Goal: Task Accomplishment & Management: Complete application form

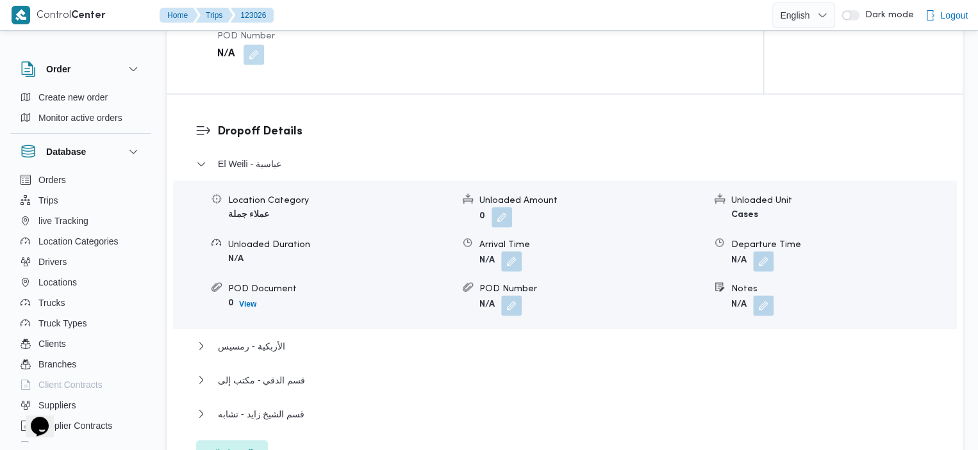
scroll to position [1054, 0]
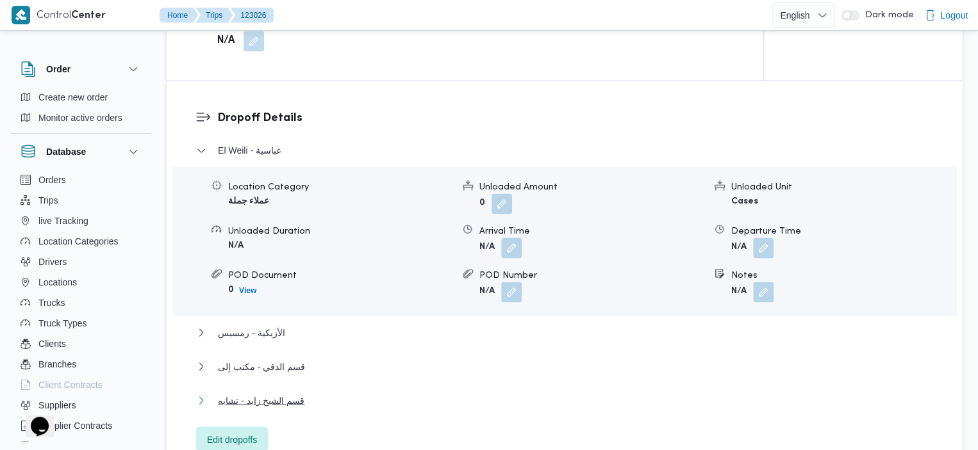
click at [277, 393] on span "قسم الشيخ زايد - تشابه" at bounding box center [261, 400] width 87 height 15
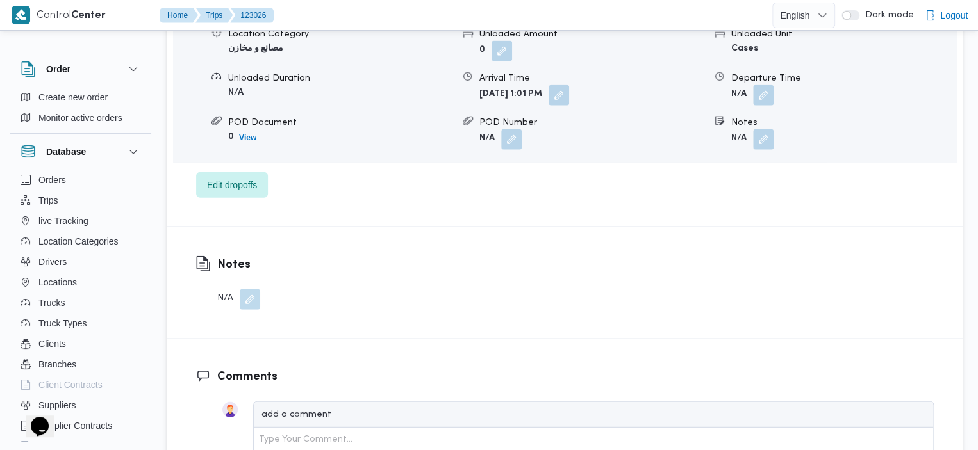
scroll to position [1194, 0]
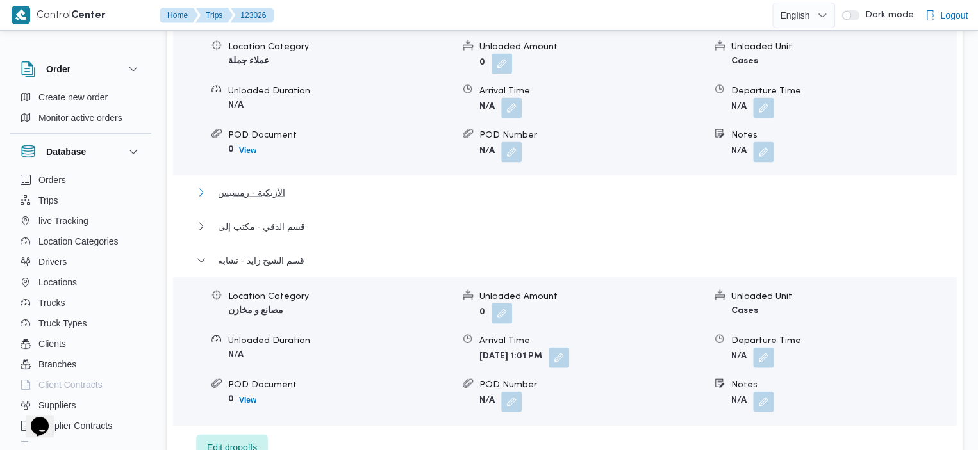
click at [259, 185] on span "الأزبكية - رمسيس" at bounding box center [251, 192] width 67 height 15
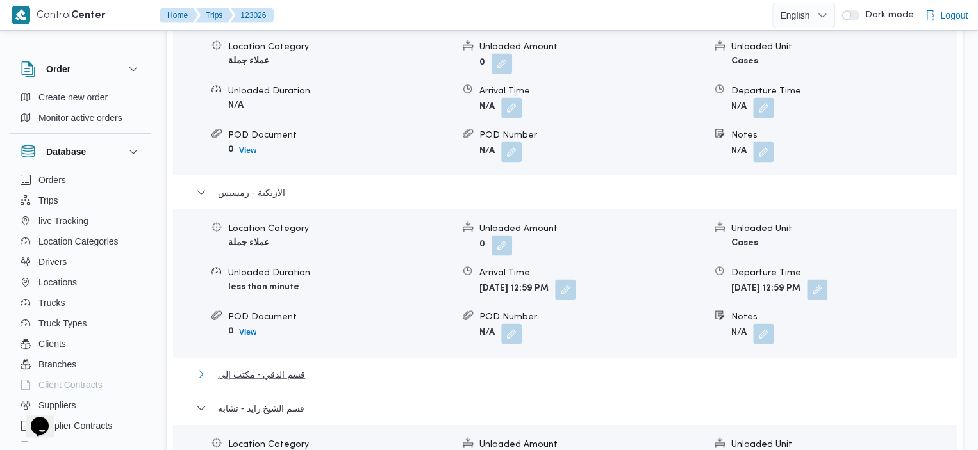
click at [281, 367] on span "قسم الدقي - مكتب إلى" at bounding box center [261, 374] width 87 height 15
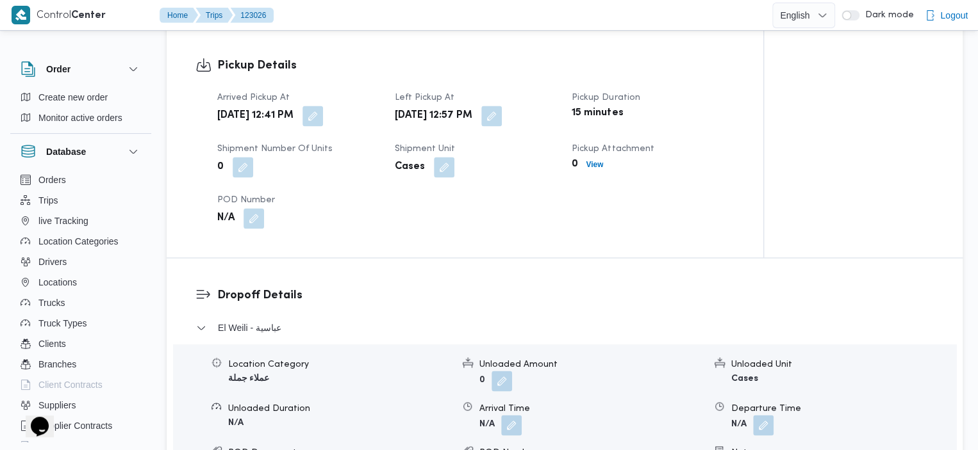
scroll to position [889, 0]
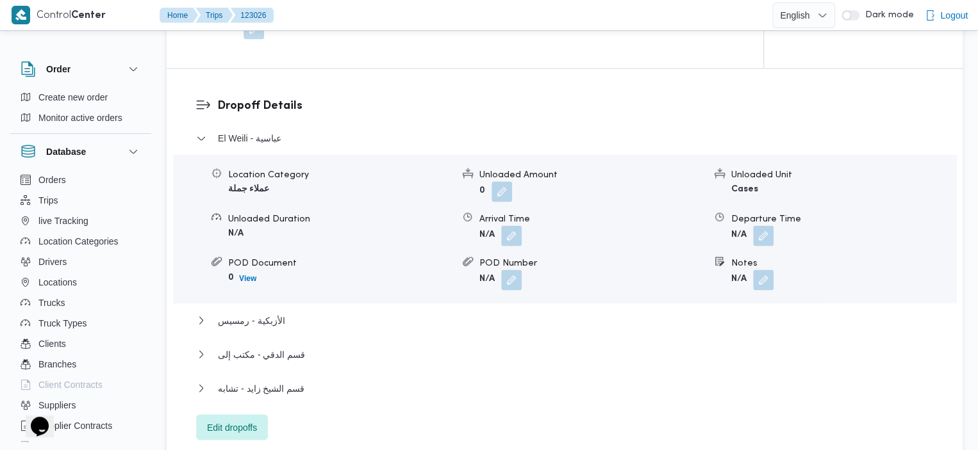
scroll to position [1063, 0]
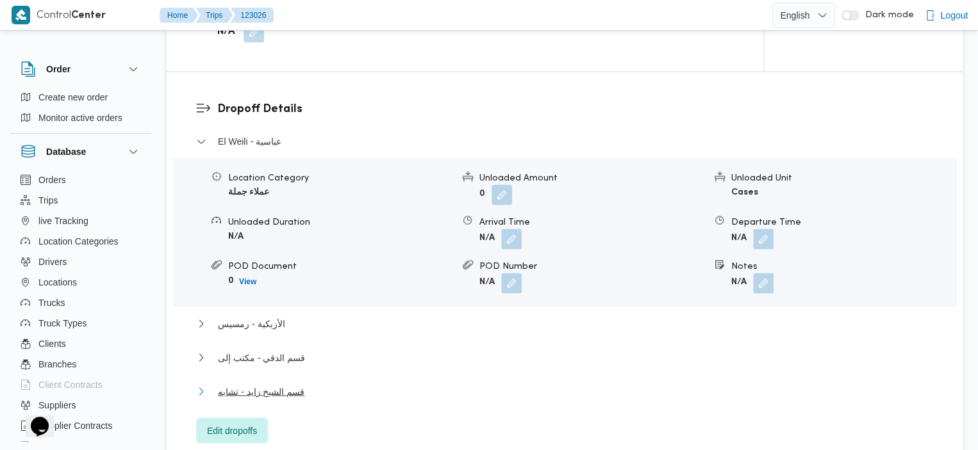
click at [284, 384] on span "قسم الشيخ زايد - تشابه" at bounding box center [261, 391] width 87 height 15
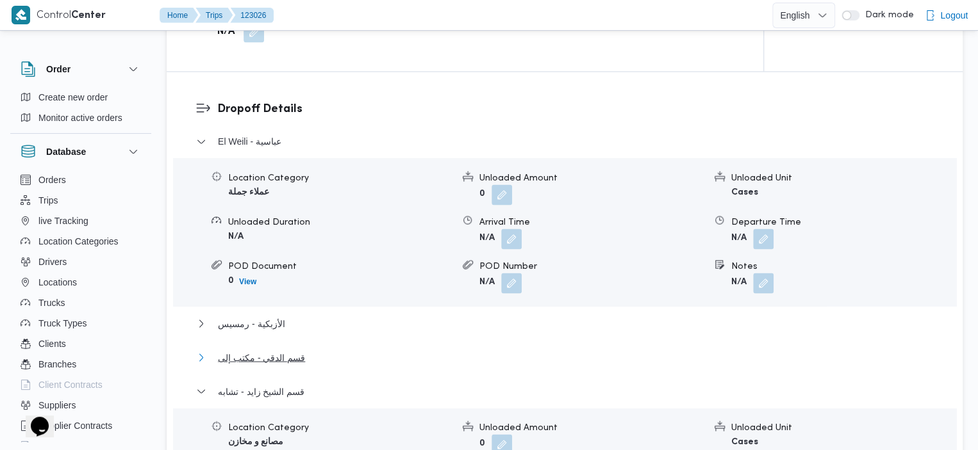
click at [279, 350] on span "قسم الدقي - مكتب إلى" at bounding box center [261, 357] width 87 height 15
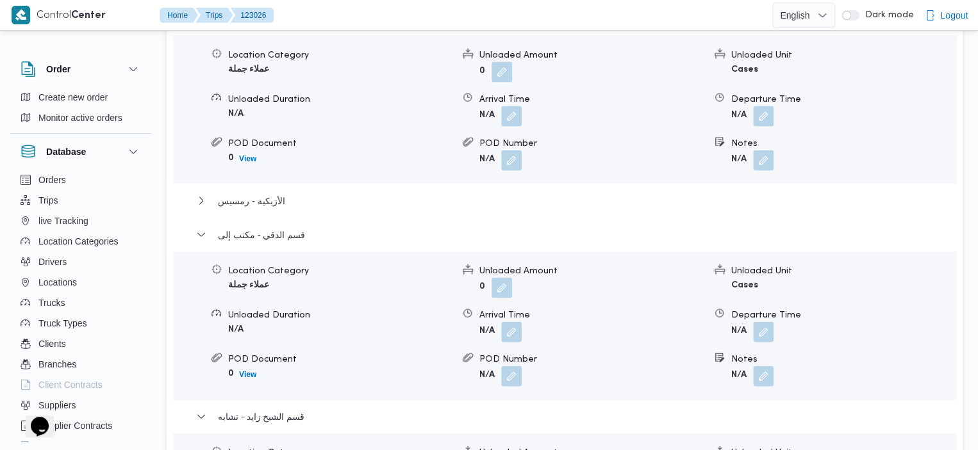
scroll to position [1189, 0]
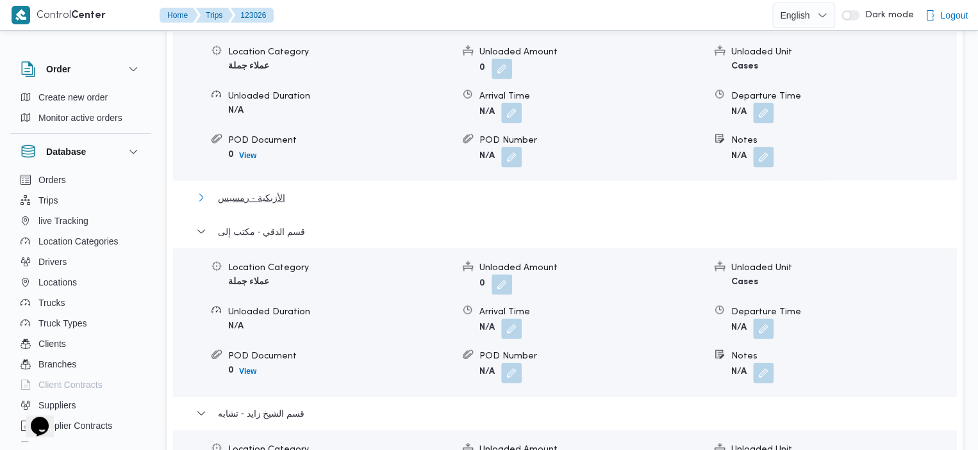
click at [236, 190] on span "الأزبكية - رمسيس" at bounding box center [251, 197] width 67 height 15
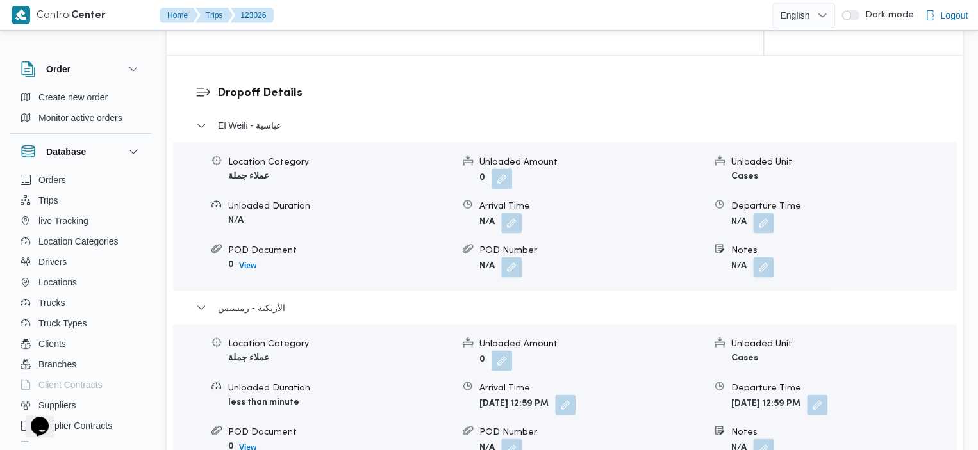
scroll to position [1102, 0]
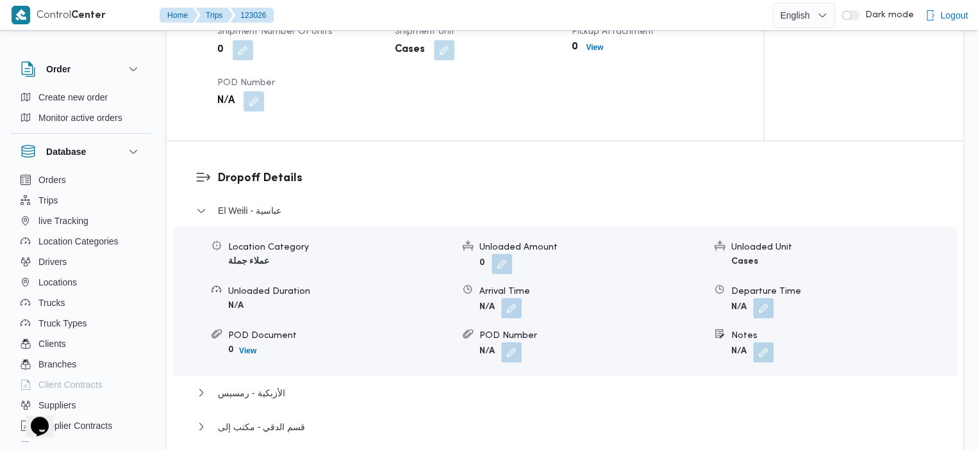
scroll to position [988, 0]
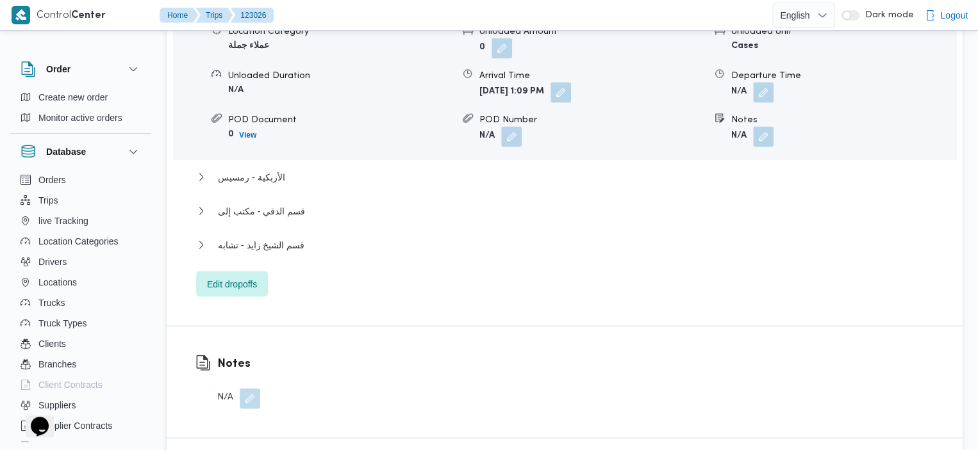
scroll to position [1228, 0]
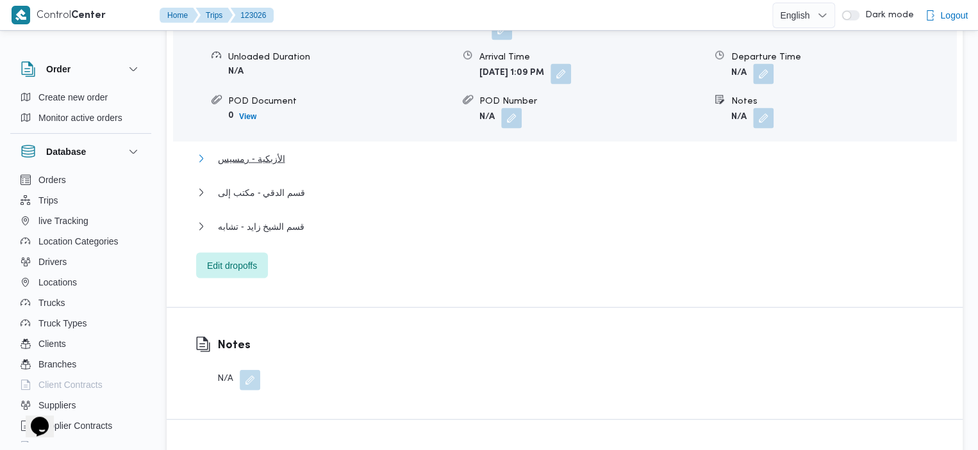
click at [260, 151] on span "الأزبكية - رمسيس" at bounding box center [251, 158] width 67 height 15
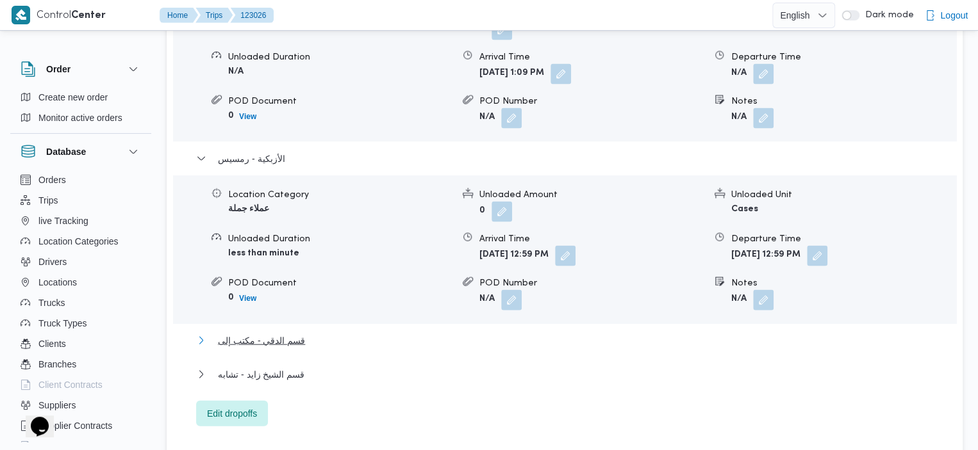
click at [261, 333] on span "قسم الدقي - مكتب إلى" at bounding box center [261, 340] width 87 height 15
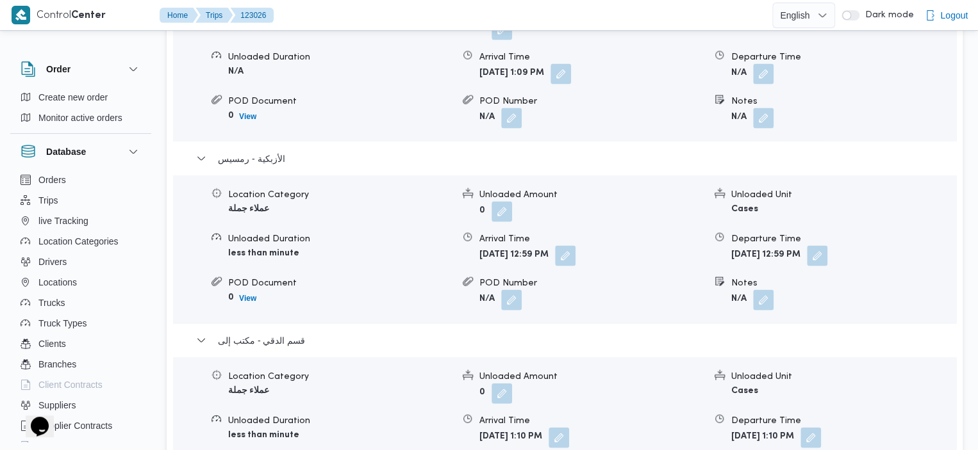
scroll to position [1622, 0]
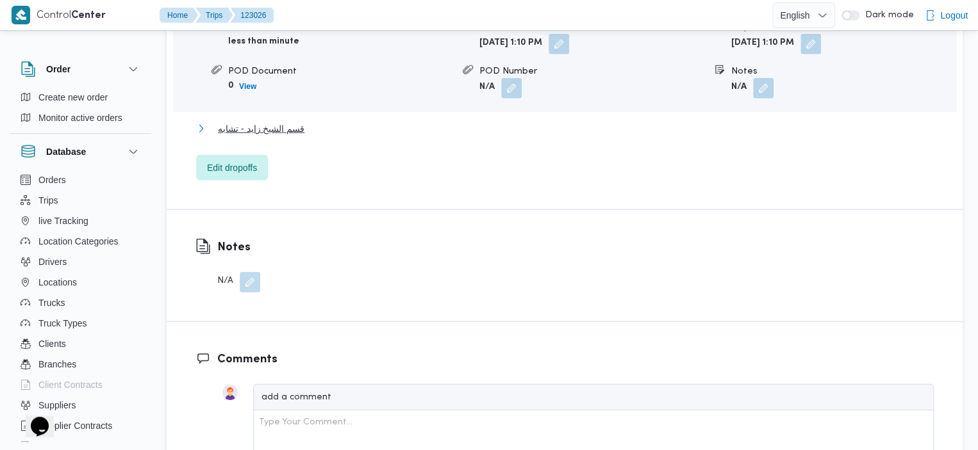
click at [254, 121] on span "قسم الشيخ زايد - تشابه" at bounding box center [261, 128] width 87 height 15
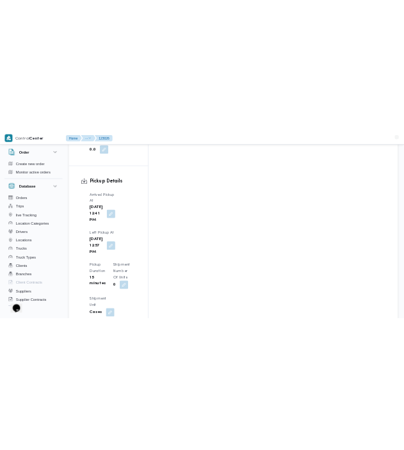
scroll to position [1597, 0]
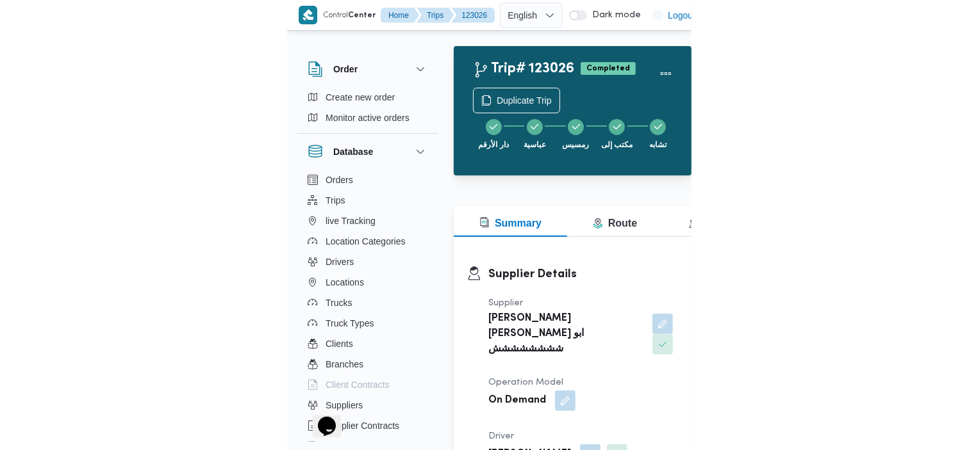
scroll to position [35, 0]
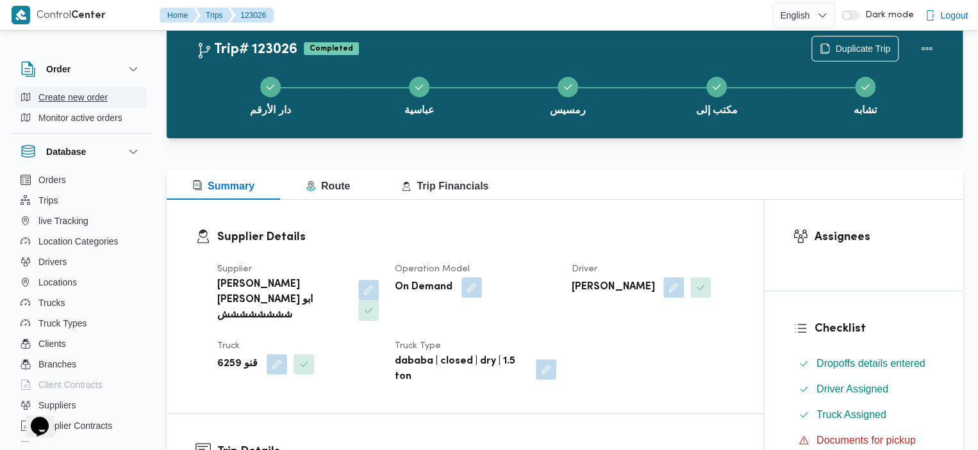
click at [83, 92] on span "Create new order" at bounding box center [72, 97] width 69 height 15
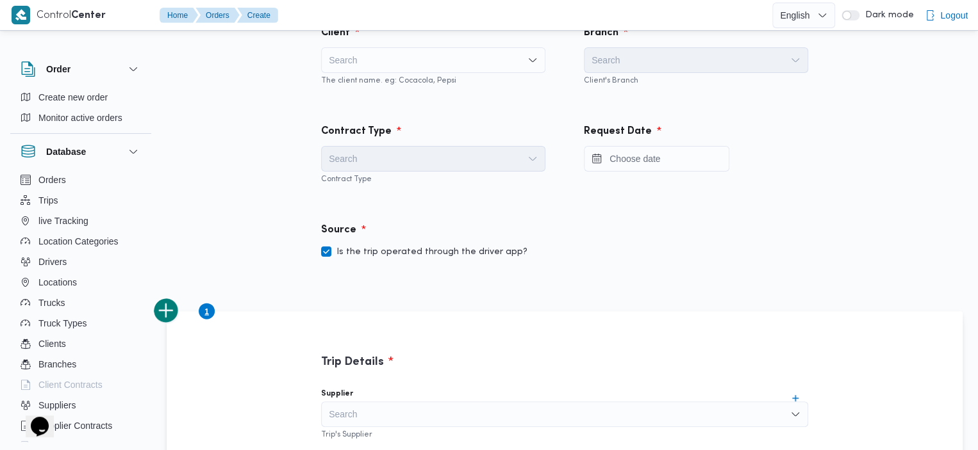
click at [411, 63] on div "Search" at bounding box center [433, 60] width 224 height 26
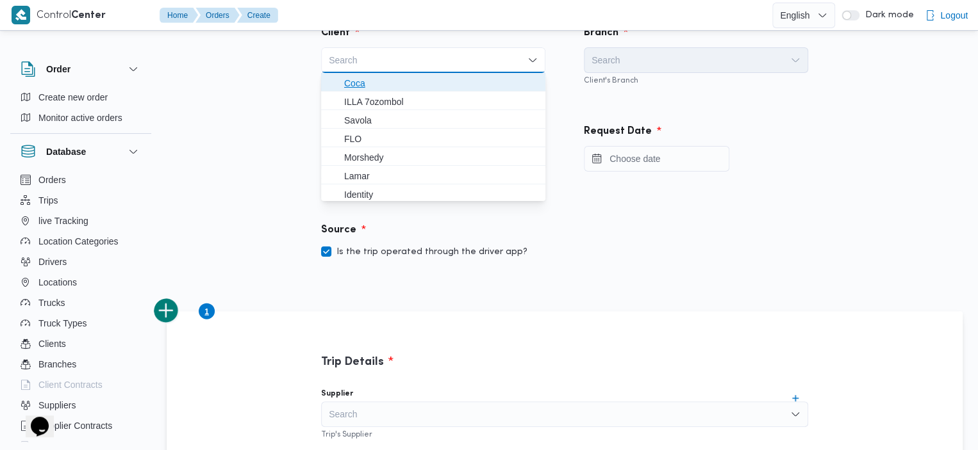
click at [367, 84] on span "Coca" at bounding box center [441, 83] width 194 height 15
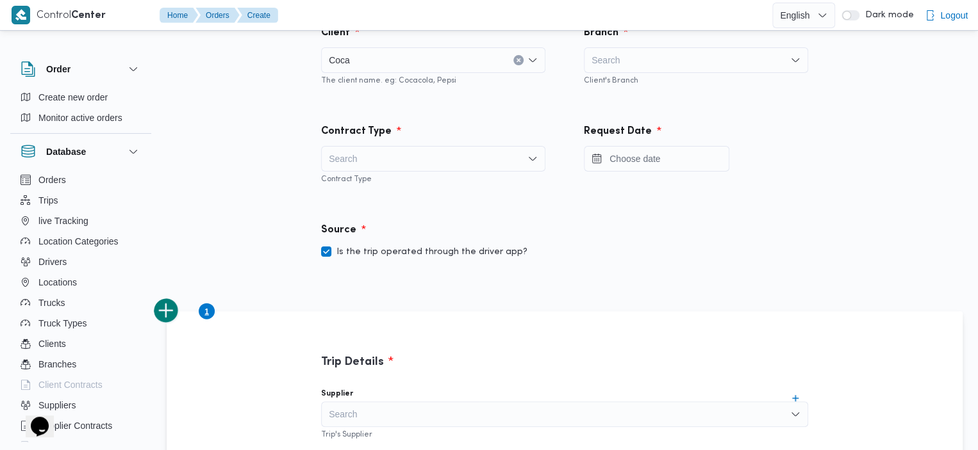
click at [411, 64] on button "Clear input" at bounding box center [518, 60] width 10 height 10
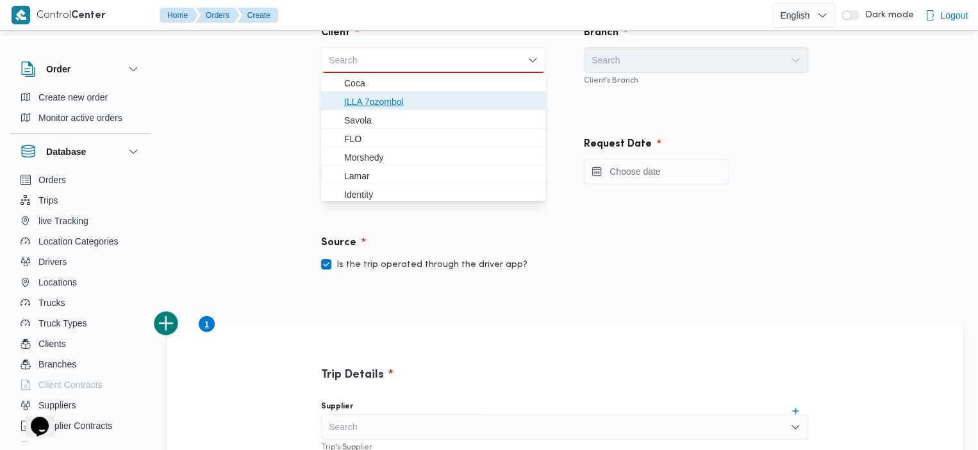
click at [392, 101] on span "ILLA 7ozombol" at bounding box center [441, 101] width 194 height 15
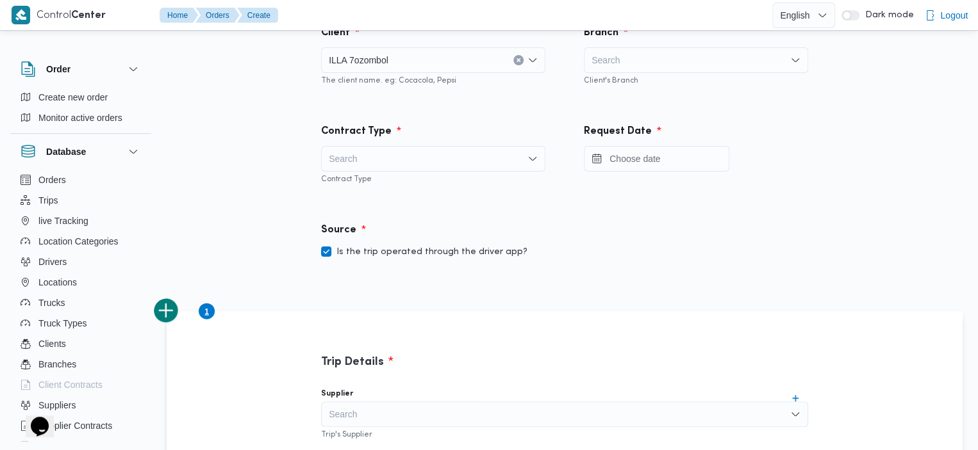
click at [411, 57] on div "Search" at bounding box center [696, 60] width 224 height 26
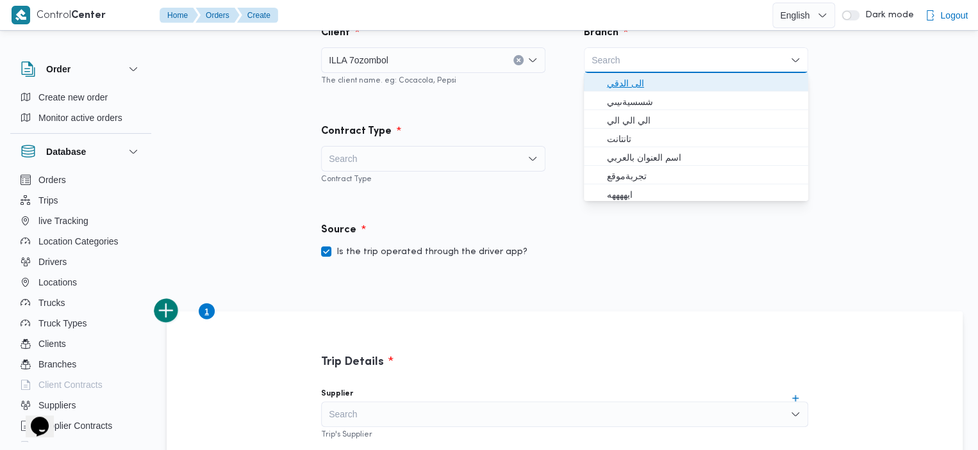
click at [411, 85] on span "الى الدقي" at bounding box center [704, 83] width 194 height 15
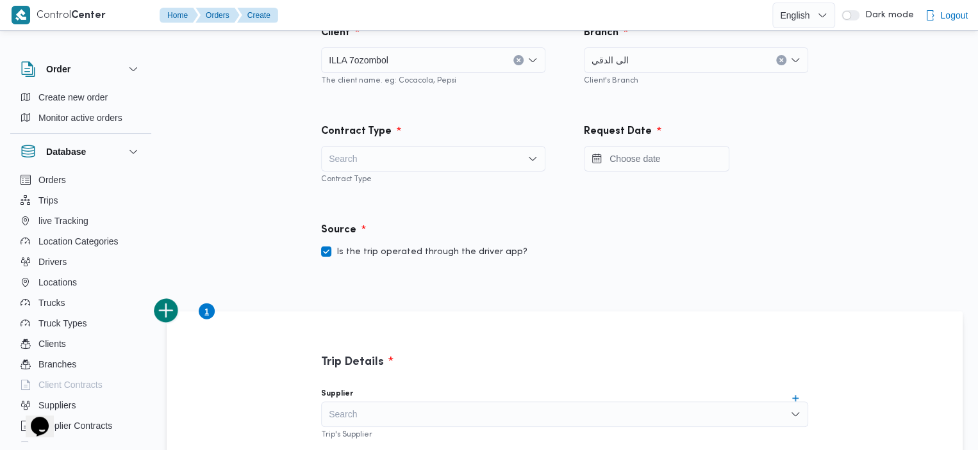
click at [411, 159] on div "Search" at bounding box center [433, 159] width 224 height 26
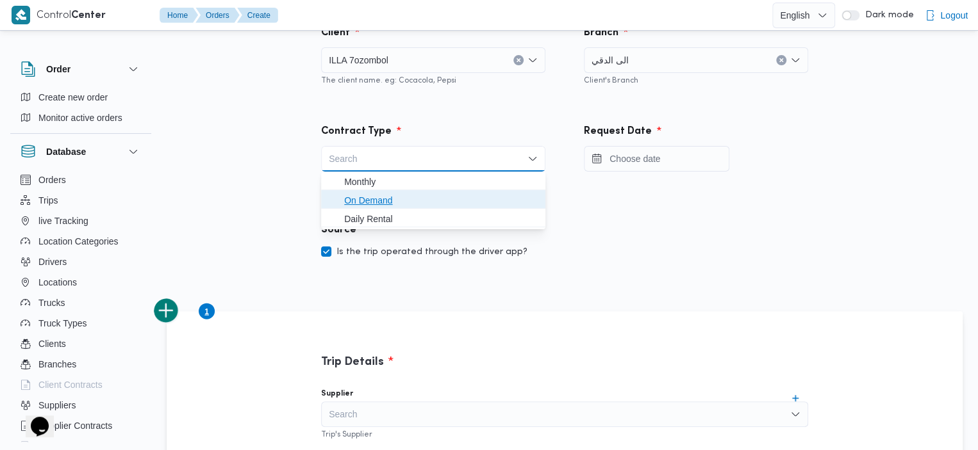
click at [384, 197] on span "On Demand" at bounding box center [441, 200] width 194 height 15
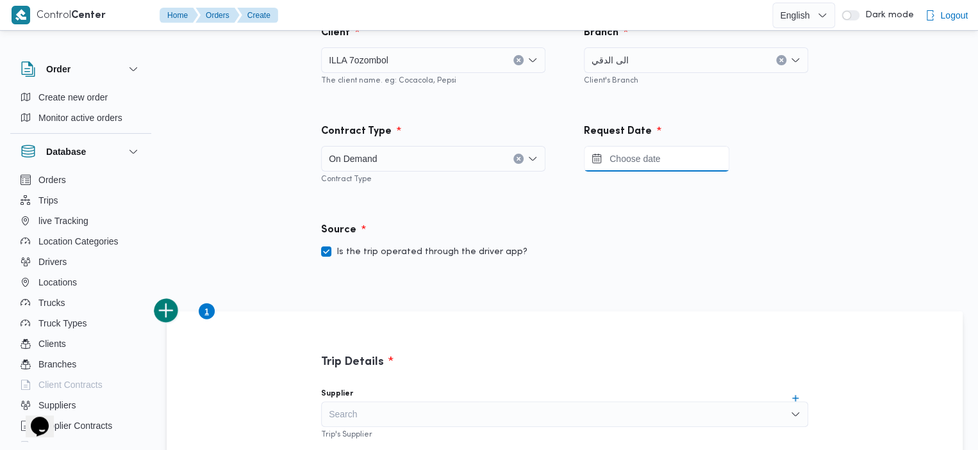
click at [411, 160] on input "Press the down key to open a popover containing a calendar." at bounding box center [656, 159] width 145 height 26
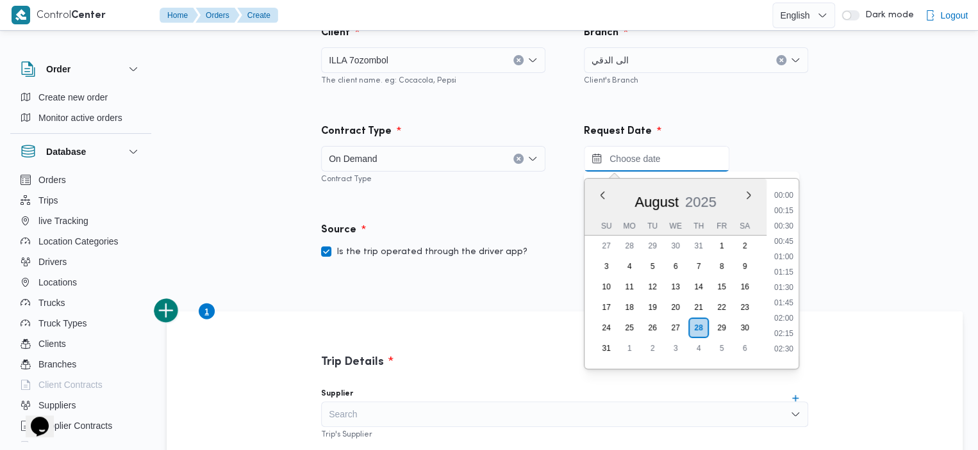
scroll to position [727, 0]
click at [411, 280] on li "13:15" at bounding box center [783, 283] width 29 height 13
type input "28/08/2025 13:15"
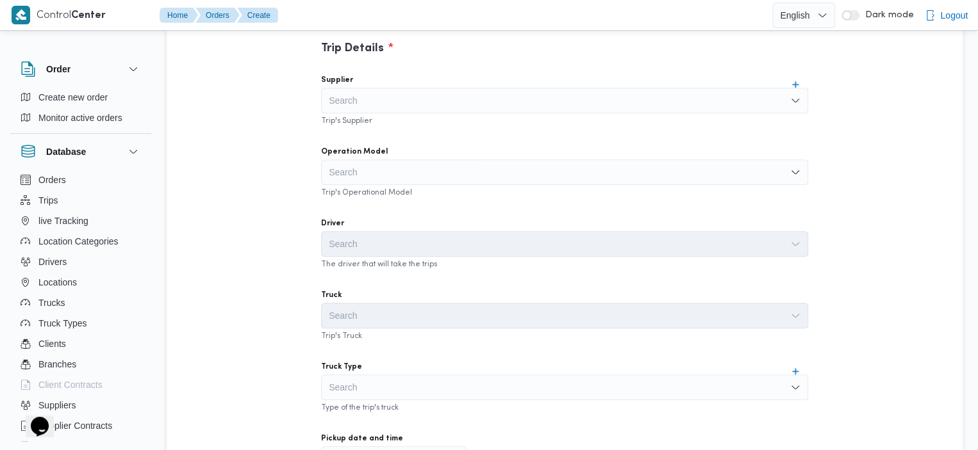
scroll to position [350, 0]
click at [411, 92] on div "Search" at bounding box center [564, 99] width 487 height 26
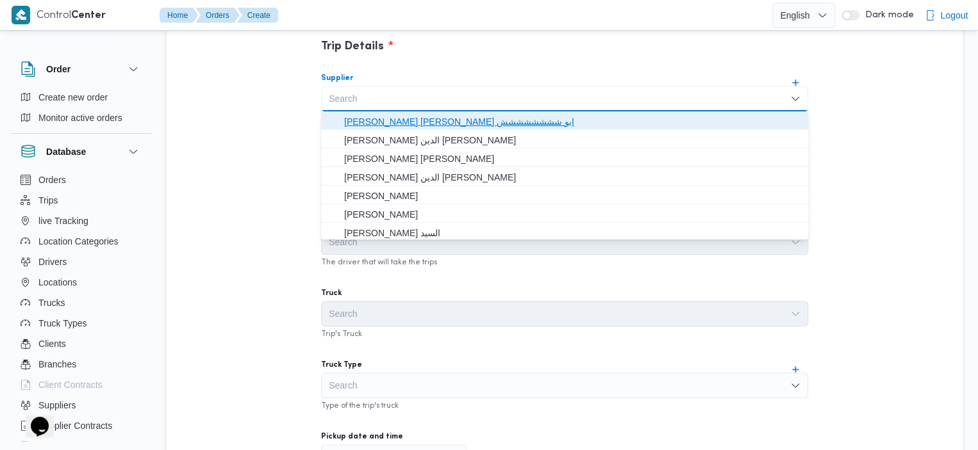
click at [411, 120] on span "[PERSON_NAME] [PERSON_NAME] ابو شششششششش" at bounding box center [572, 121] width 456 height 15
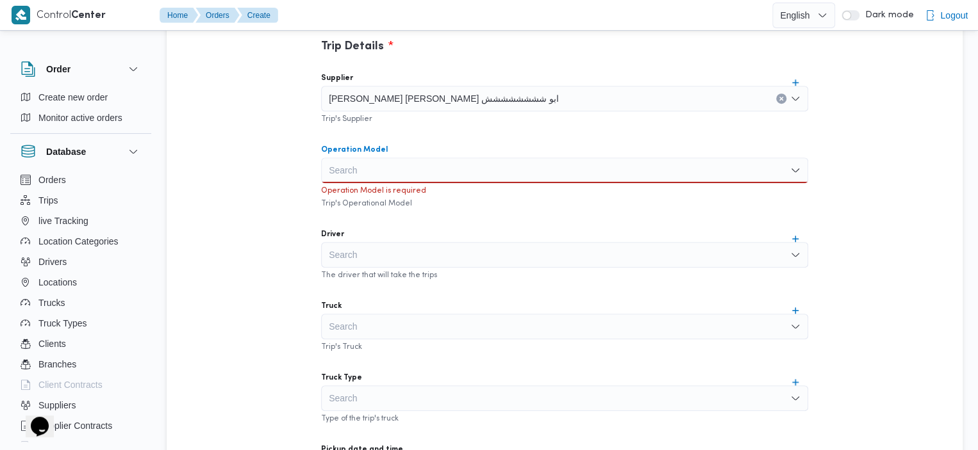
click at [411, 176] on div "Search" at bounding box center [564, 171] width 487 height 26
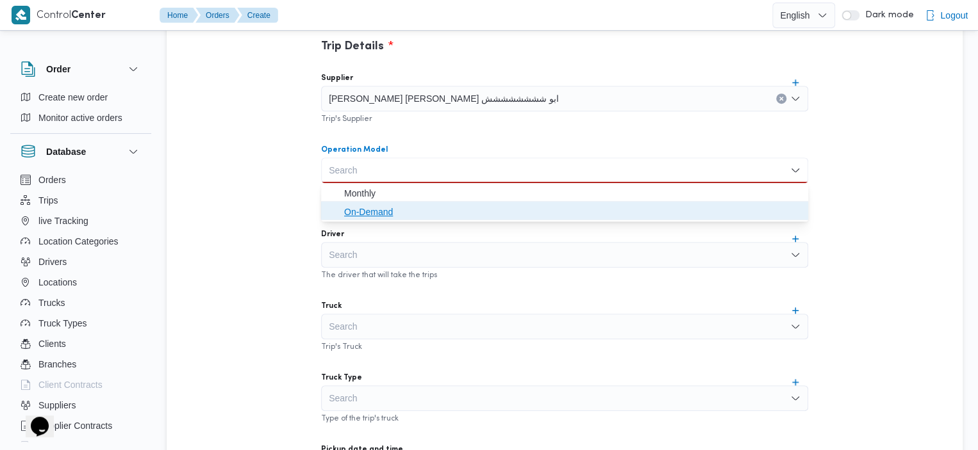
click at [411, 215] on span "On-Demand" at bounding box center [572, 211] width 456 height 15
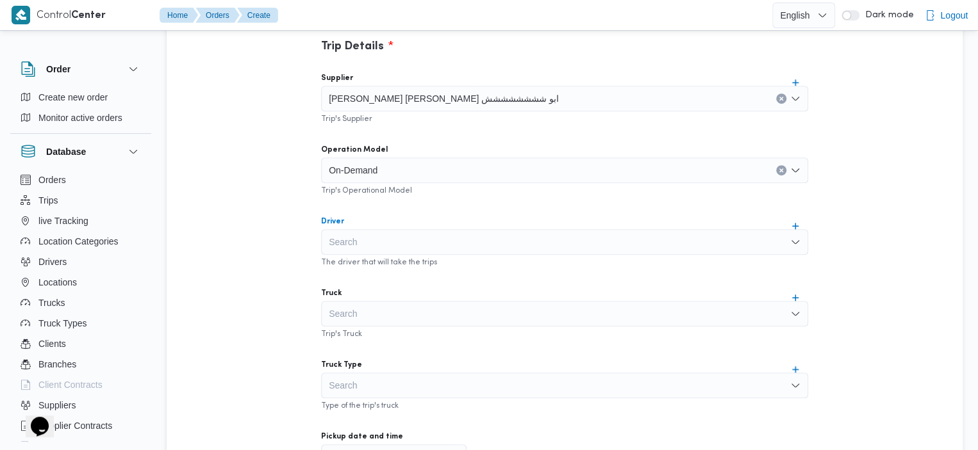
click at [411, 242] on div "Search" at bounding box center [564, 242] width 487 height 26
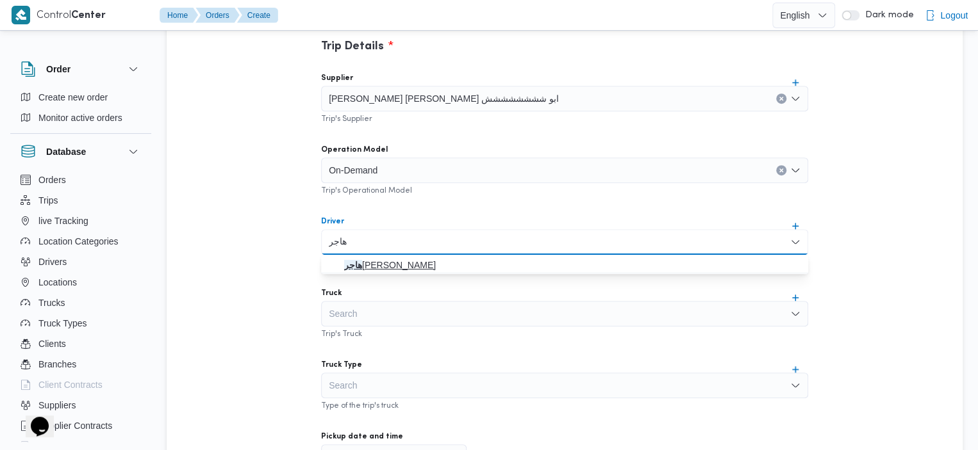
type input "هاجر"
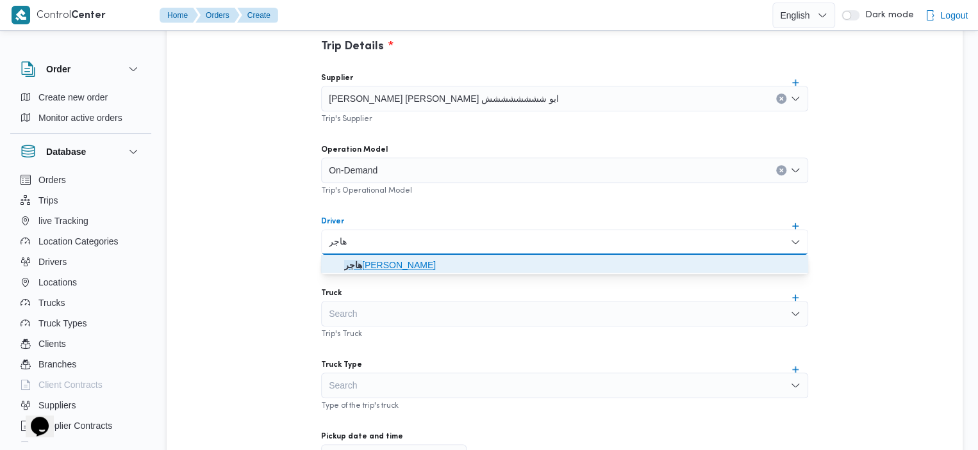
click at [381, 268] on span "هاجر هشام خضر" at bounding box center [572, 265] width 456 height 15
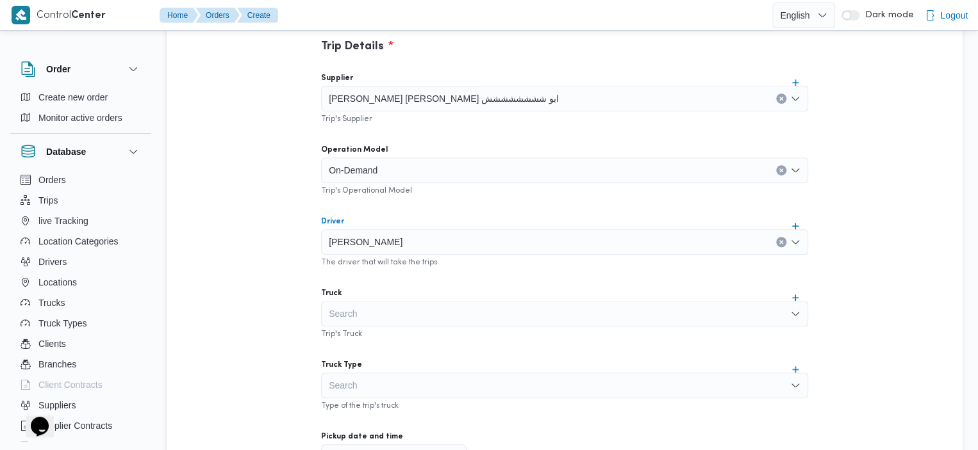
click at [407, 310] on div "Search" at bounding box center [564, 314] width 487 height 26
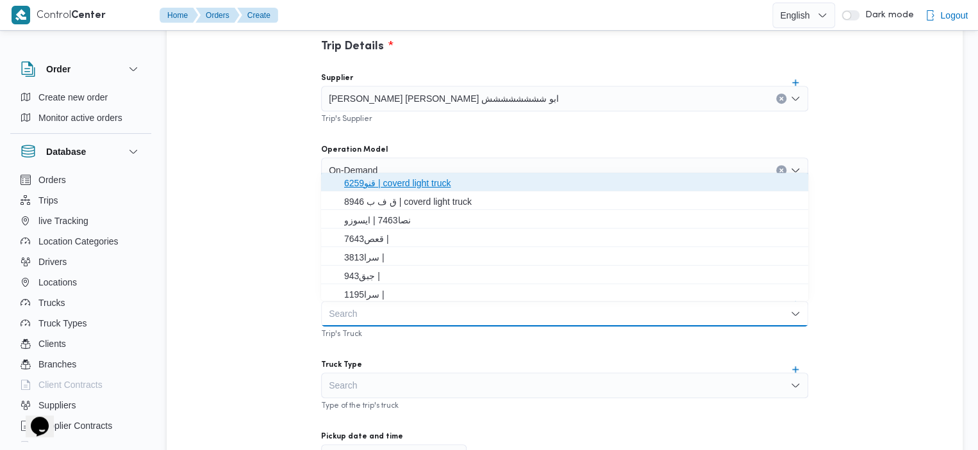
click at [411, 183] on span "قنو6259 | coverd light truck" at bounding box center [572, 183] width 456 height 15
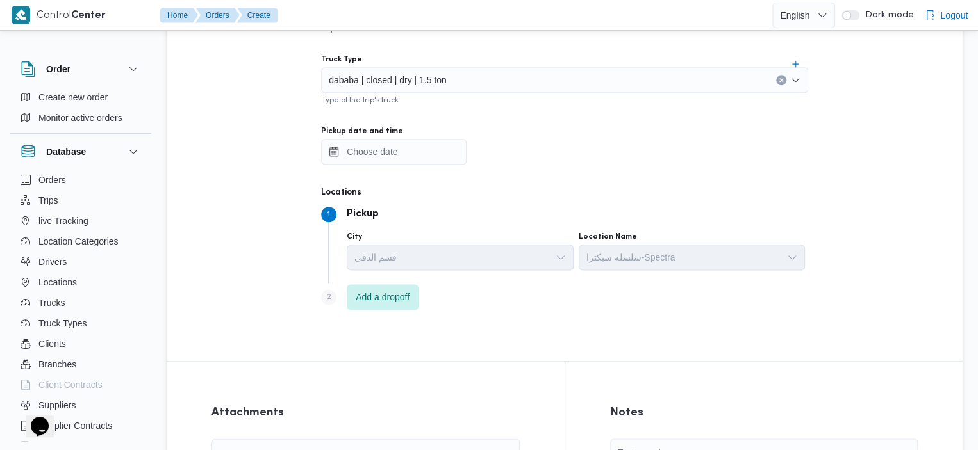
scroll to position [661, 0]
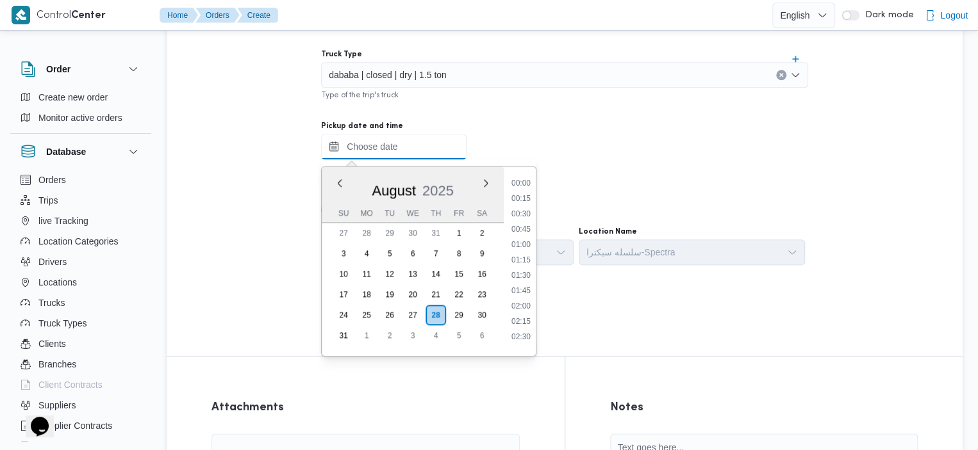
click at [404, 147] on input "Pickup date and time" at bounding box center [393, 147] width 145 height 26
click at [411, 280] on li "13:30" at bounding box center [520, 285] width 29 height 13
type input "28/08/2025 13:30"
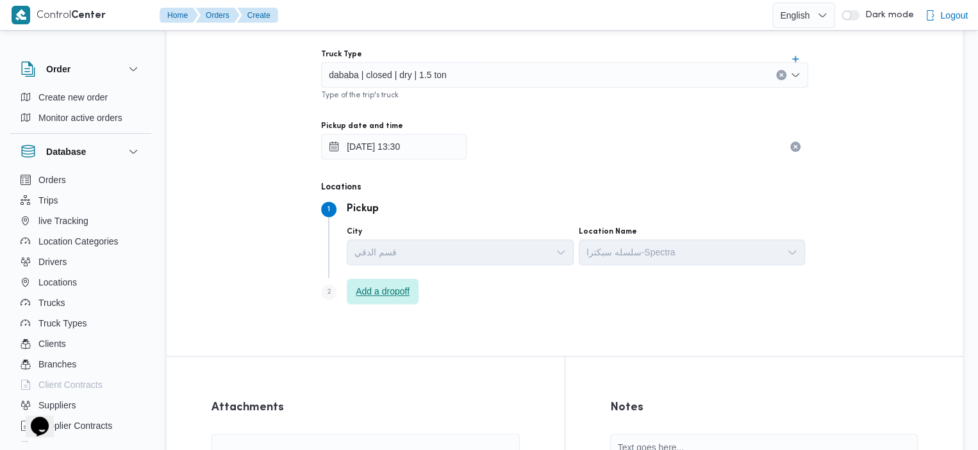
click at [383, 289] on span "Add a dropoff" at bounding box center [383, 291] width 54 height 15
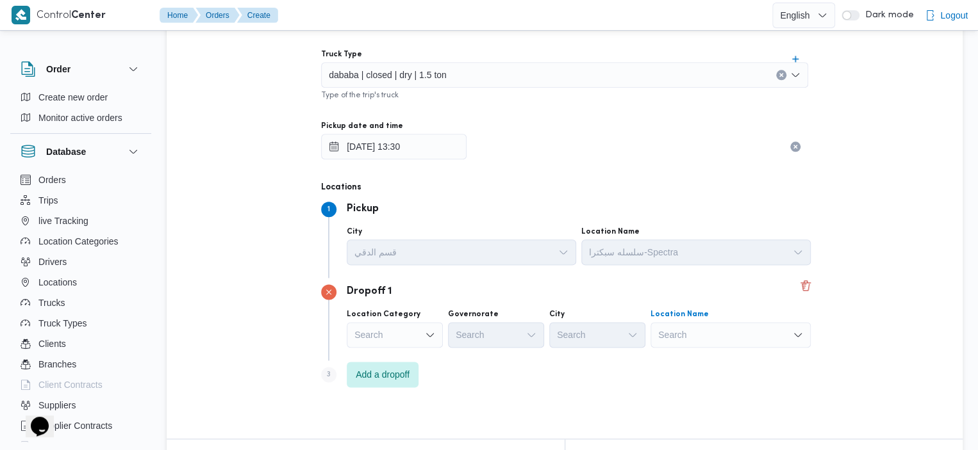
click at [411, 338] on div "Search" at bounding box center [730, 335] width 160 height 26
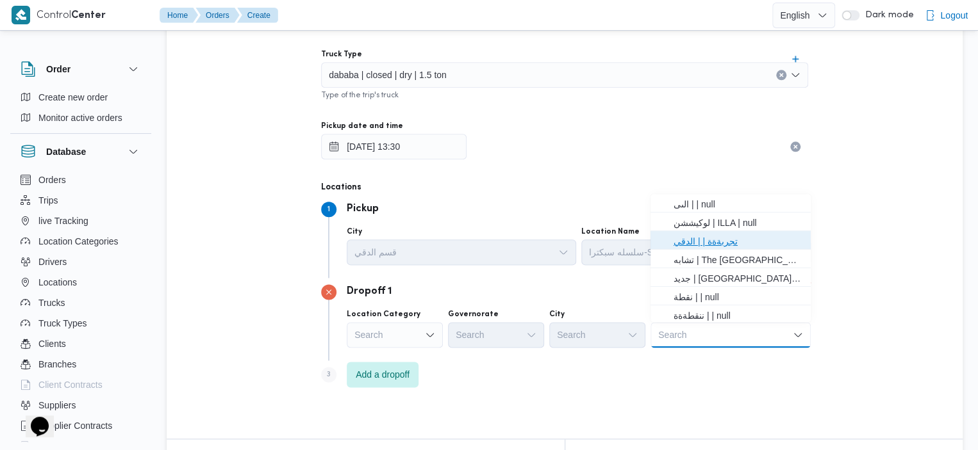
click at [411, 238] on span "تجربةةة | | الدقي" at bounding box center [737, 241] width 129 height 15
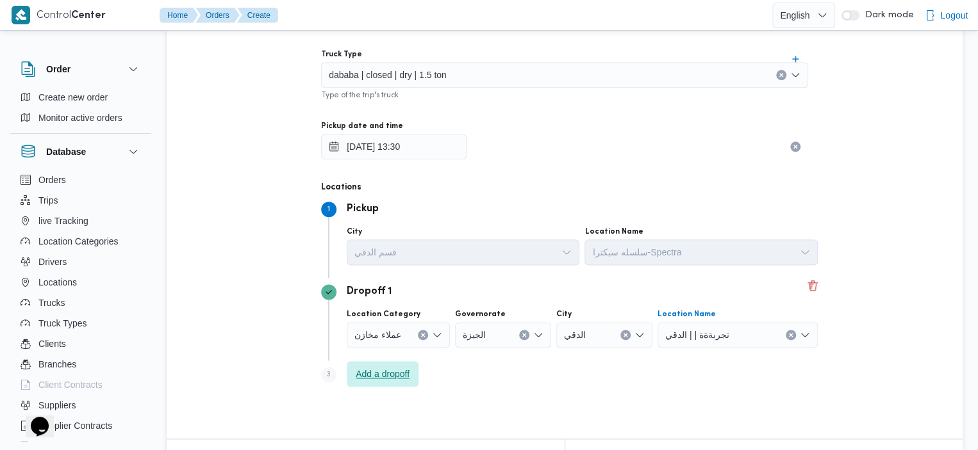
click at [411, 374] on span "Add a dropoff" at bounding box center [383, 374] width 72 height 26
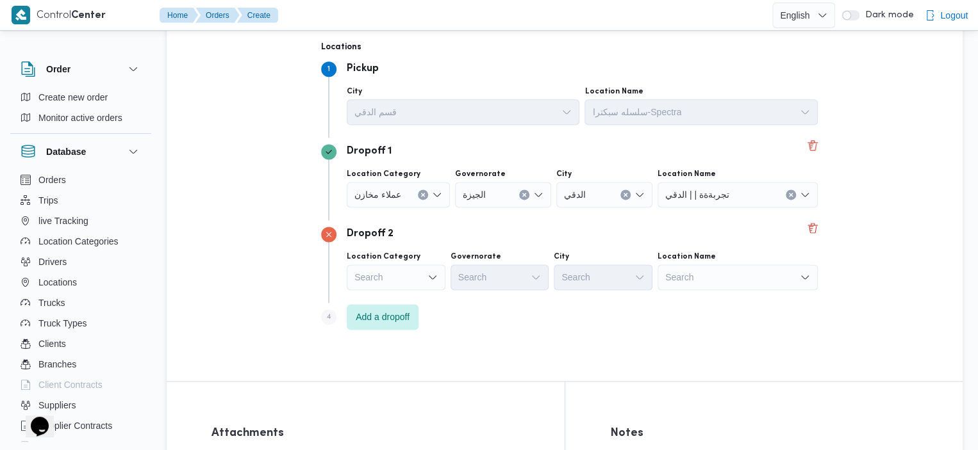
scroll to position [955, 0]
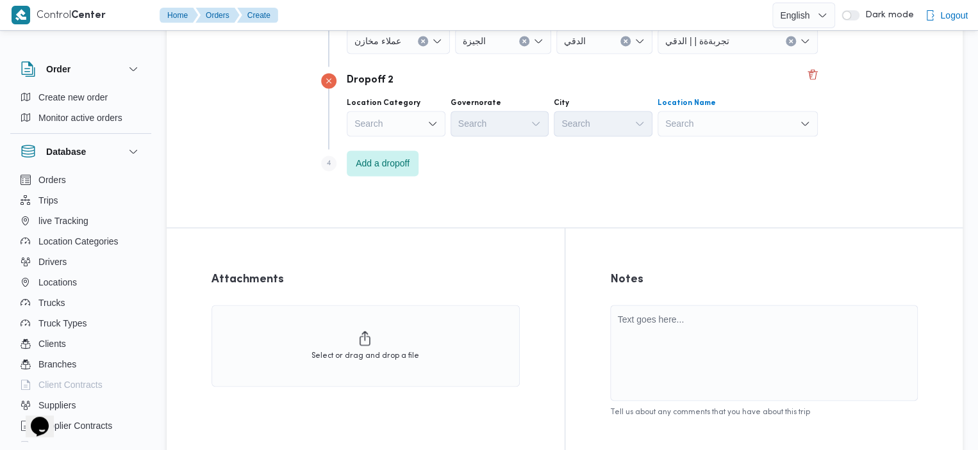
click at [411, 117] on div "Search" at bounding box center [737, 124] width 160 height 26
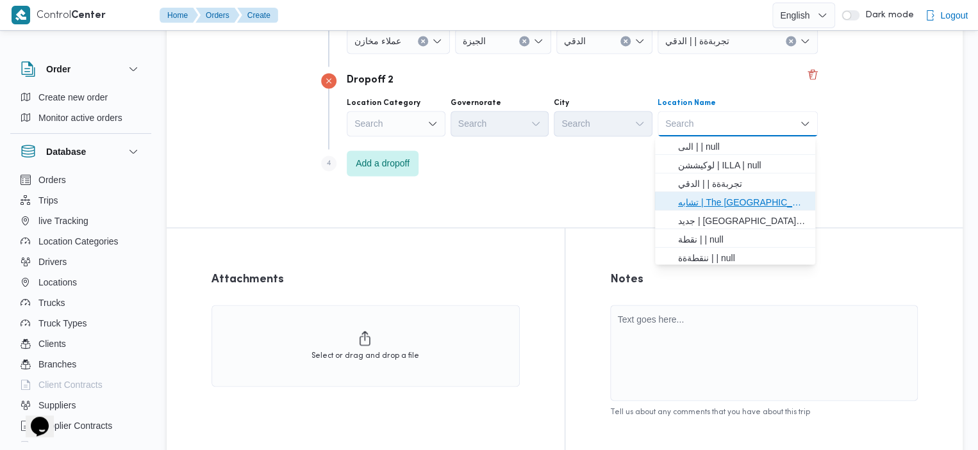
click at [411, 202] on span "تشابه | The Gate Plaza | null" at bounding box center [742, 202] width 129 height 15
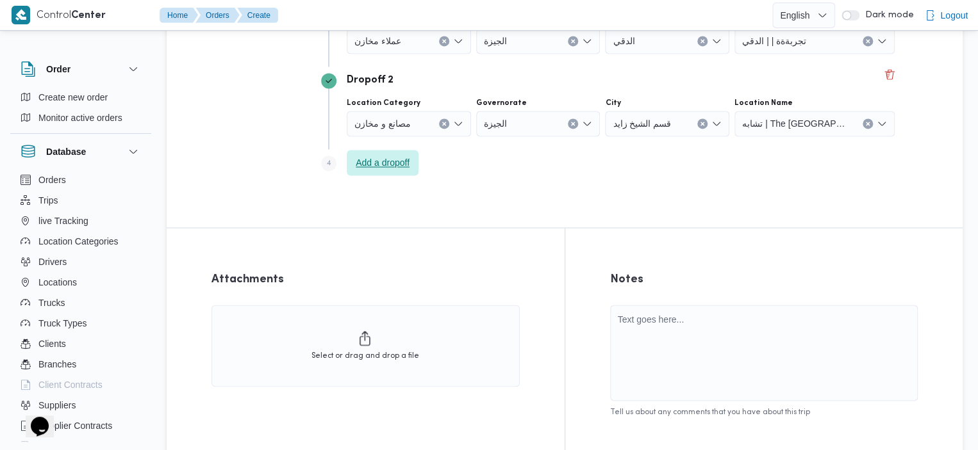
click at [406, 160] on span "Add a dropoff" at bounding box center [383, 162] width 54 height 15
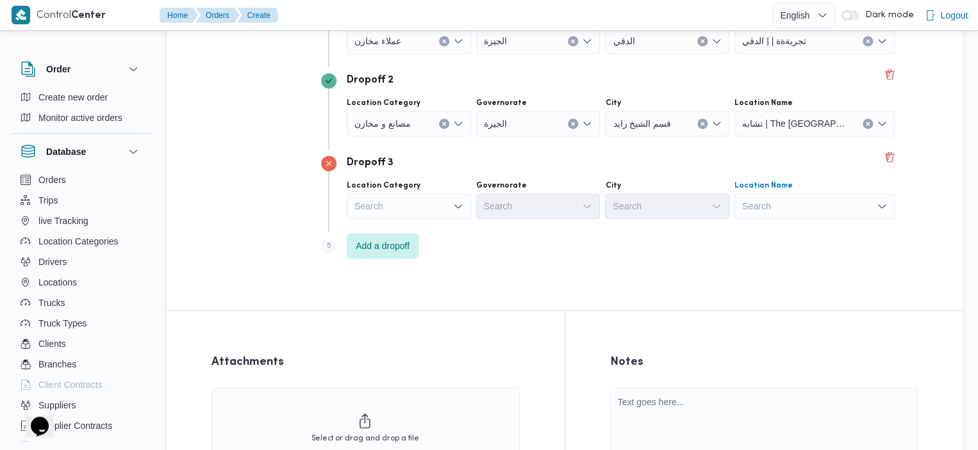
click at [411, 213] on div "Search" at bounding box center [814, 207] width 160 height 26
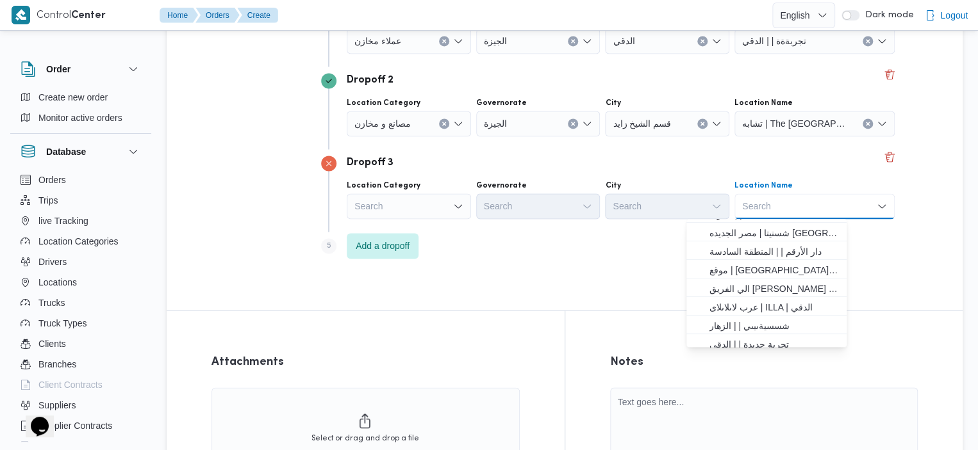
scroll to position [159, 0]
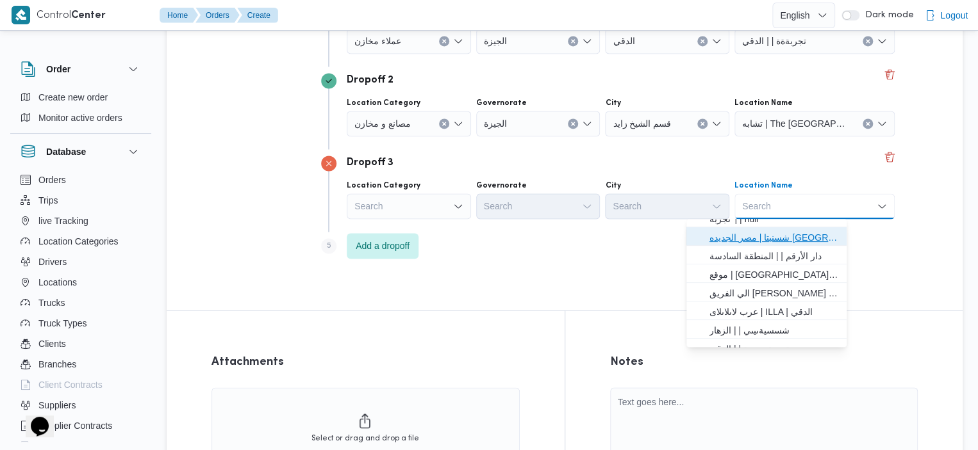
click at [411, 239] on span "شسنيتا | مصر الجديده شارع الميرغني | الجمالية" at bounding box center [773, 237] width 129 height 15
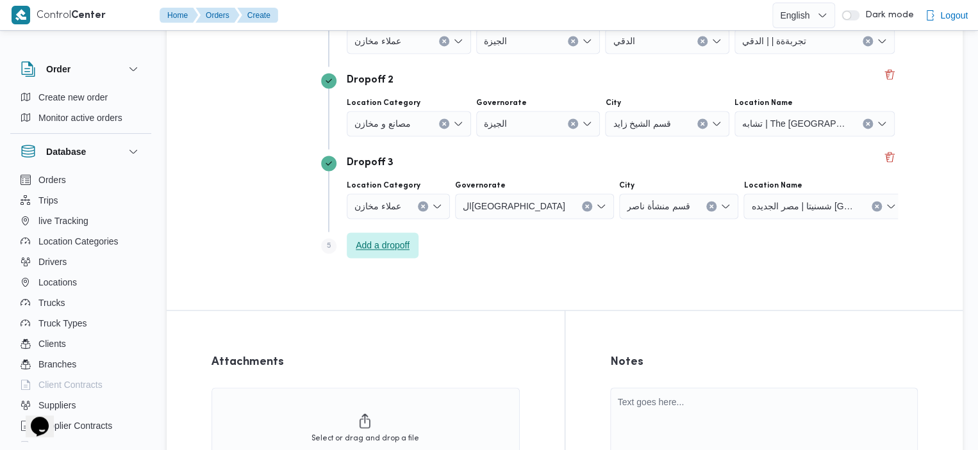
click at [389, 249] on span "Add a dropoff" at bounding box center [383, 245] width 54 height 15
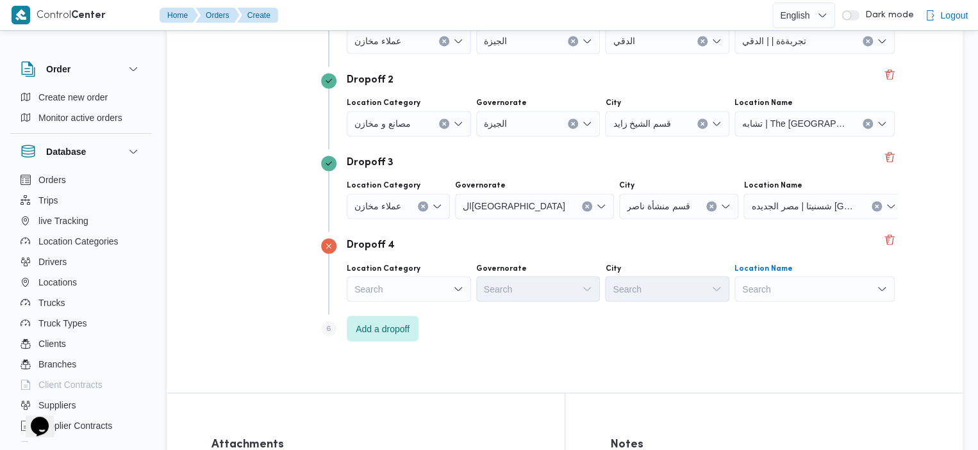
click at [411, 284] on div "Search" at bounding box center [814, 289] width 160 height 26
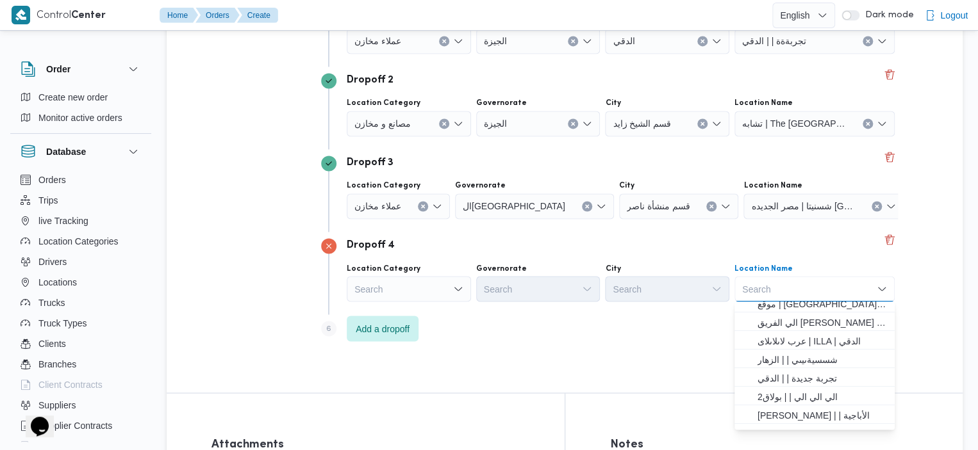
scroll to position [241, 0]
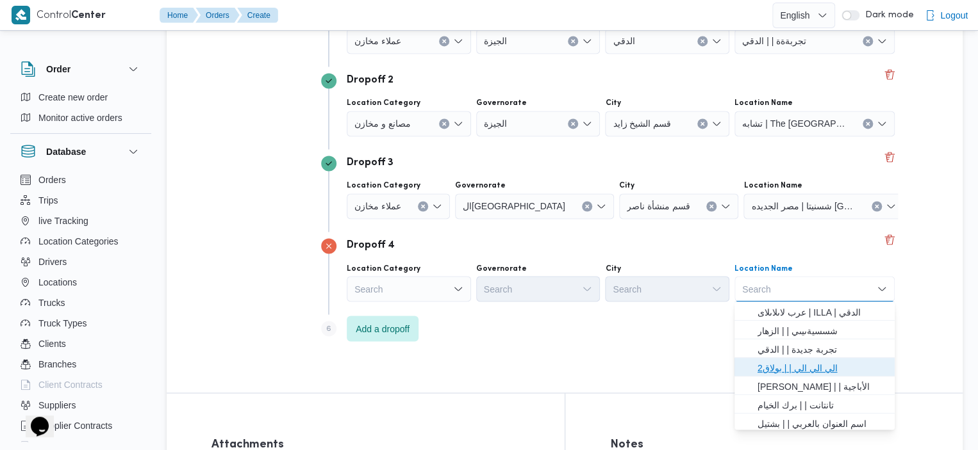
click at [411, 365] on span "الي الي الي | | بولاق2" at bounding box center [821, 368] width 129 height 15
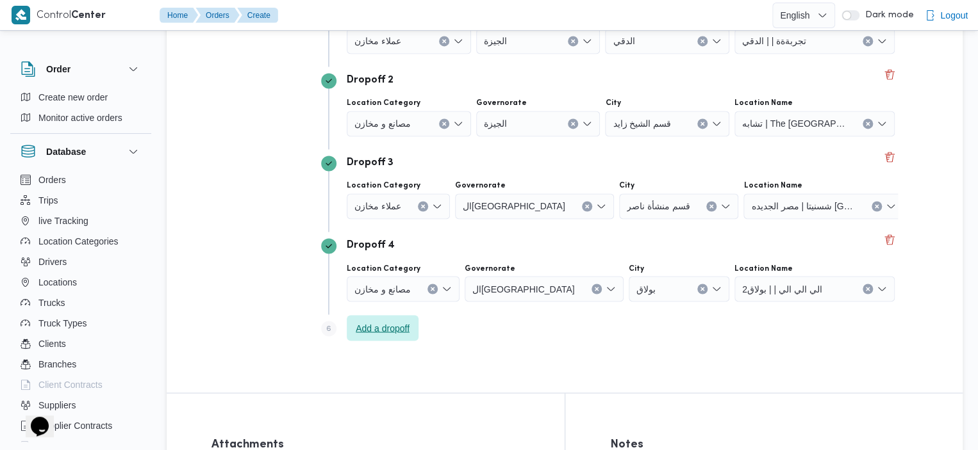
click at [388, 326] on span "Add a dropoff" at bounding box center [383, 327] width 54 height 15
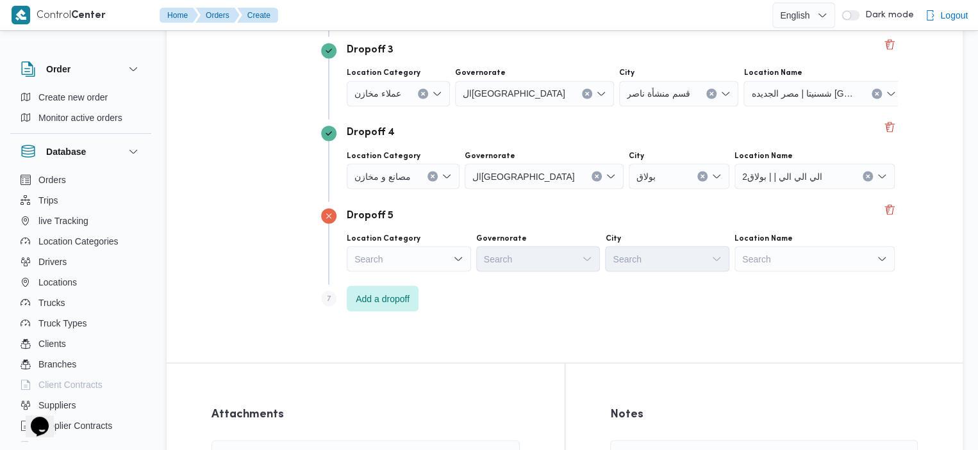
scroll to position [1080, 0]
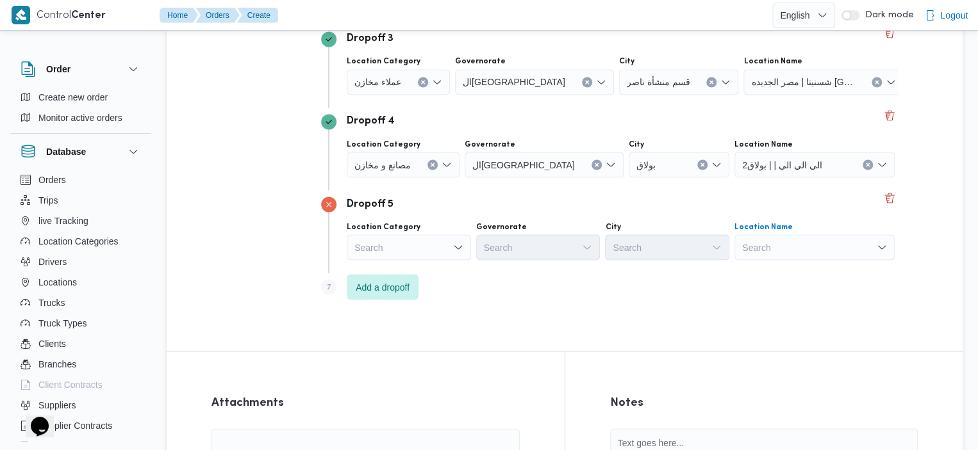
click at [411, 248] on div "Search" at bounding box center [814, 248] width 160 height 26
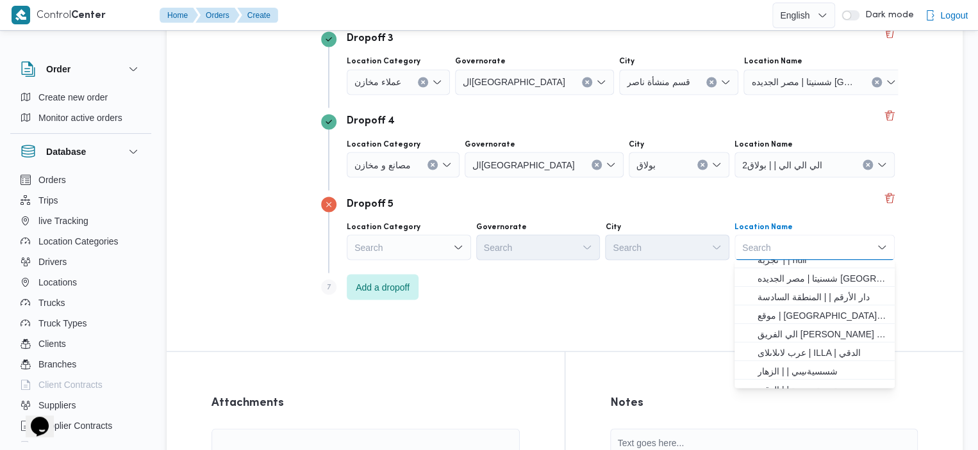
scroll to position [149, 0]
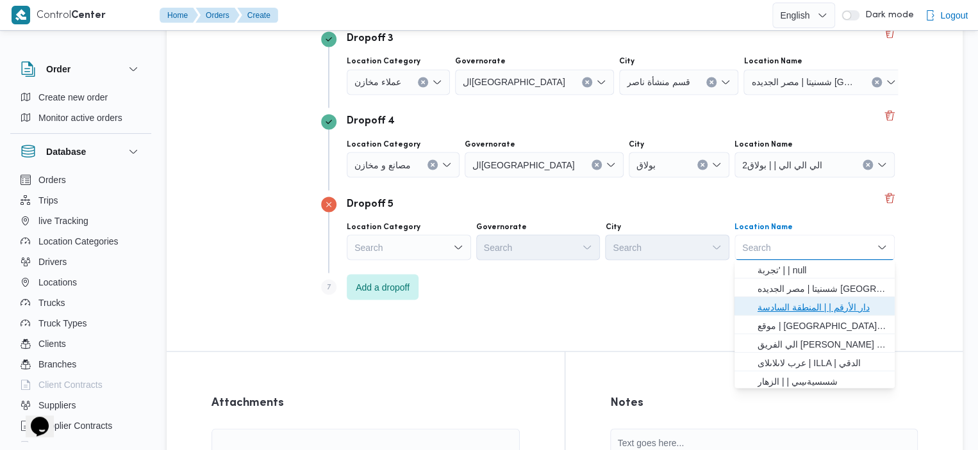
click at [411, 312] on span "دار الأرقم | | المنطقة السادسة" at bounding box center [821, 307] width 129 height 15
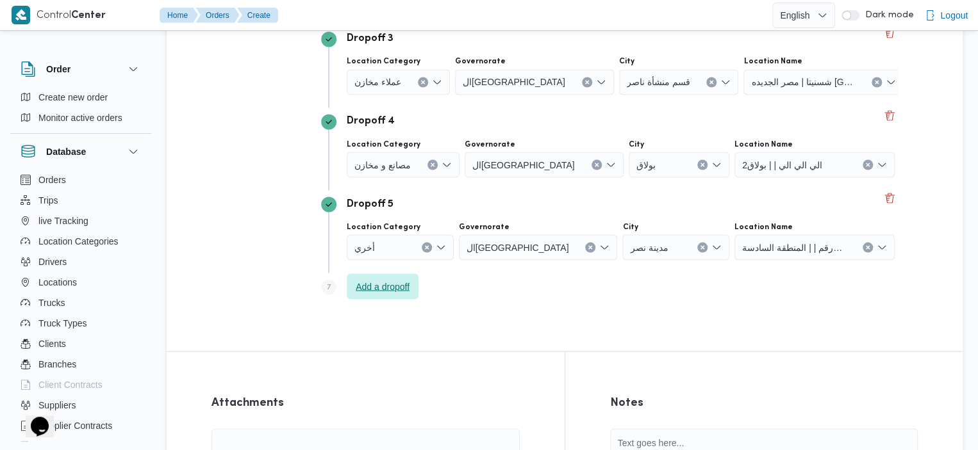
click at [361, 284] on span "Add a dropoff" at bounding box center [383, 286] width 54 height 15
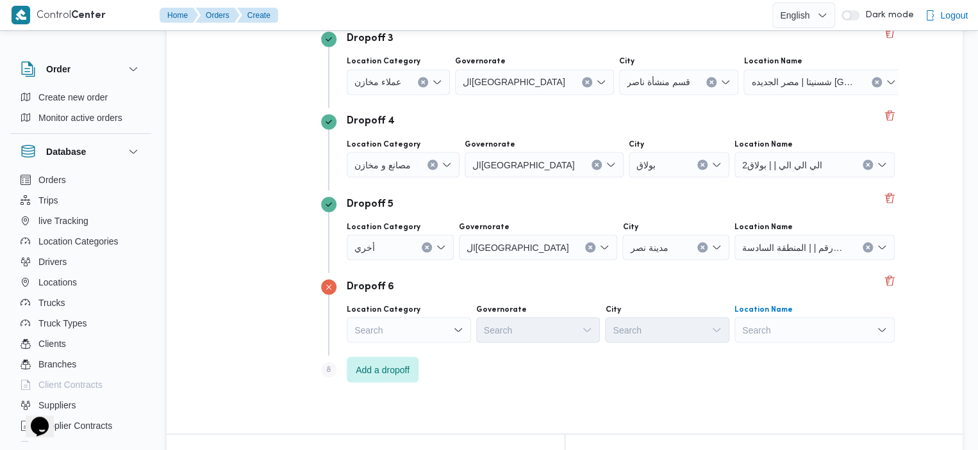
click at [411, 325] on div "Search" at bounding box center [814, 330] width 160 height 26
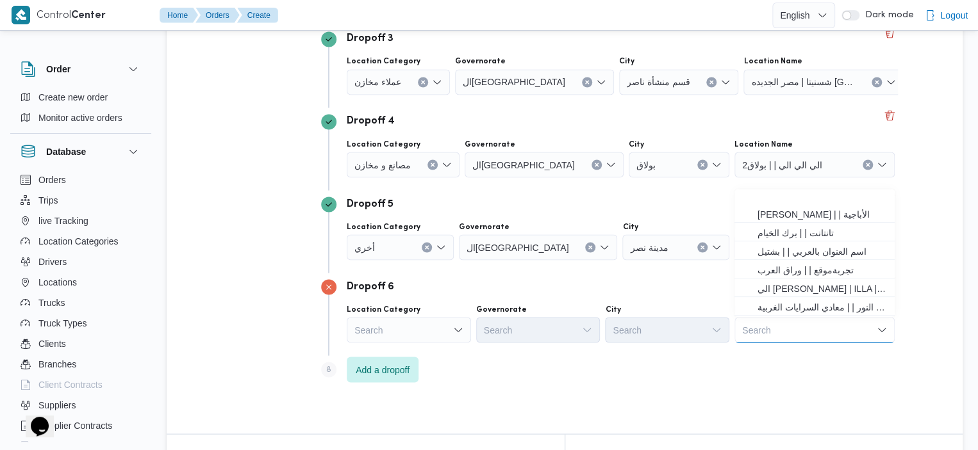
scroll to position [338, 0]
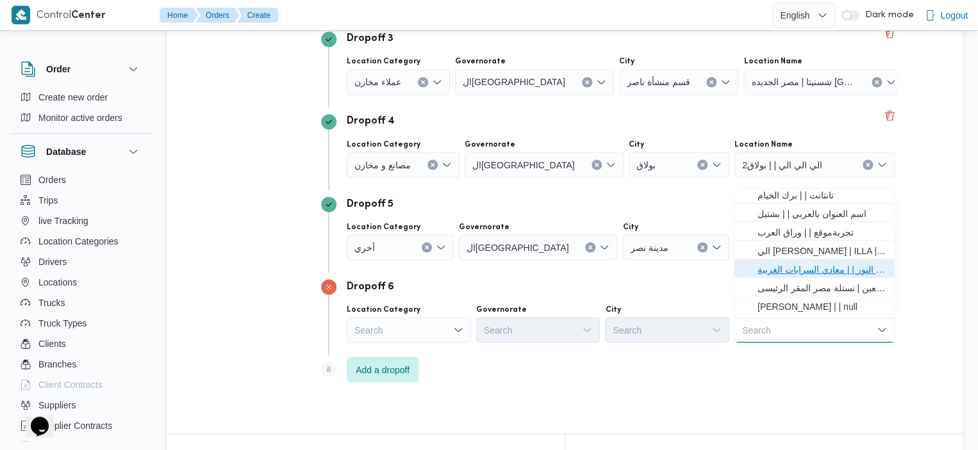
click at [411, 274] on span "الي النور | | معادي السرايات الغربية" at bounding box center [821, 269] width 129 height 15
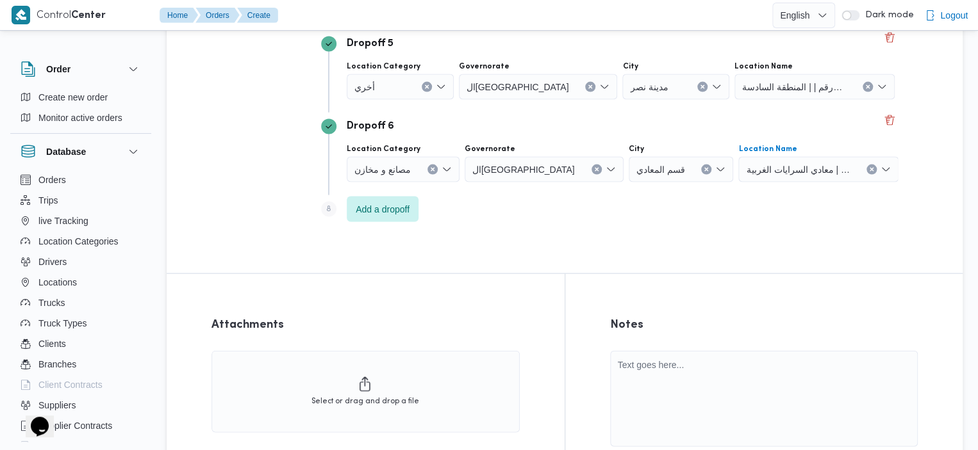
scroll to position [1364, 0]
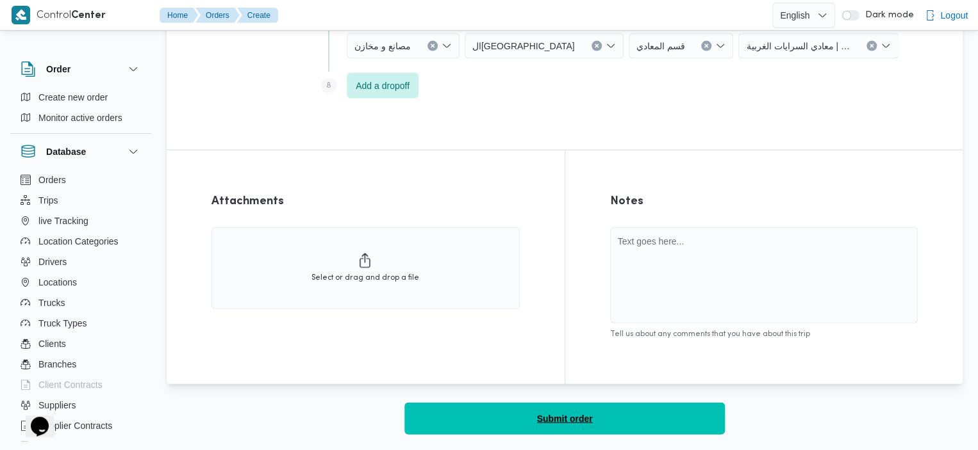
click at [411, 404] on button "Submit order" at bounding box center [564, 419] width 320 height 32
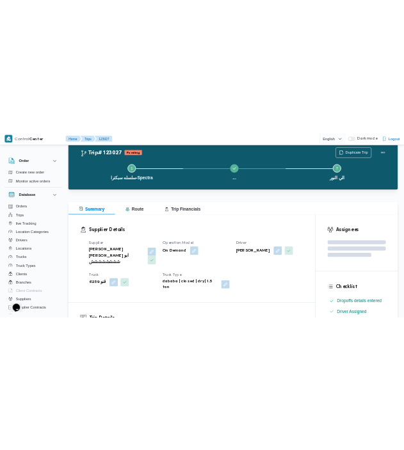
scroll to position [1364, 0]
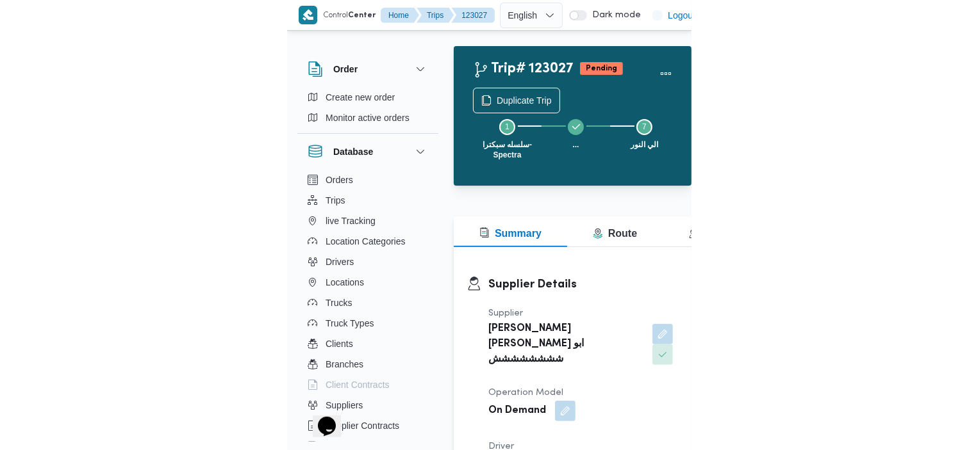
scroll to position [35, 0]
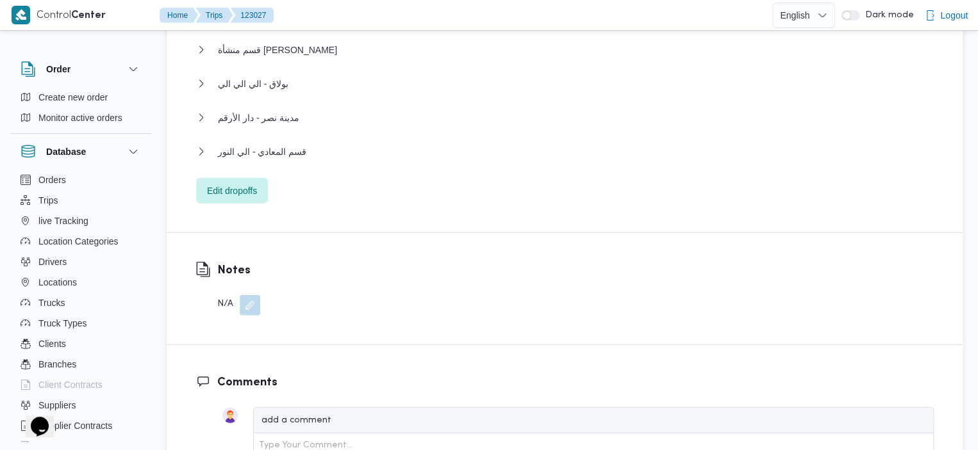
scroll to position [1362, 0]
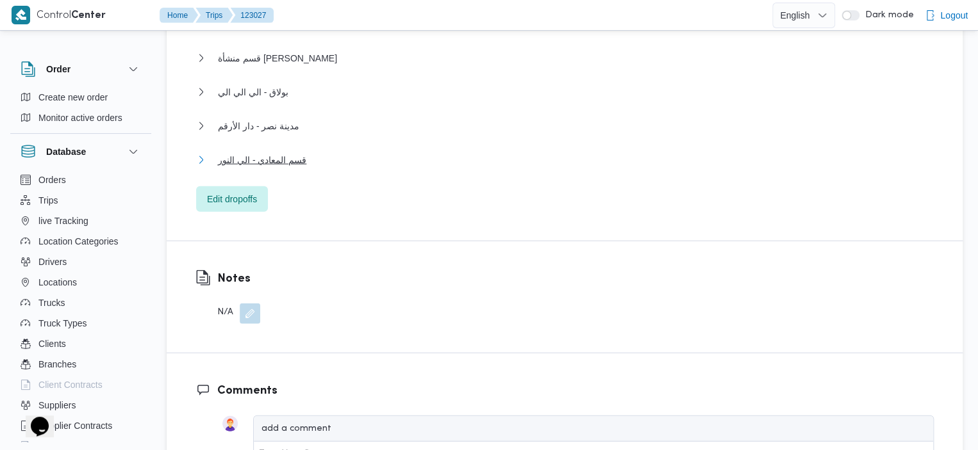
click at [298, 152] on span "قسم المعادي - الي النور" at bounding box center [262, 159] width 88 height 15
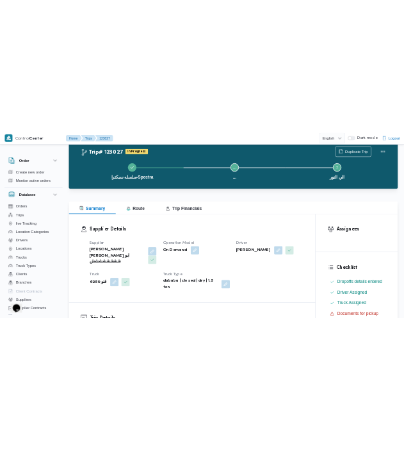
scroll to position [0, 0]
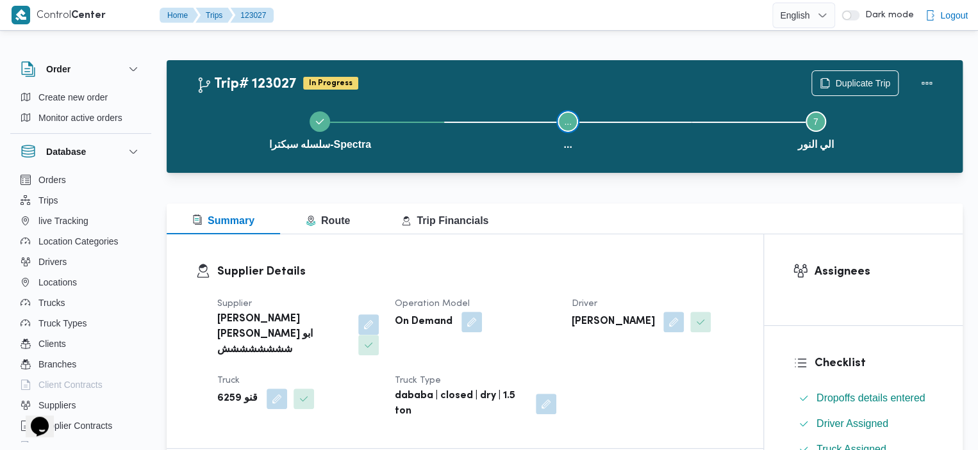
click at [595, 158] on button "Step ... is incomplete ... ..." at bounding box center [568, 129] width 248 height 67
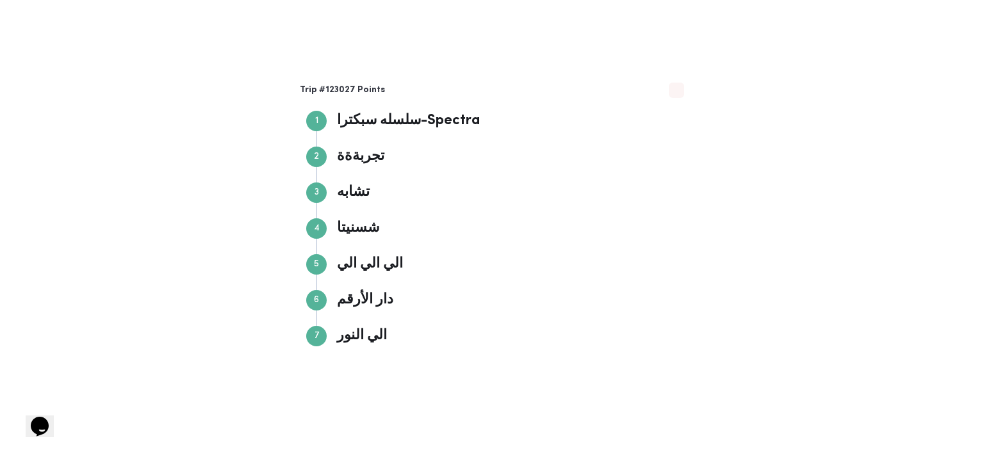
drag, startPoint x: 595, startPoint y: 158, endPoint x: 559, endPoint y: 72, distance: 93.6
click at [559, 72] on div "Trip #123027 Points Step 1 1 سلسله سبكترا-Spectra سلسله سبكترا-Spectra Step 2 2…" at bounding box center [492, 225] width 984 height 450
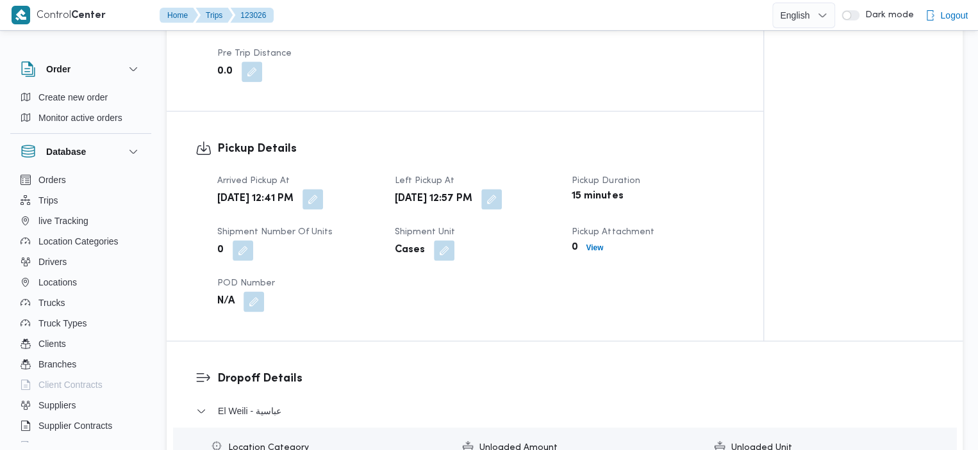
scroll to position [1182, 0]
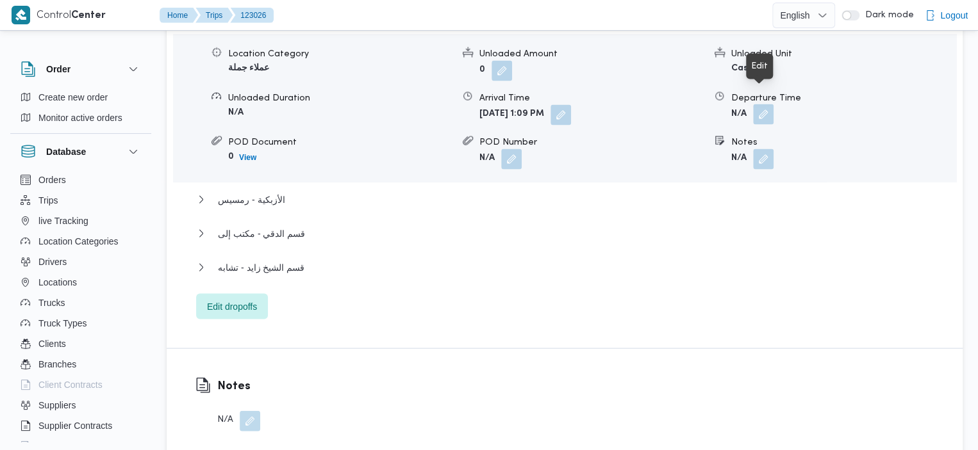
click at [765, 104] on button "button" at bounding box center [763, 114] width 21 height 21
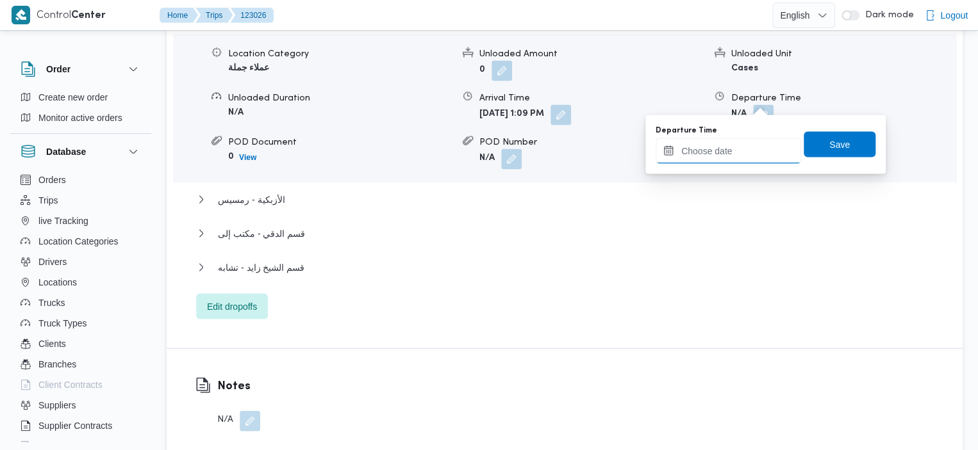
click at [720, 145] on input "Departure Time" at bounding box center [727, 151] width 145 height 26
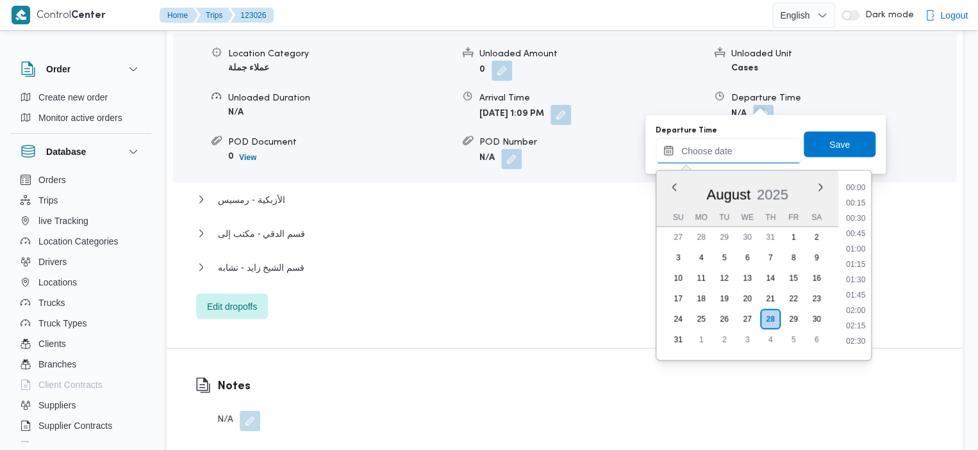
scroll to position [820, 0]
click at [859, 200] on li "13:30" at bounding box center [855, 197] width 29 height 13
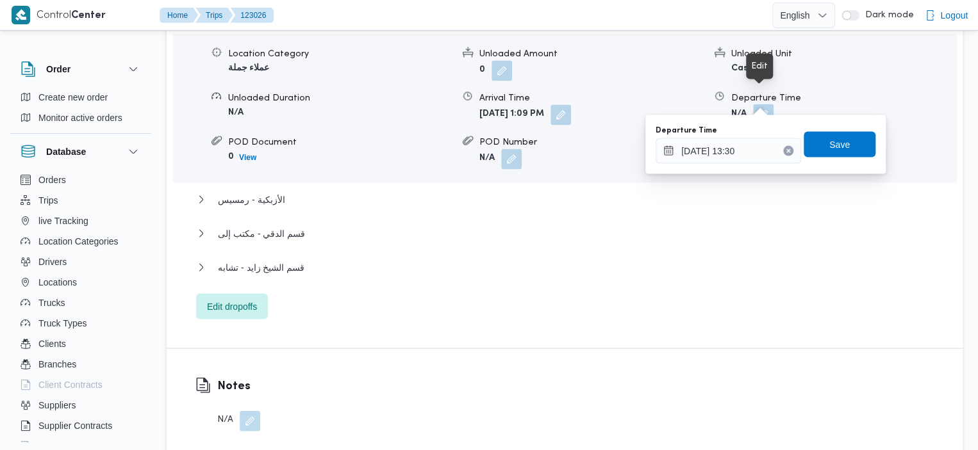
click at [762, 104] on button "button" at bounding box center [763, 114] width 21 height 21
click at [764, 104] on button "button" at bounding box center [763, 114] width 21 height 21
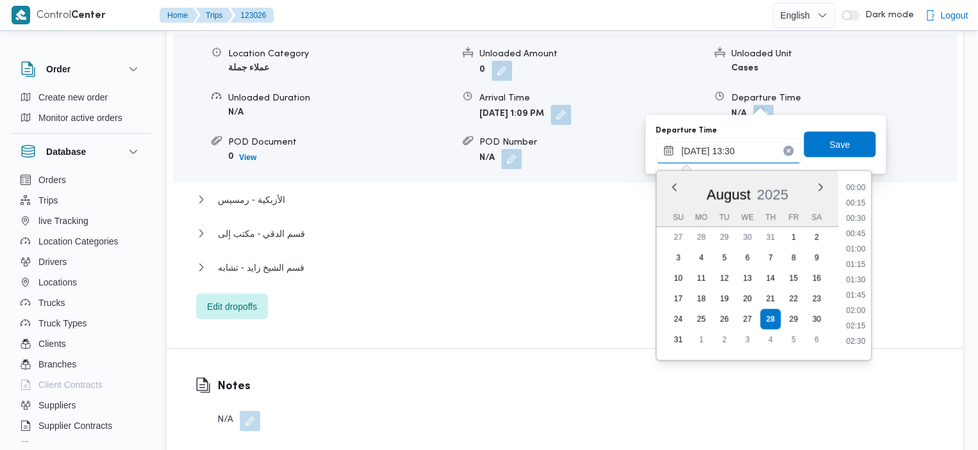
click at [756, 148] on input "28/08/2025 13:30" at bounding box center [727, 151] width 145 height 26
click at [856, 243] on li "13:00" at bounding box center [855, 243] width 29 height 13
type input "28/08/2025 13:00"
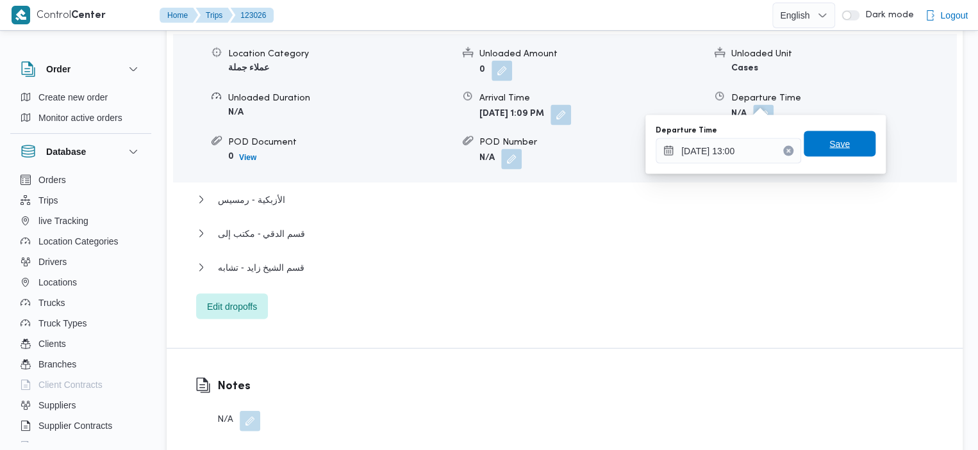
click at [829, 145] on span "Save" at bounding box center [839, 143] width 21 height 15
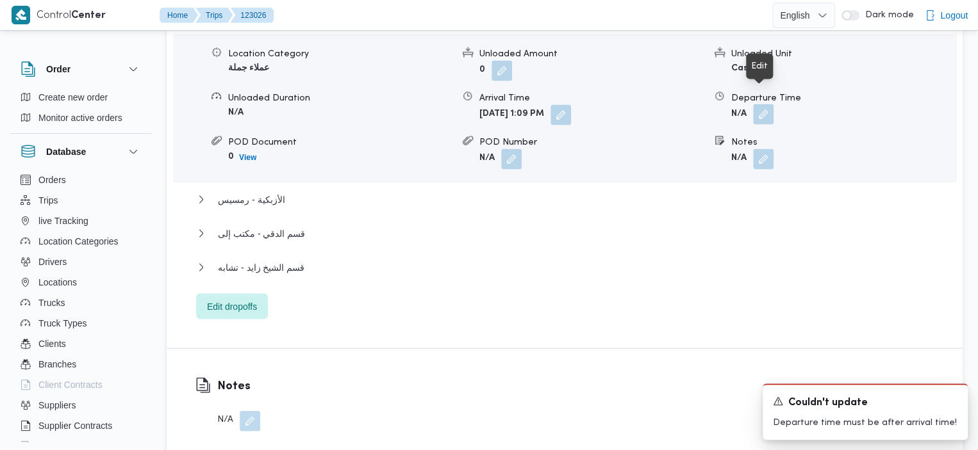
click at [769, 104] on button "button" at bounding box center [763, 114] width 21 height 21
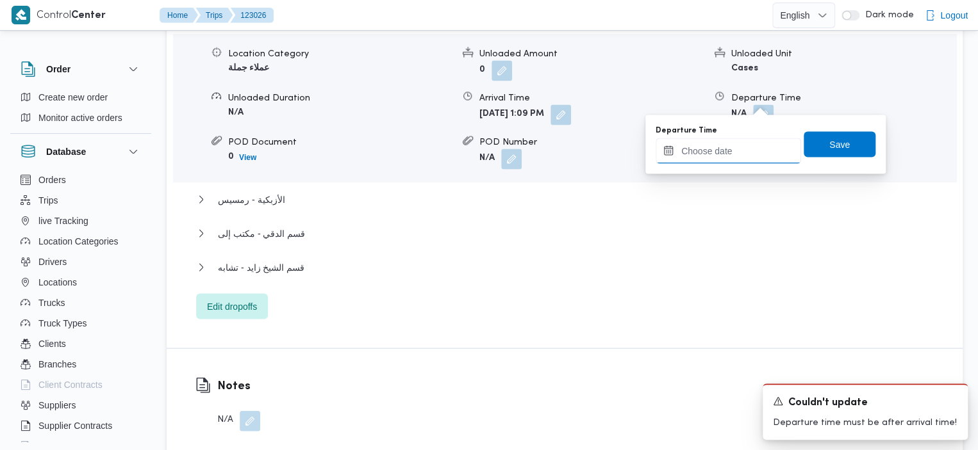
click at [718, 148] on input "Departure Time" at bounding box center [727, 151] width 145 height 26
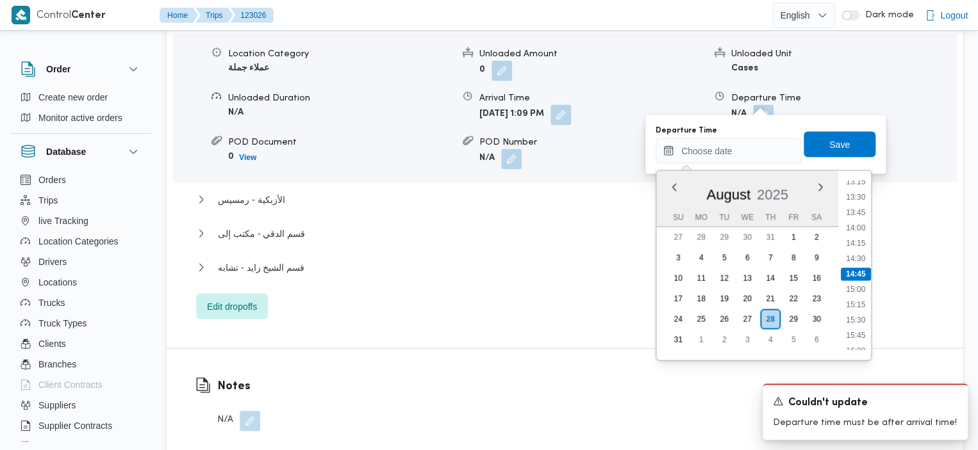
scroll to position [795, 0]
click at [850, 205] on li "13:15" at bounding box center [855, 207] width 29 height 13
type input "28/08/2025 13:15"
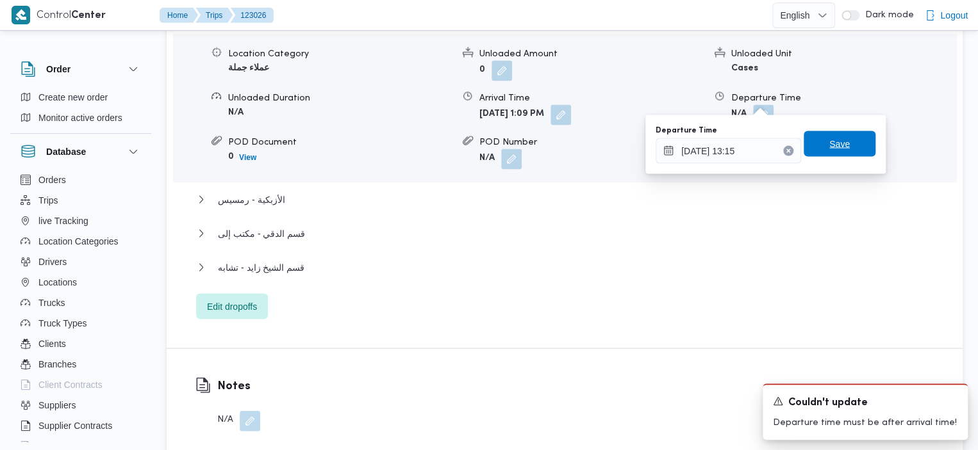
click at [839, 146] on span "Save" at bounding box center [839, 144] width 72 height 26
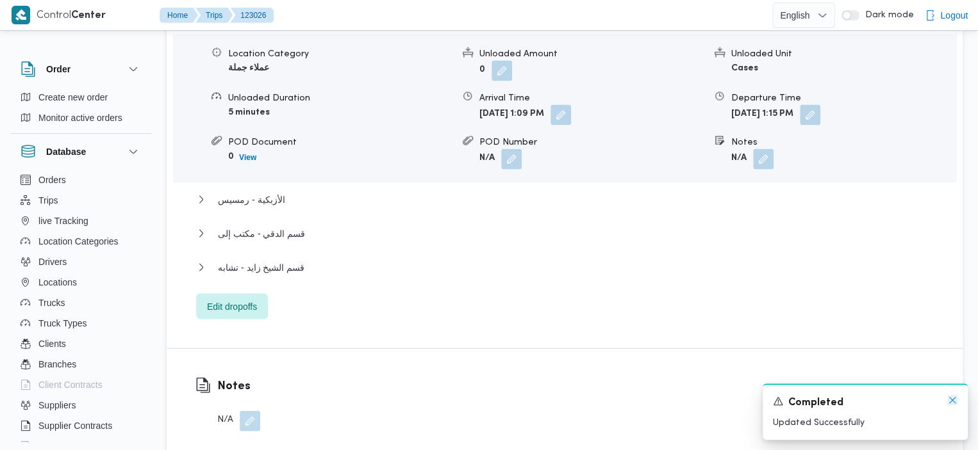
click at [948, 400] on icon "Dismiss toast" at bounding box center [952, 400] width 10 height 10
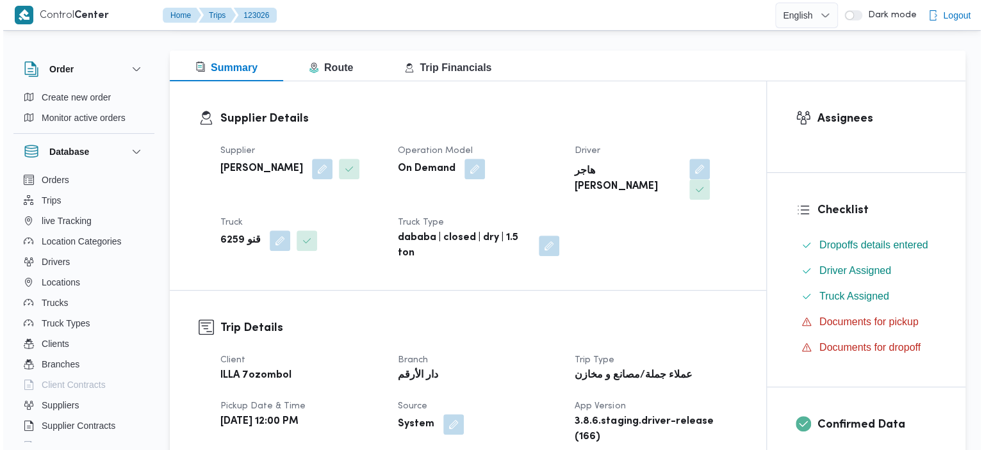
scroll to position [0, 0]
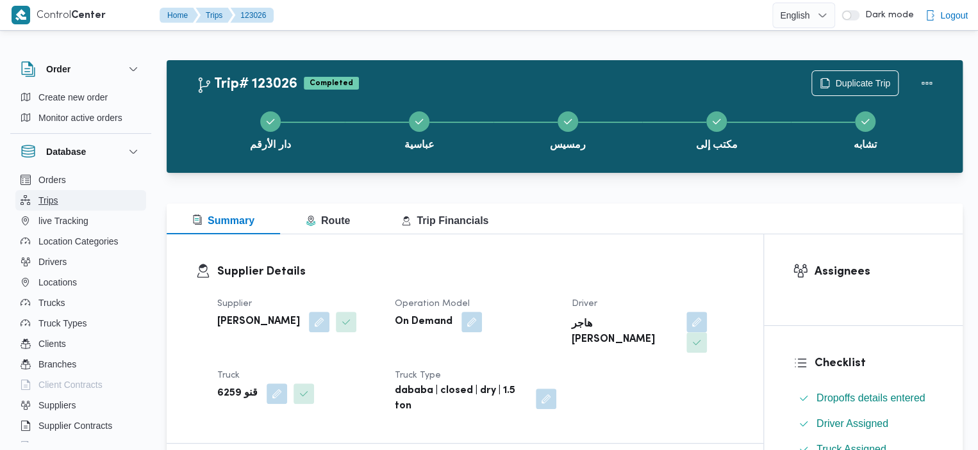
click at [68, 195] on button "Trips" at bounding box center [80, 200] width 131 height 21
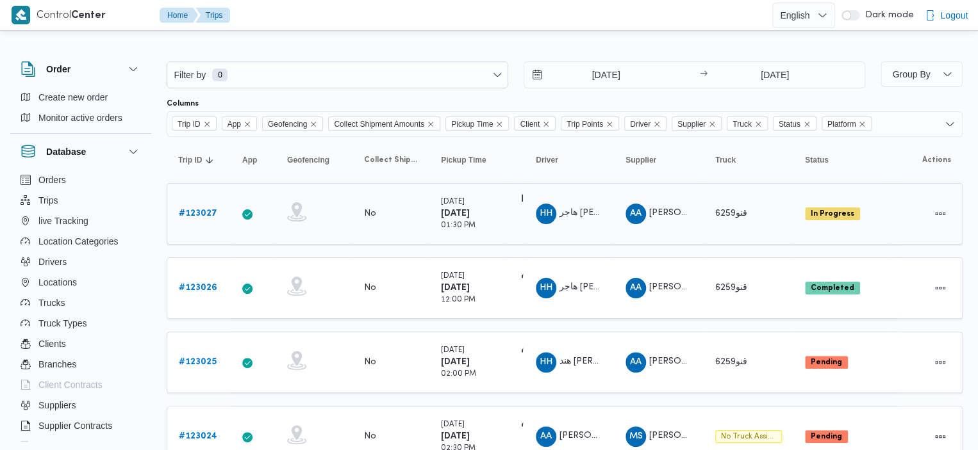
click at [201, 210] on b "# 123027" at bounding box center [198, 214] width 38 height 8
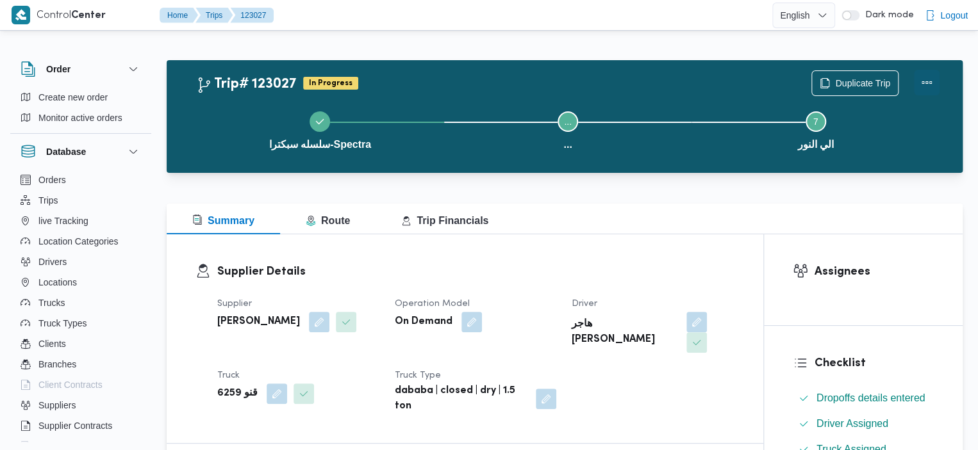
click at [919, 77] on button "Actions" at bounding box center [927, 83] width 26 height 26
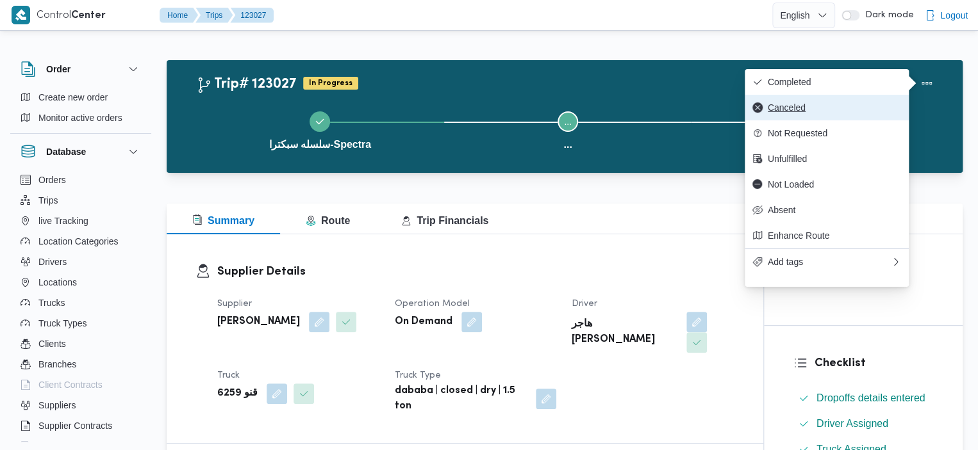
click at [799, 107] on span "Canceled" at bounding box center [834, 108] width 133 height 10
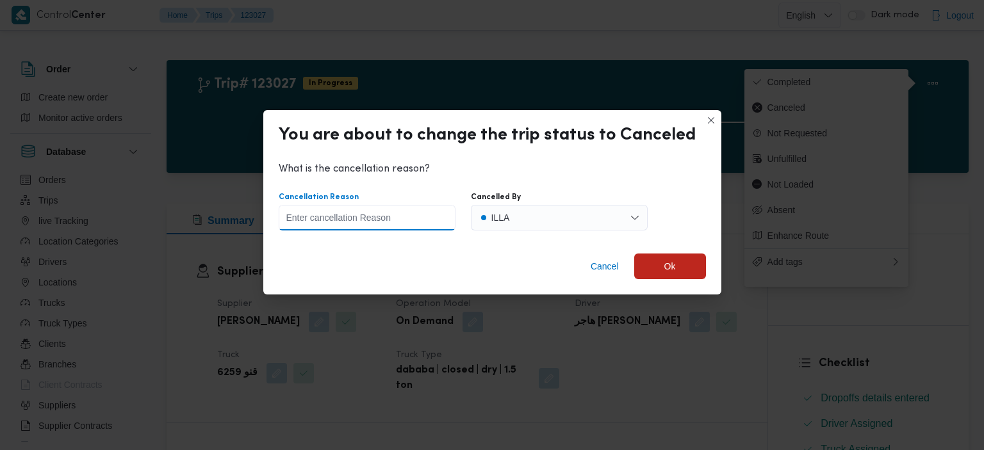
click at [396, 212] on input "Cancellation Reason" at bounding box center [367, 218] width 177 height 26
type input "testing"
click at [684, 274] on span "Ok" at bounding box center [670, 266] width 72 height 26
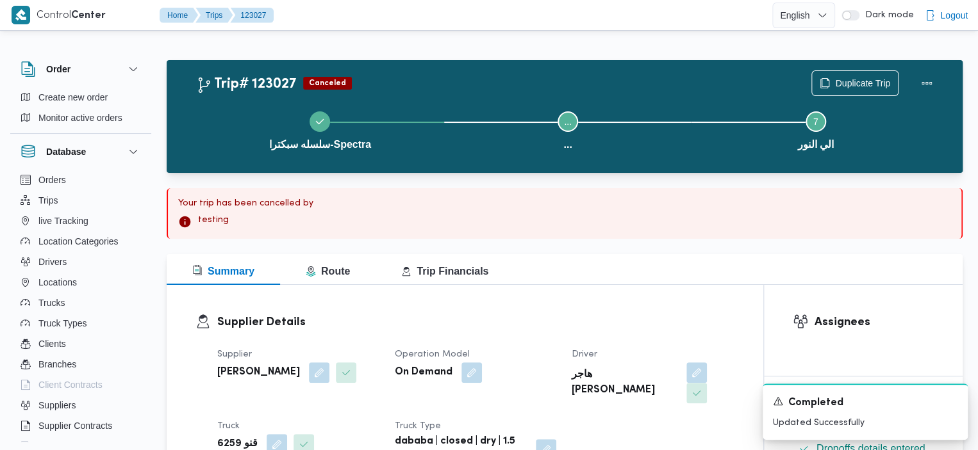
click at [950, 401] on icon "Dismiss toast" at bounding box center [952, 400] width 10 height 10
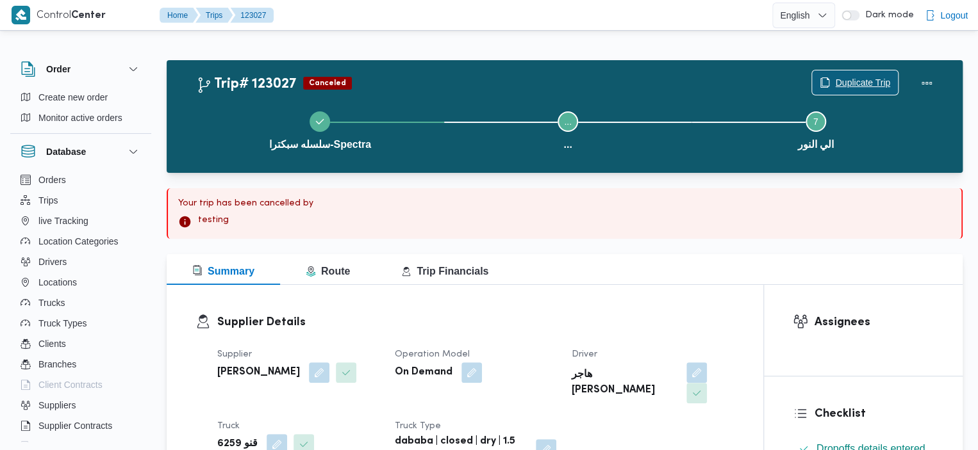
click at [867, 69] on div "Duplicate Trip" at bounding box center [875, 83] width 144 height 41
click at [836, 83] on span "Duplicate Trip" at bounding box center [862, 82] width 55 height 15
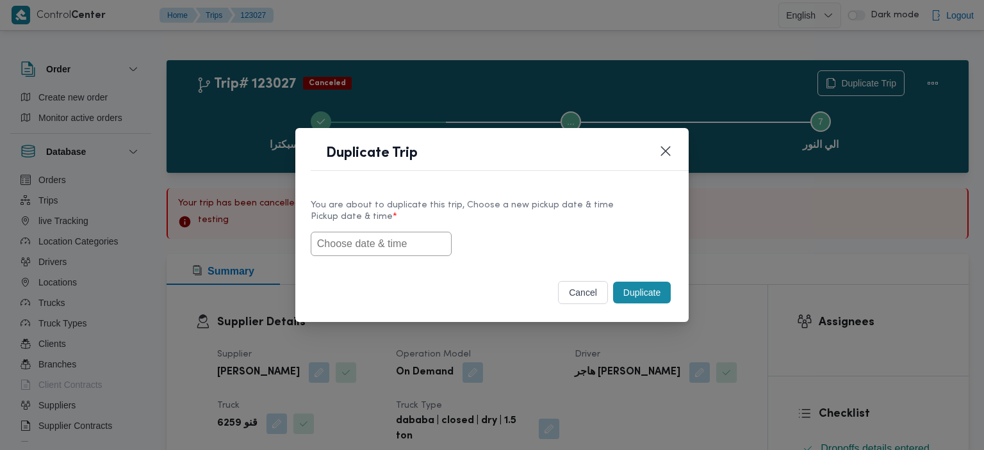
click at [425, 242] on input "text" at bounding box center [381, 244] width 141 height 24
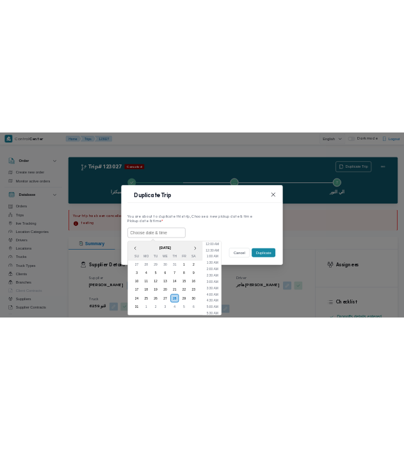
scroll to position [364, 0]
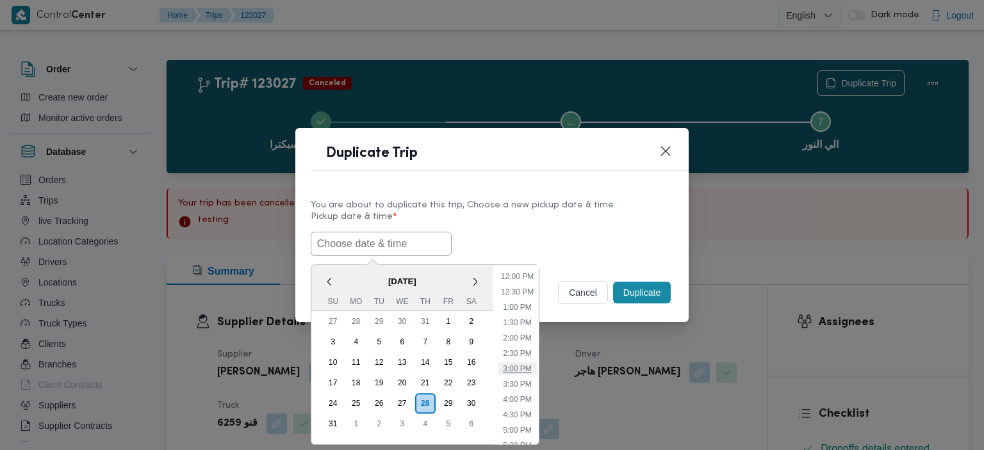
click at [520, 365] on li "3:00 PM" at bounding box center [517, 369] width 39 height 13
type input "28/08/2025 3:00PM"
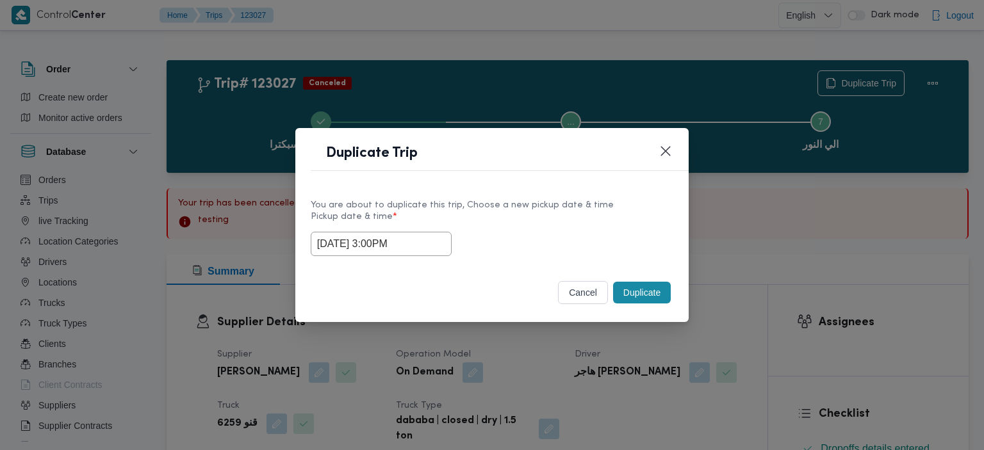
click at [638, 292] on button "Duplicate" at bounding box center [642, 293] width 58 height 22
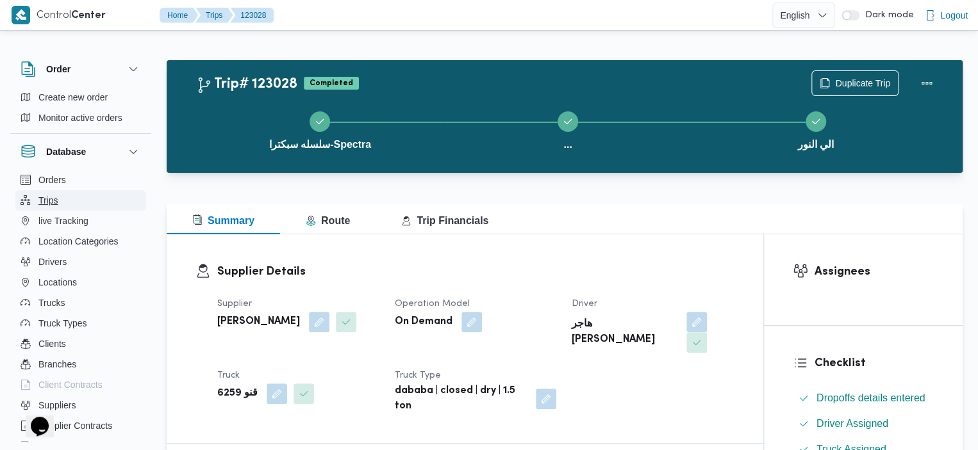
click at [84, 199] on button "Trips" at bounding box center [80, 200] width 131 height 21
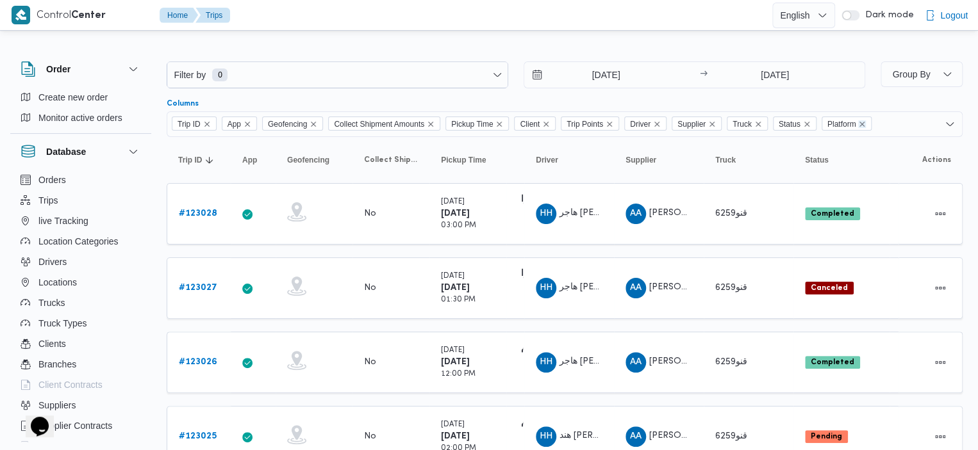
click at [411, 122] on icon "Remove Platform from selection in this group" at bounding box center [862, 124] width 5 height 5
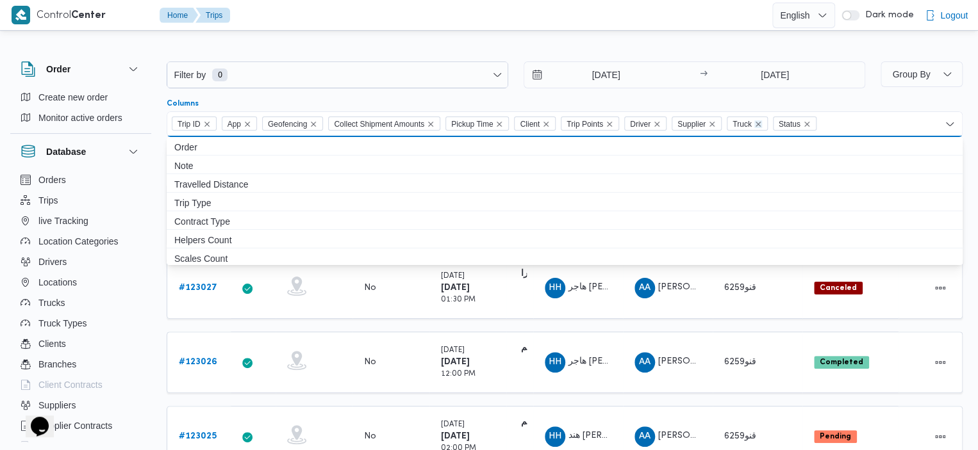
click at [411, 125] on icon "Remove Truck from selection in this group" at bounding box center [758, 124] width 8 height 8
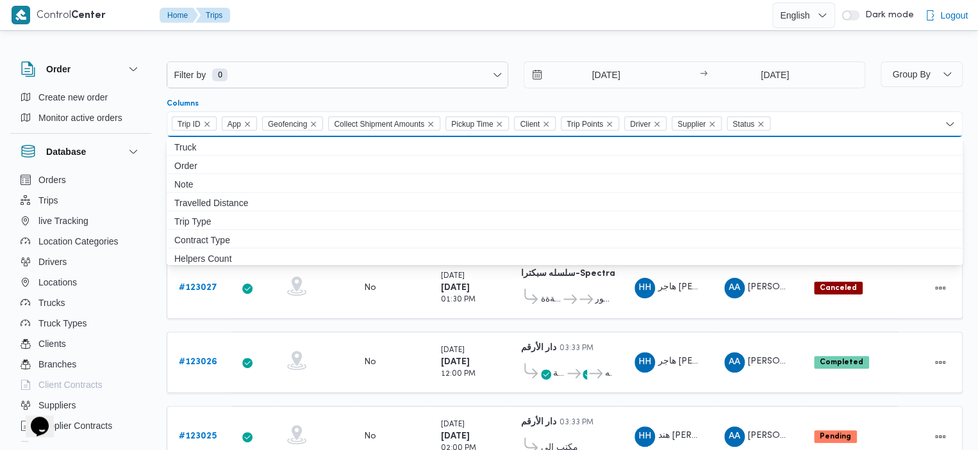
click at [411, 54] on div "Filter by 0 21/8/2025 → 28/8/2025" at bounding box center [516, 75] width 714 height 42
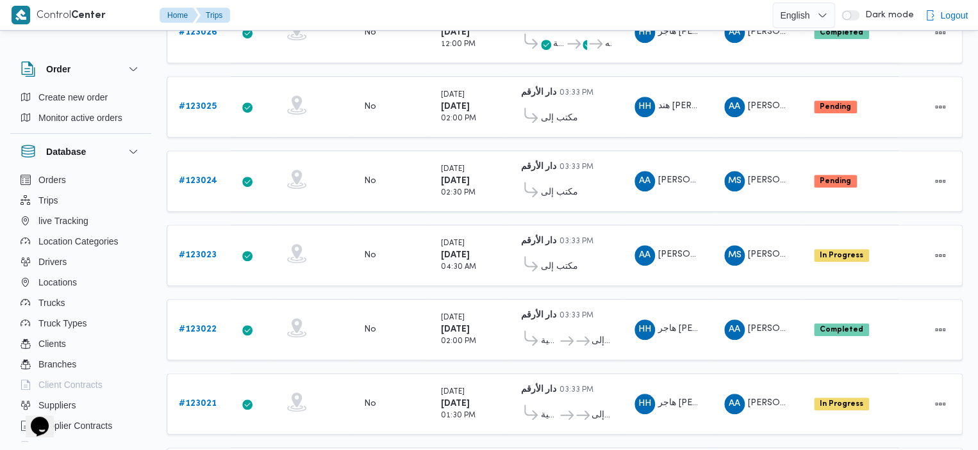
scroll to position [336, 0]
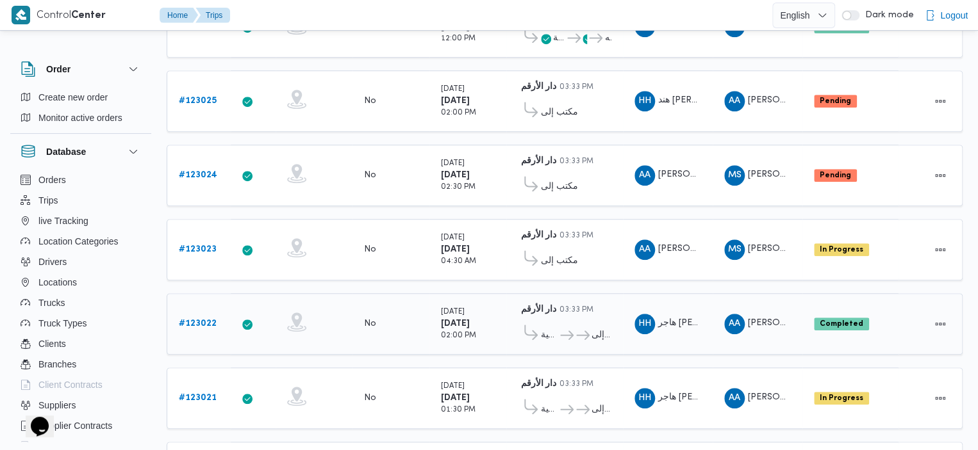
click at [202, 320] on b "# 123022" at bounding box center [198, 324] width 38 height 8
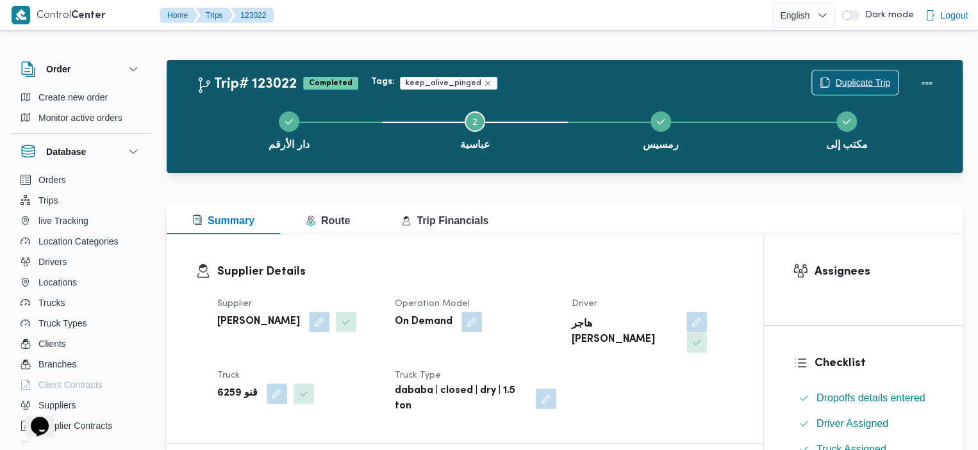
click at [411, 78] on span "Duplicate Trip" at bounding box center [855, 82] width 86 height 24
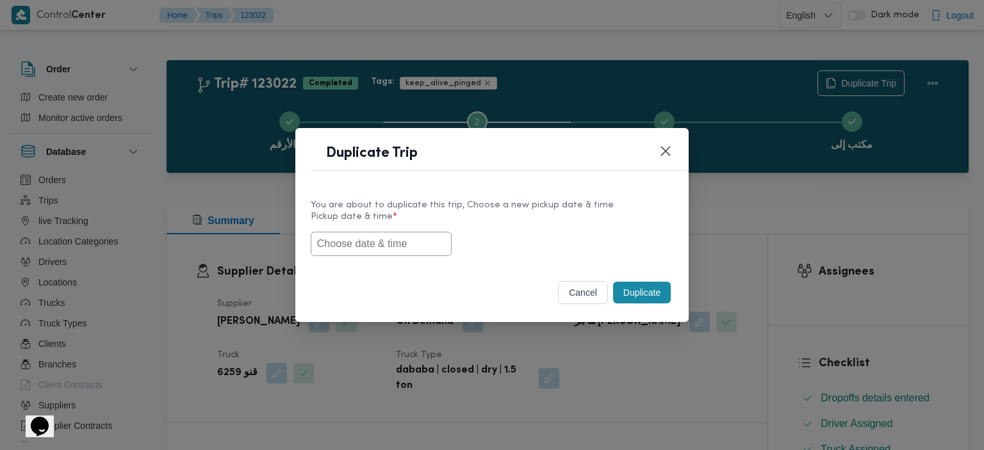
click at [410, 243] on input "text" at bounding box center [381, 244] width 141 height 24
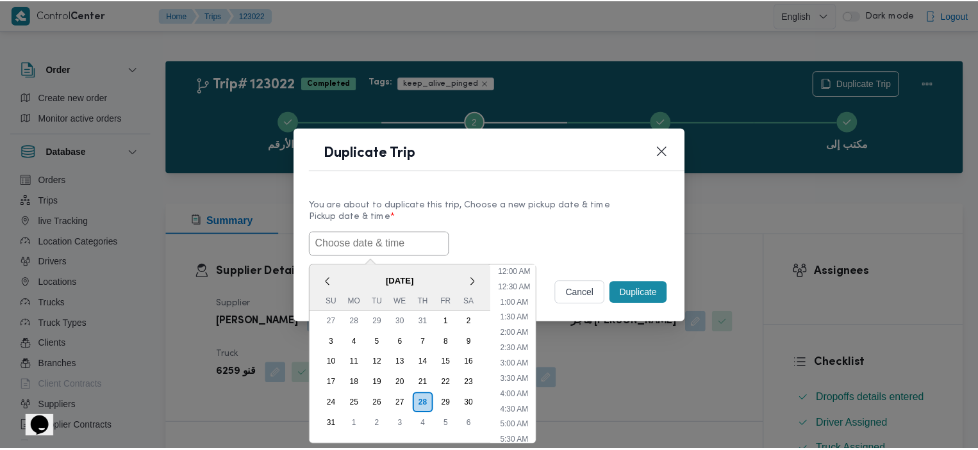
scroll to position [395, 0]
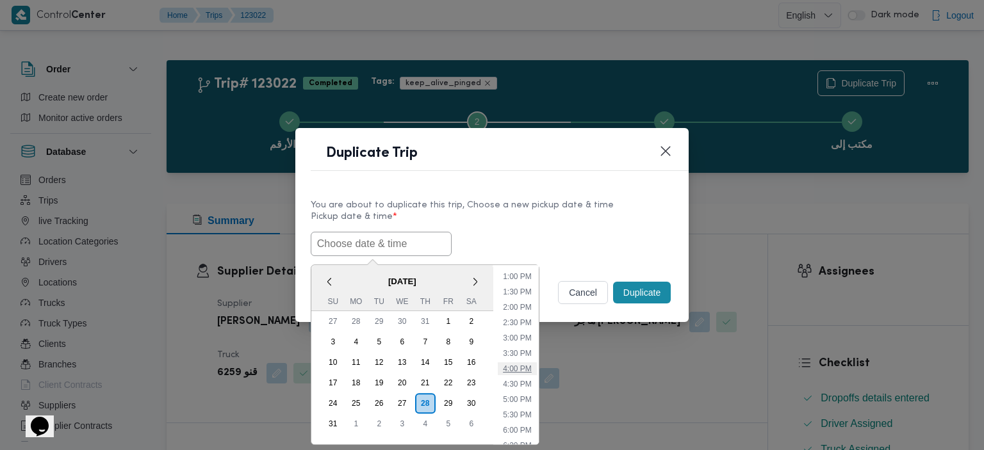
click at [411, 366] on li "4:00 PM" at bounding box center [517, 369] width 39 height 13
type input "28/08/2025 4:00PM"
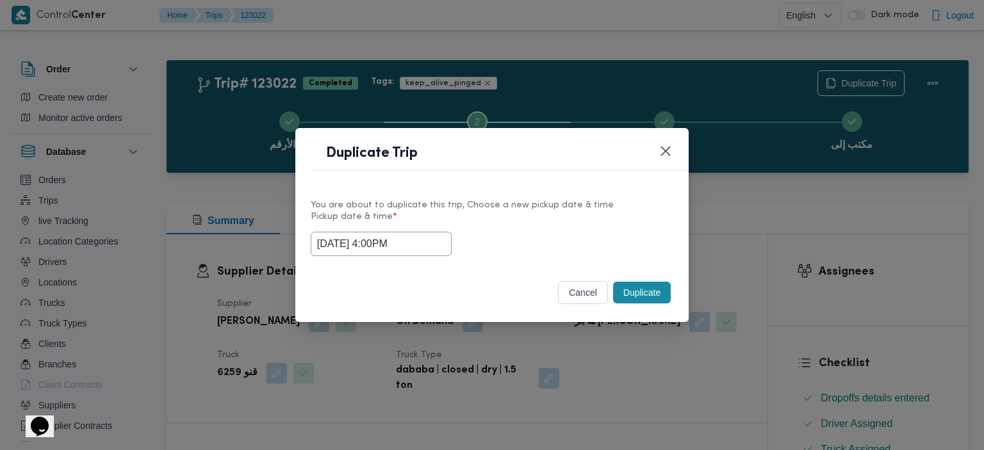
click at [411, 290] on button "Duplicate" at bounding box center [642, 293] width 58 height 22
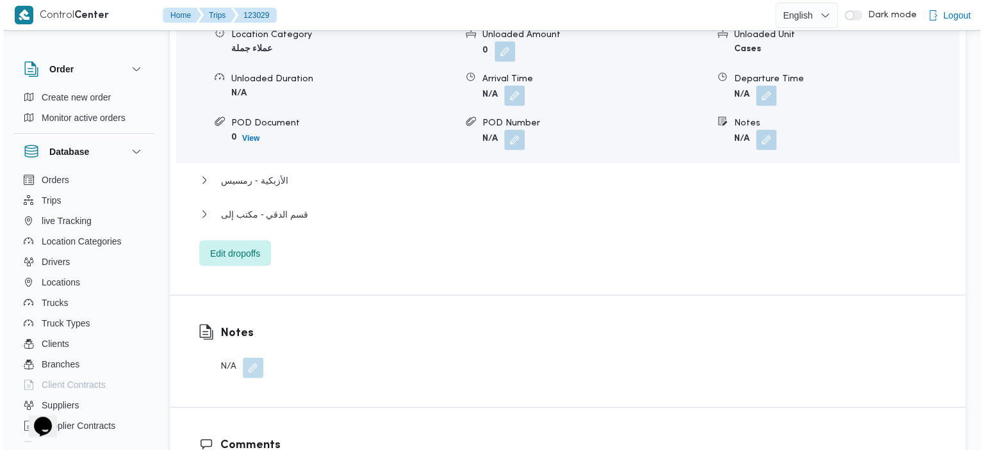
scroll to position [1194, 0]
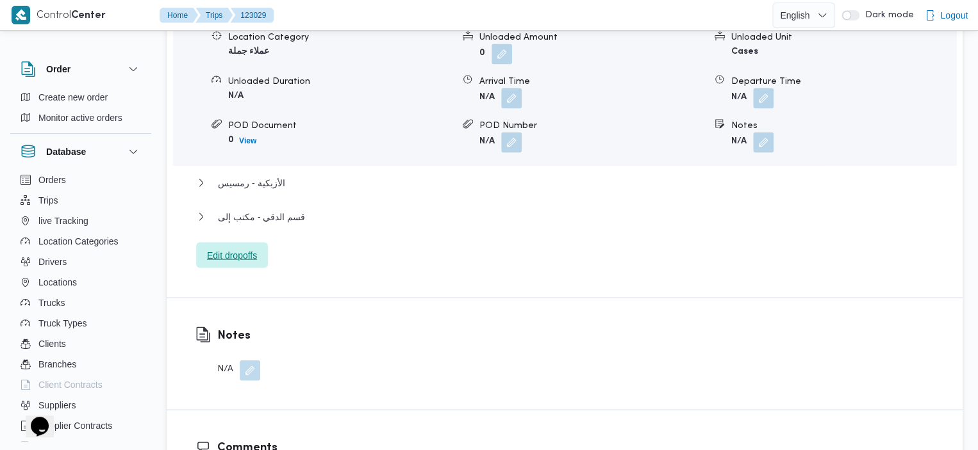
click at [218, 247] on span "Edit dropoffs" at bounding box center [232, 254] width 50 height 15
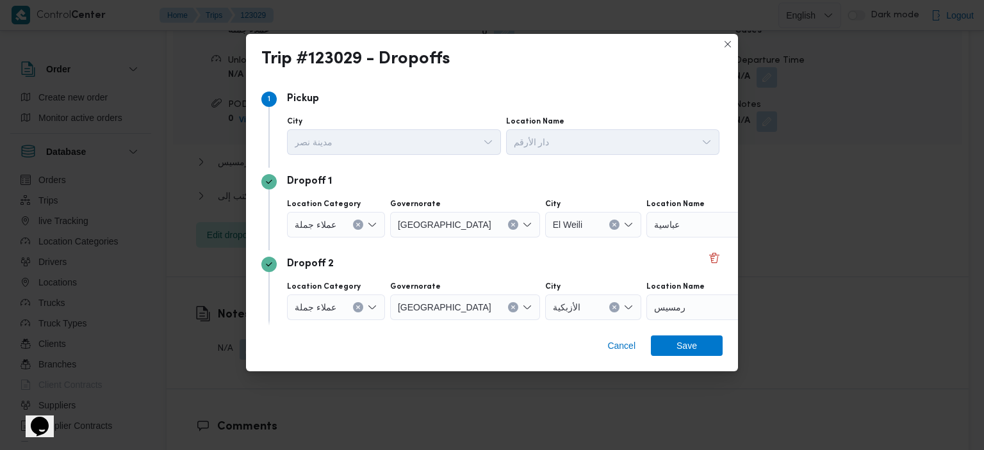
scroll to position [128, 0]
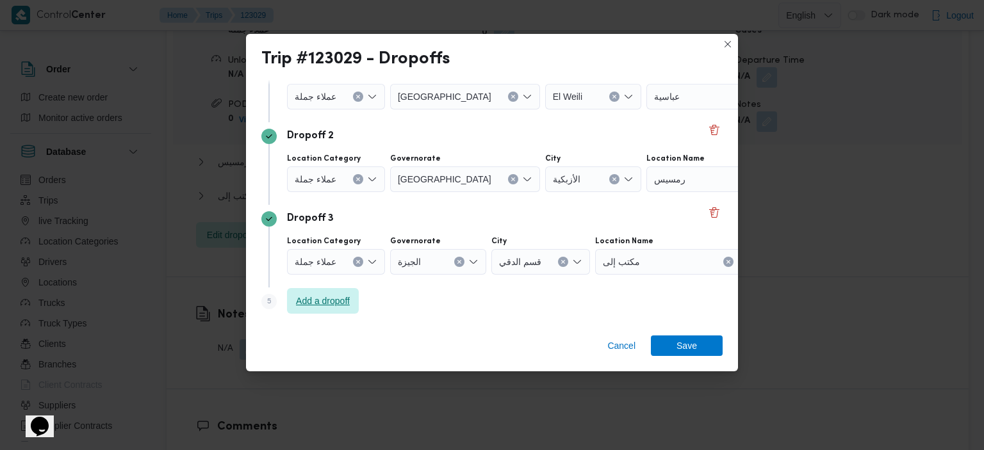
click at [290, 302] on span "Add a dropoff" at bounding box center [323, 301] width 72 height 26
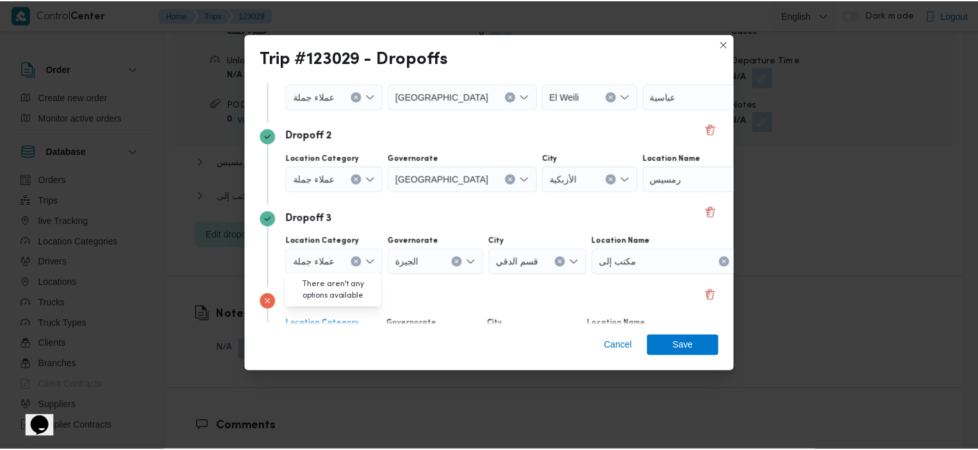
scroll to position [211, 0]
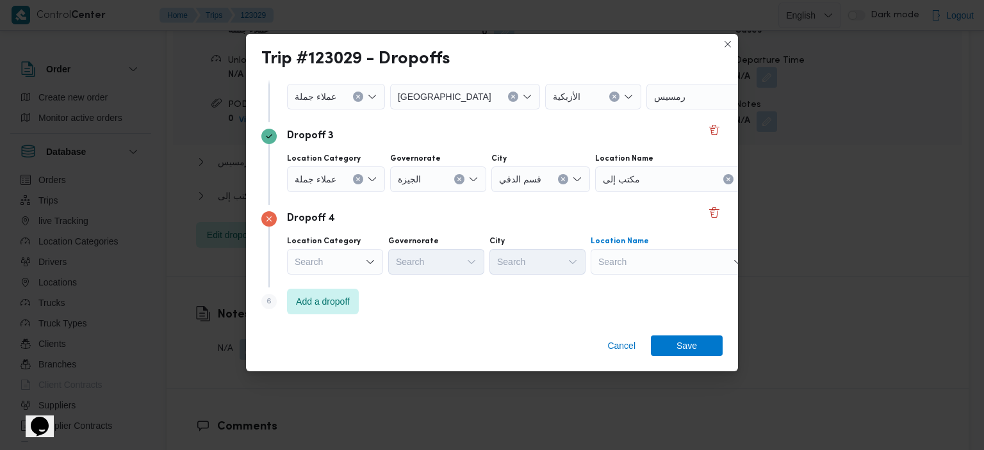
click at [411, 265] on div "Search" at bounding box center [671, 262] width 160 height 26
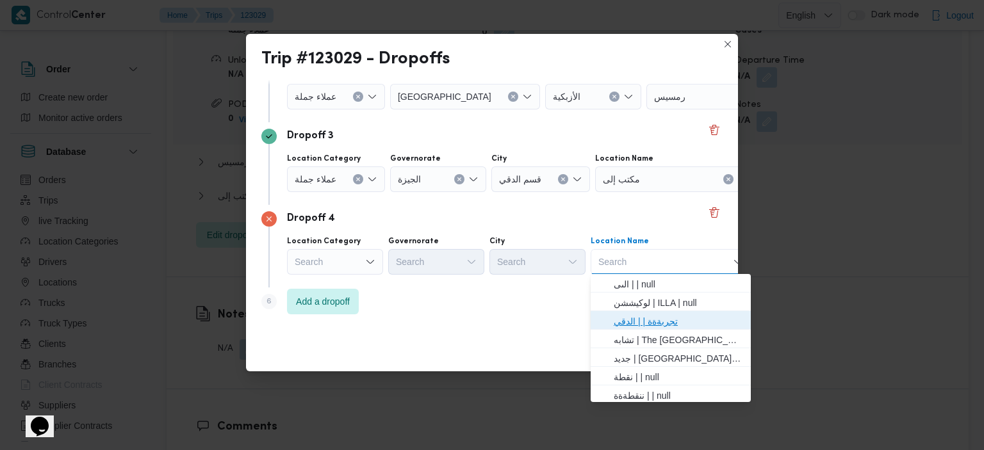
click at [411, 322] on span "تجربةةة | | الدقي" at bounding box center [678, 321] width 129 height 15
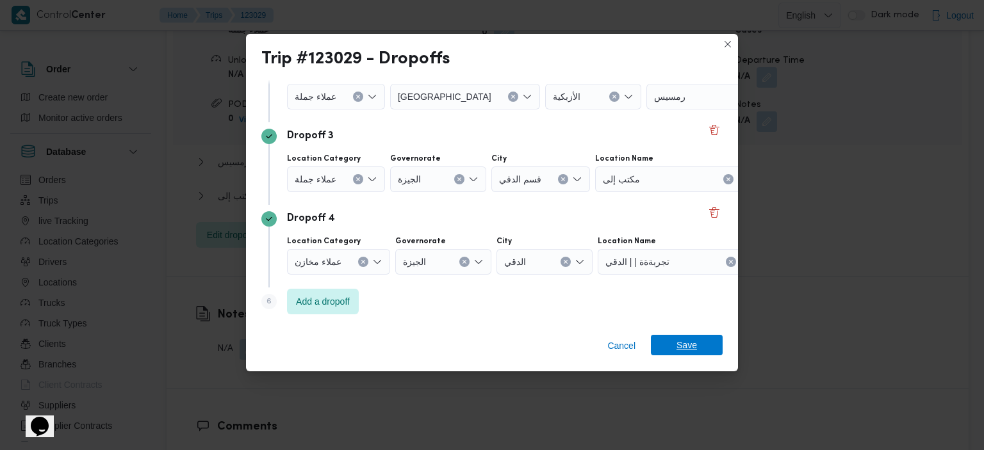
click at [411, 349] on span "Save" at bounding box center [687, 345] width 72 height 21
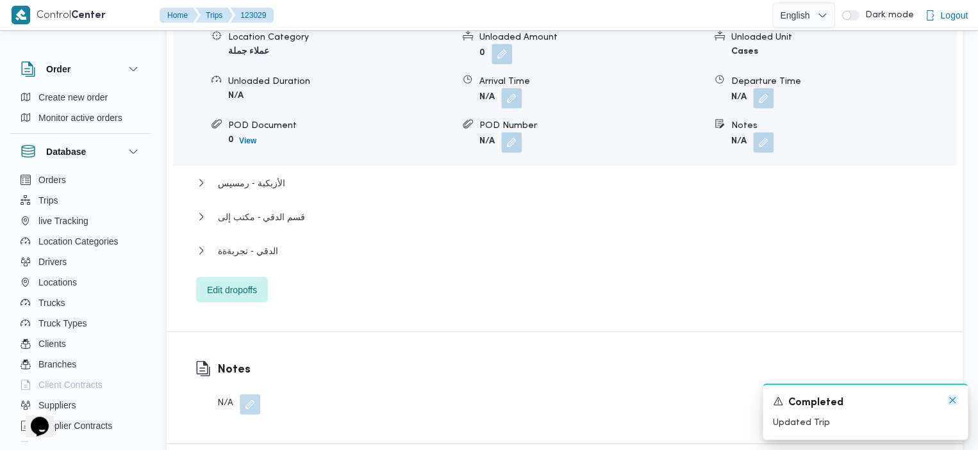
click at [411, 399] on icon "Dismiss toast" at bounding box center [952, 400] width 10 height 10
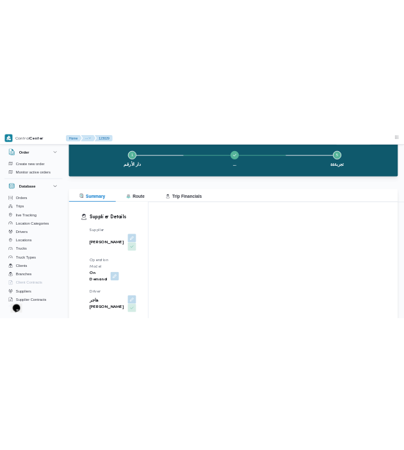
scroll to position [24, 0]
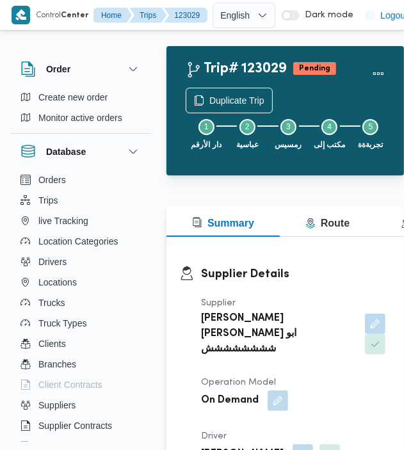
scroll to position [35, 0]
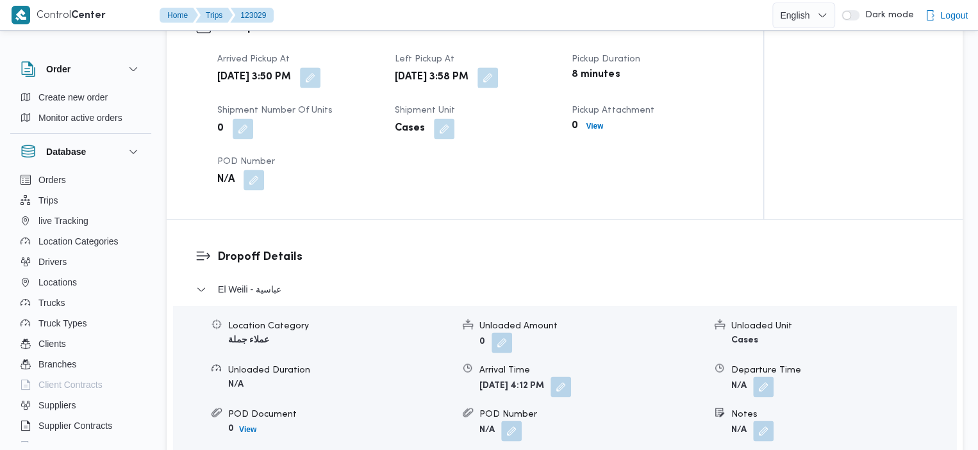
scroll to position [912, 0]
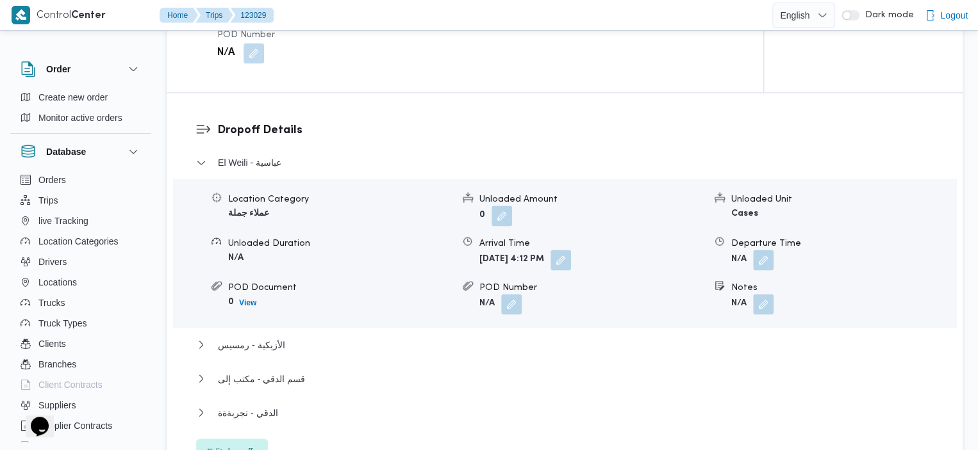
scroll to position [1269, 0]
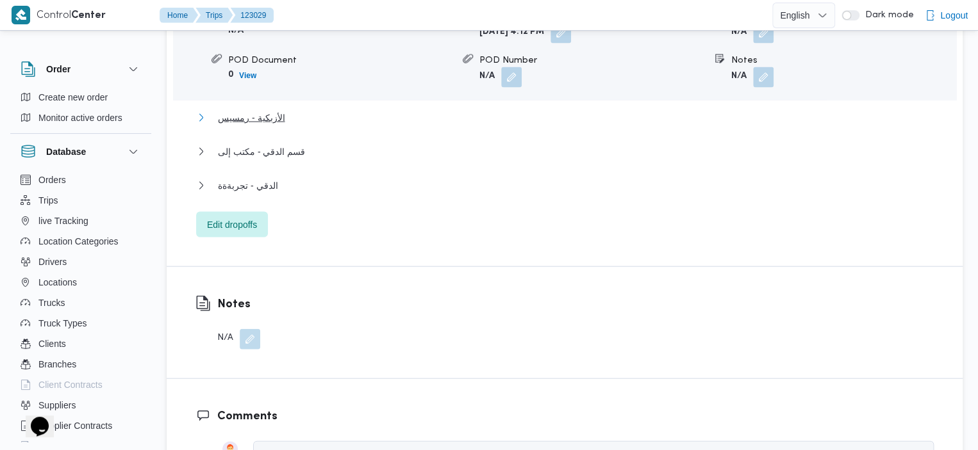
click at [262, 110] on span "الأزبكية - رمسيس" at bounding box center [251, 117] width 67 height 15
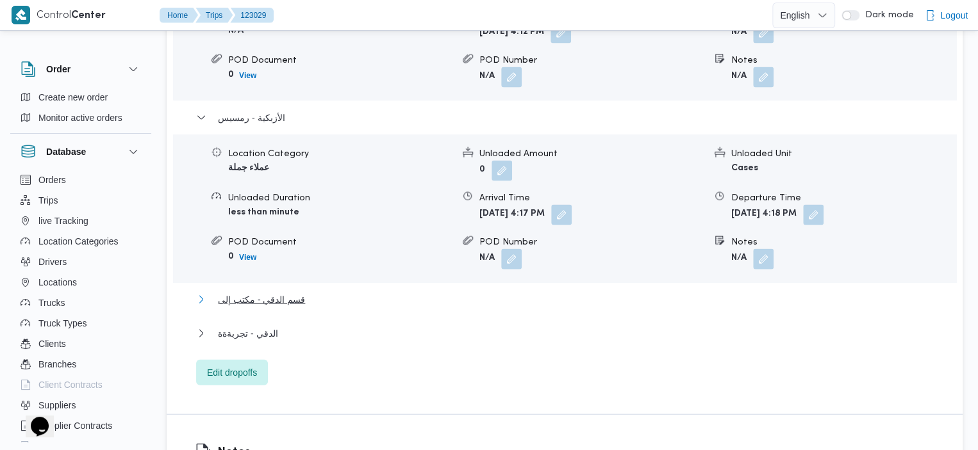
click at [242, 292] on span "قسم الدقي - مكتب إلى" at bounding box center [261, 299] width 87 height 15
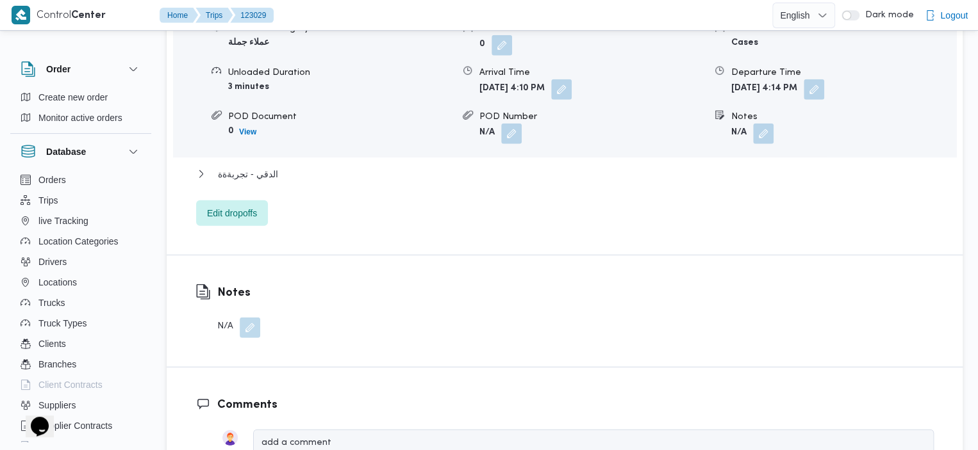
scroll to position [1695, 0]
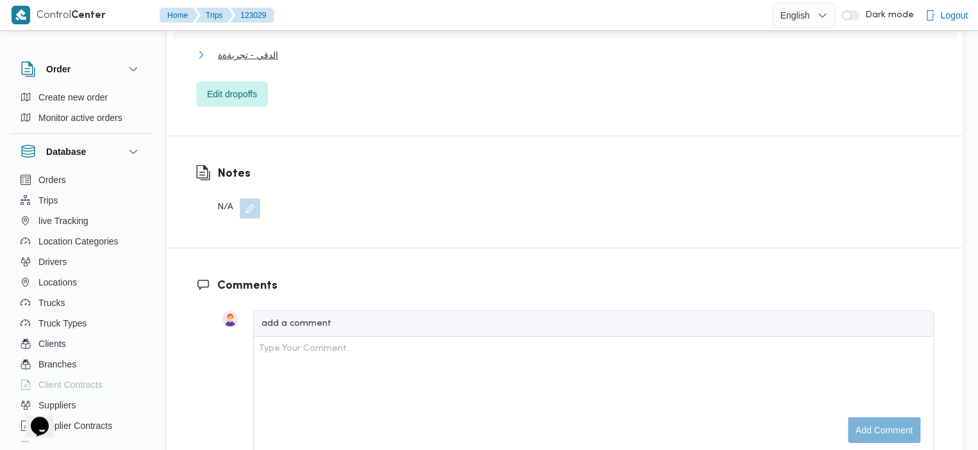
click at [270, 47] on span "الدقي - تجربةةة" at bounding box center [248, 54] width 60 height 15
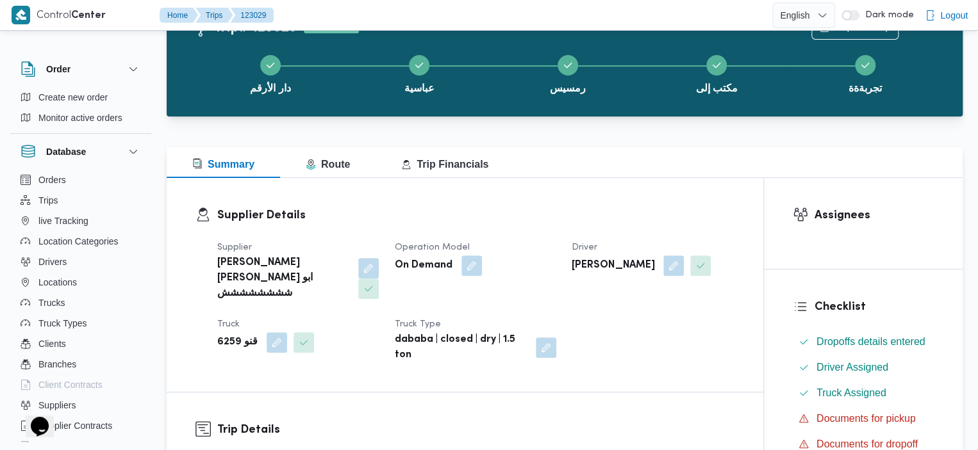
scroll to position [8, 0]
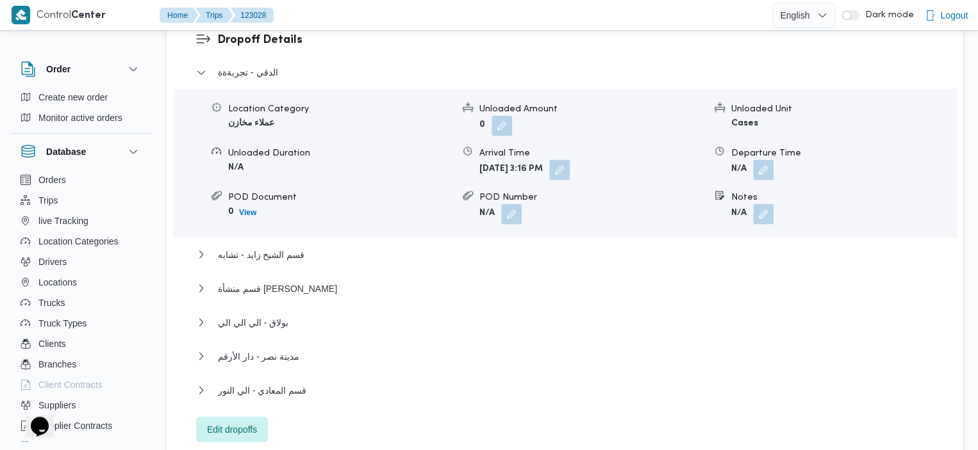
scroll to position [1141, 0]
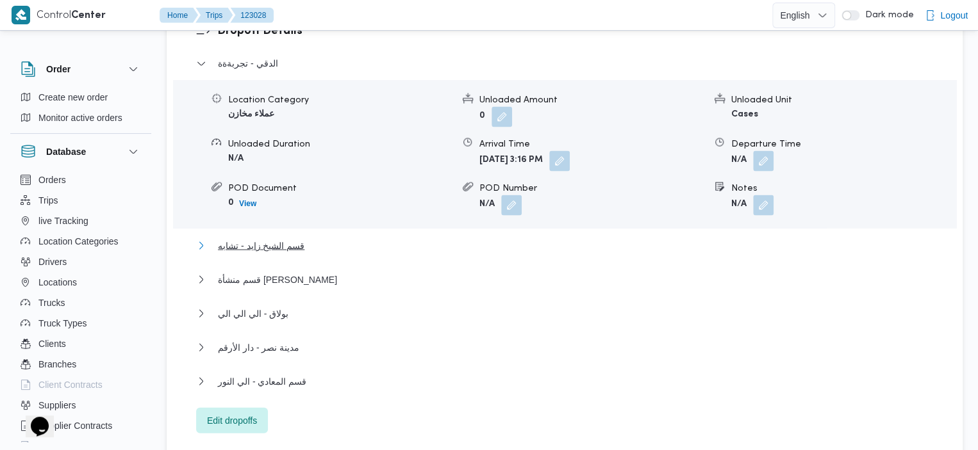
click at [295, 238] on span "قسم الشيخ زايد - تشابه" at bounding box center [261, 245] width 87 height 15
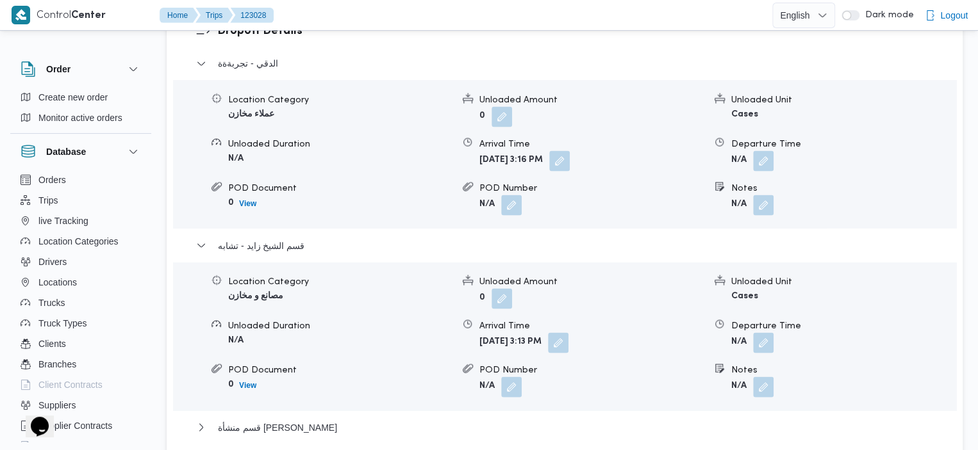
scroll to position [1339, 0]
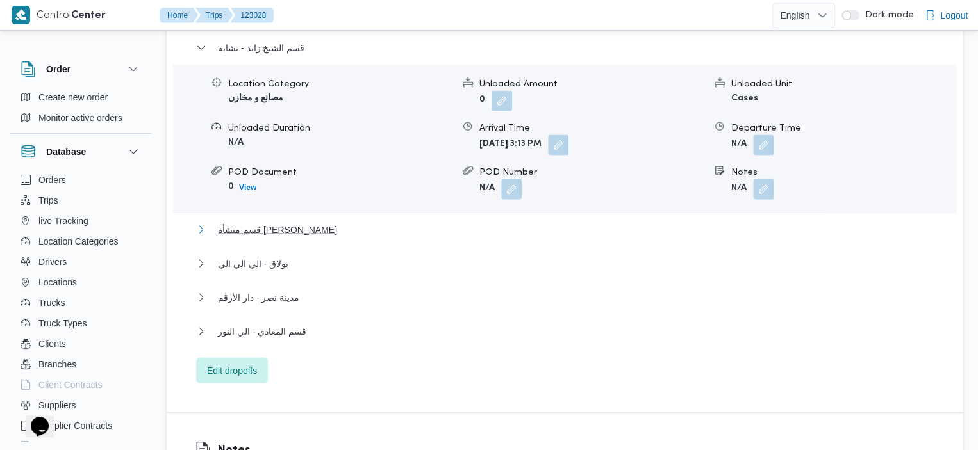
click at [300, 222] on span "قسم منشأة ناصر - شسنيتا" at bounding box center [277, 229] width 119 height 15
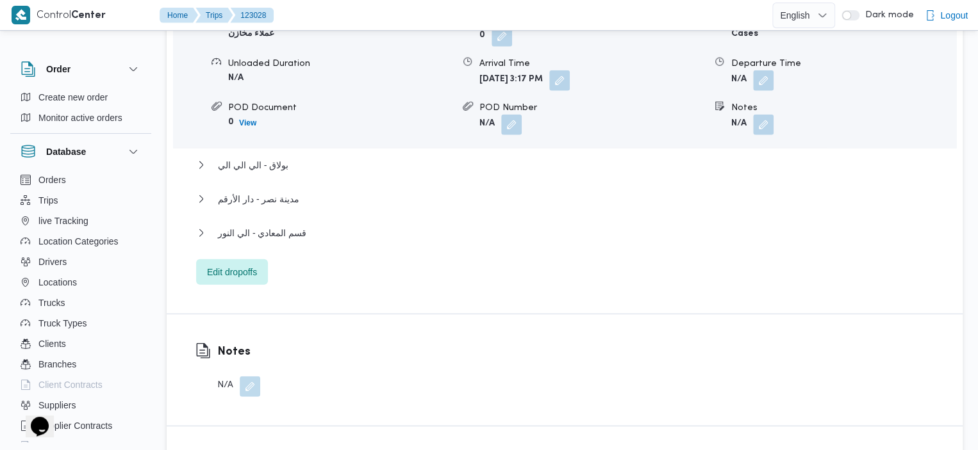
scroll to position [1635, 0]
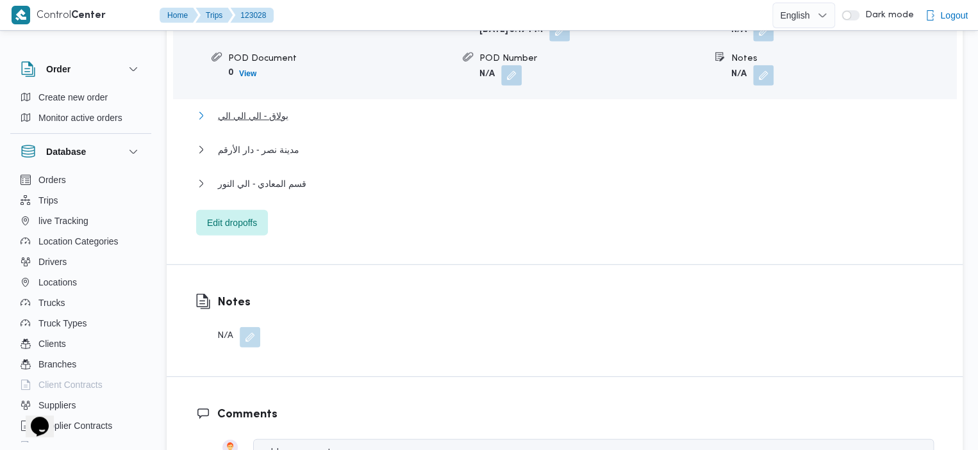
click at [276, 108] on span "بولاق - الي الي الي" at bounding box center [253, 115] width 70 height 15
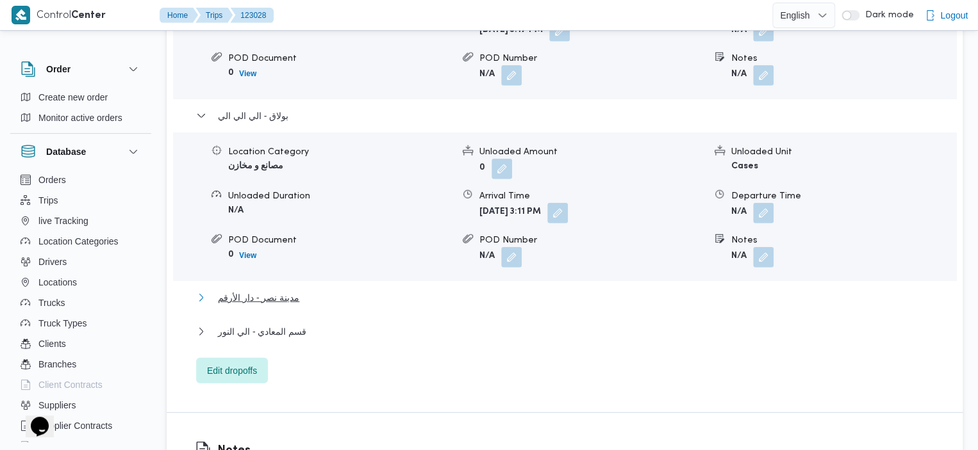
click at [242, 290] on span "مدينة نصر - دار الأرقم" at bounding box center [258, 297] width 81 height 15
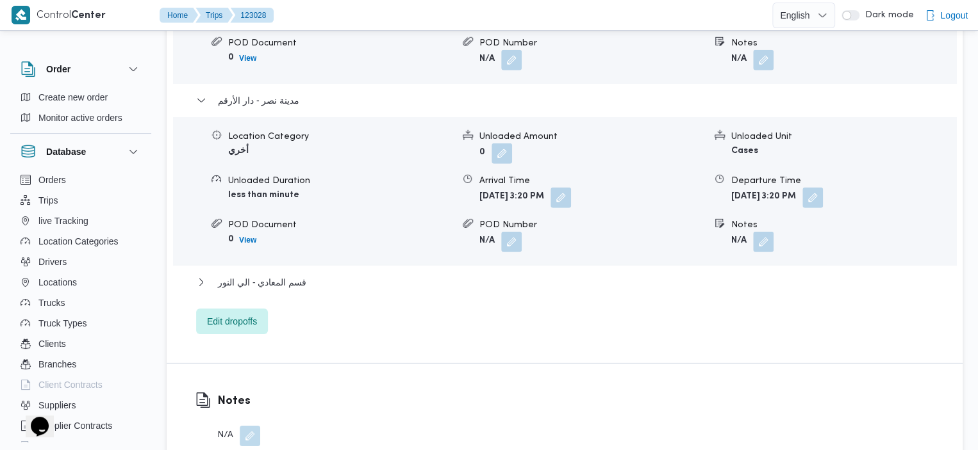
scroll to position [1855, 0]
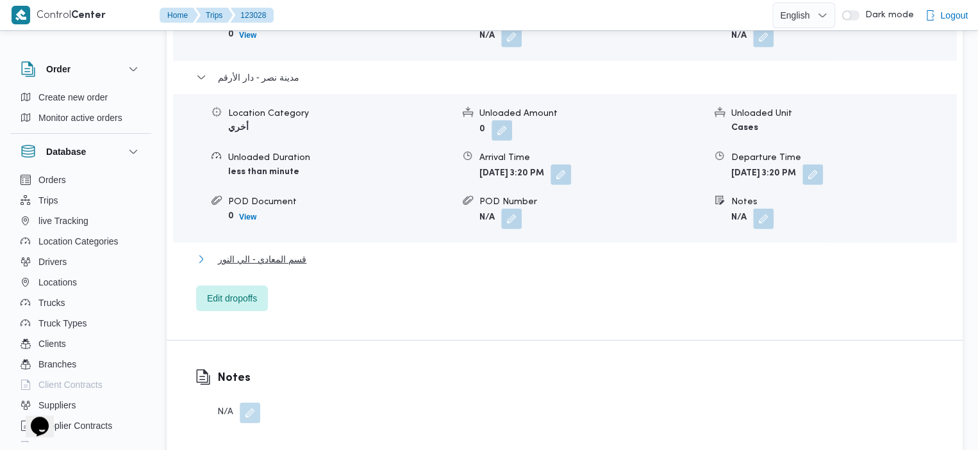
click at [267, 252] on span "قسم المعادي - الي النور" at bounding box center [262, 259] width 88 height 15
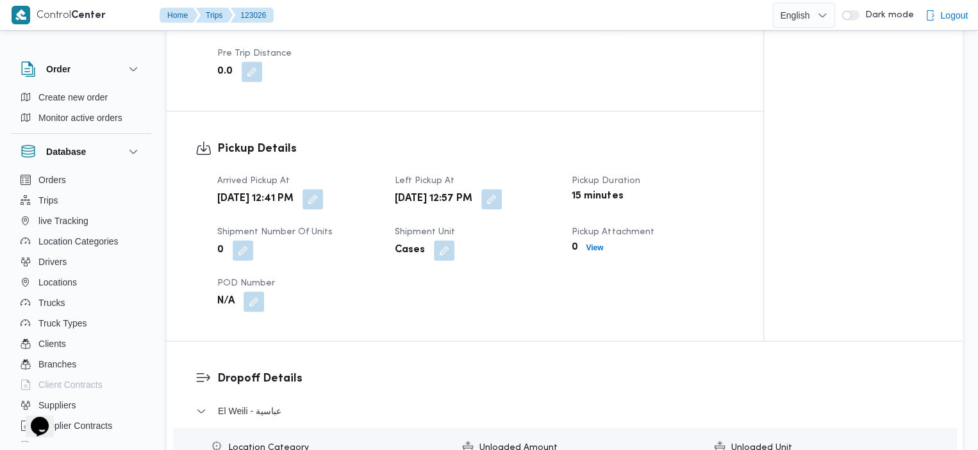
scroll to position [1182, 0]
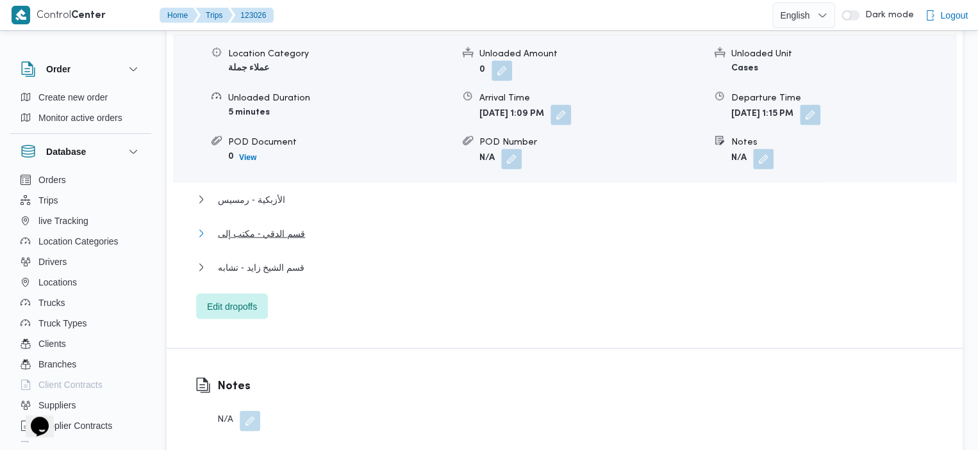
click at [249, 226] on span "قسم الدقي - مكتب إلى" at bounding box center [261, 233] width 87 height 15
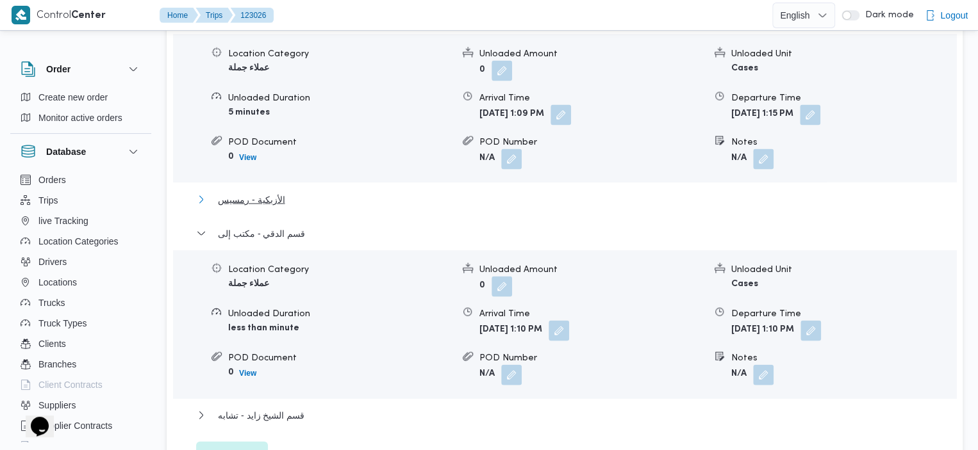
click at [222, 192] on span "الأزبكية - رمسيس" at bounding box center [251, 199] width 67 height 15
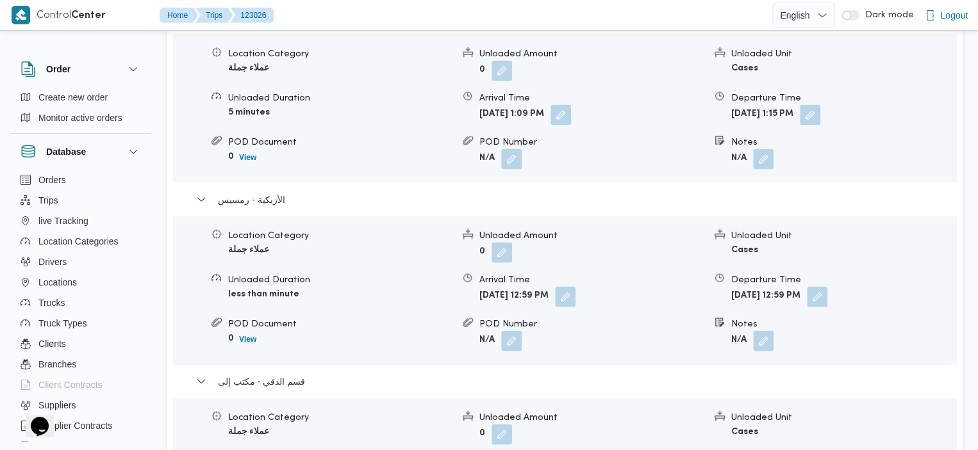
scroll to position [1576, 0]
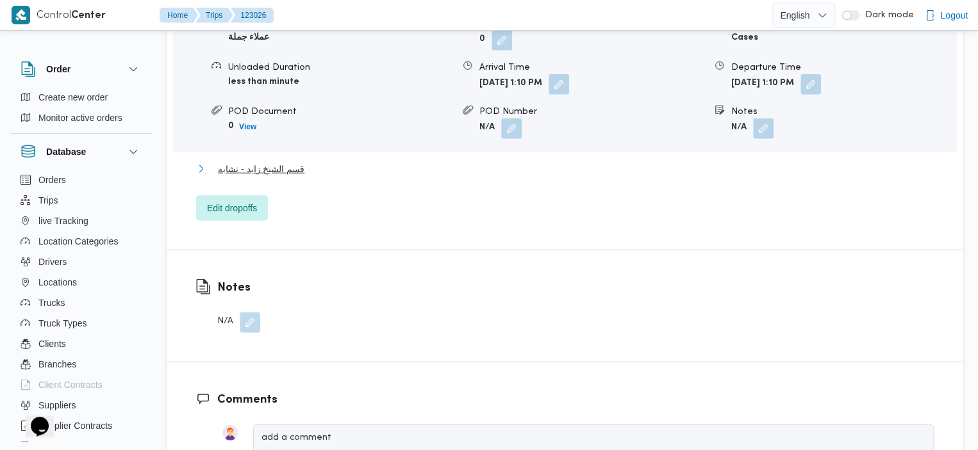
click at [286, 161] on span "قسم الشيخ زايد - تشابه" at bounding box center [261, 168] width 87 height 15
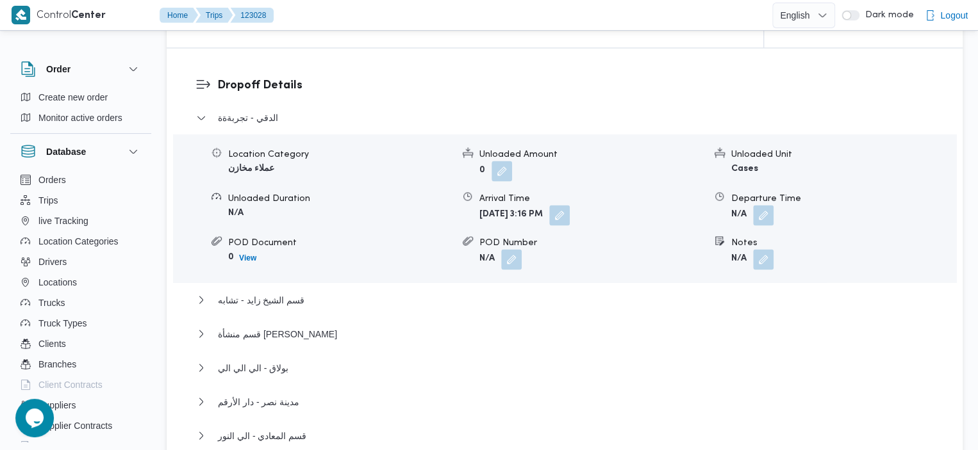
scroll to position [1054, 0]
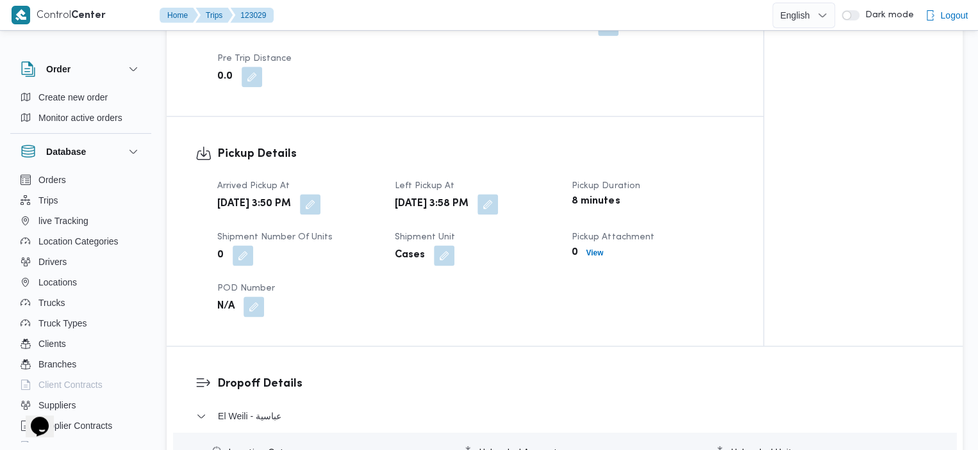
scroll to position [1182, 0]
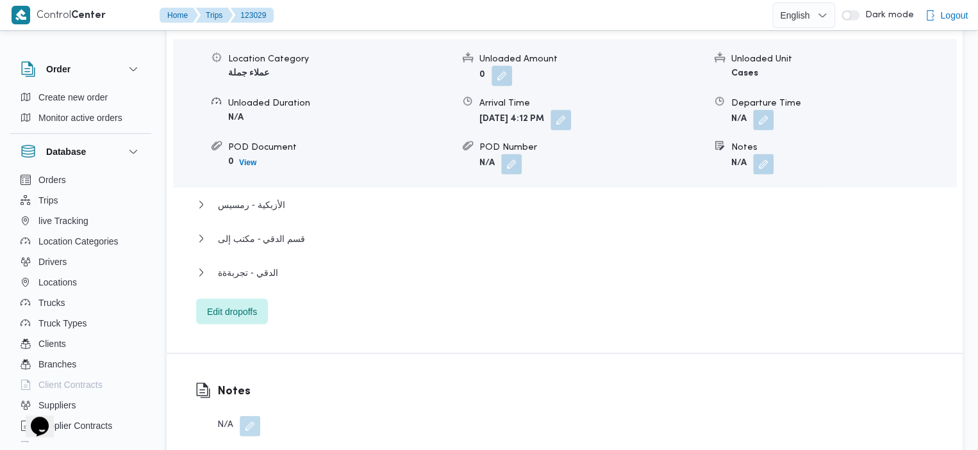
click at [562, 304] on div "Dropoff Details El Weili - عباسية Location Category عملاء جملة Unloaded Amount …" at bounding box center [565, 153] width 796 height 400
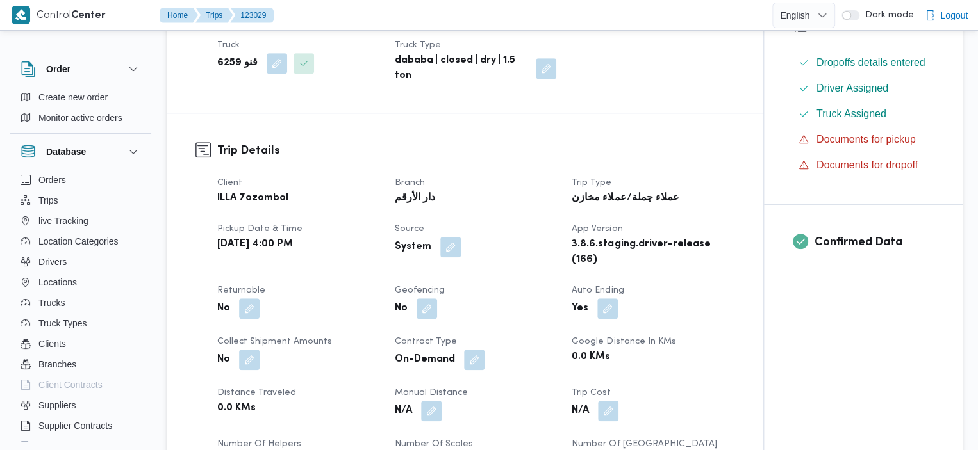
scroll to position [0, 0]
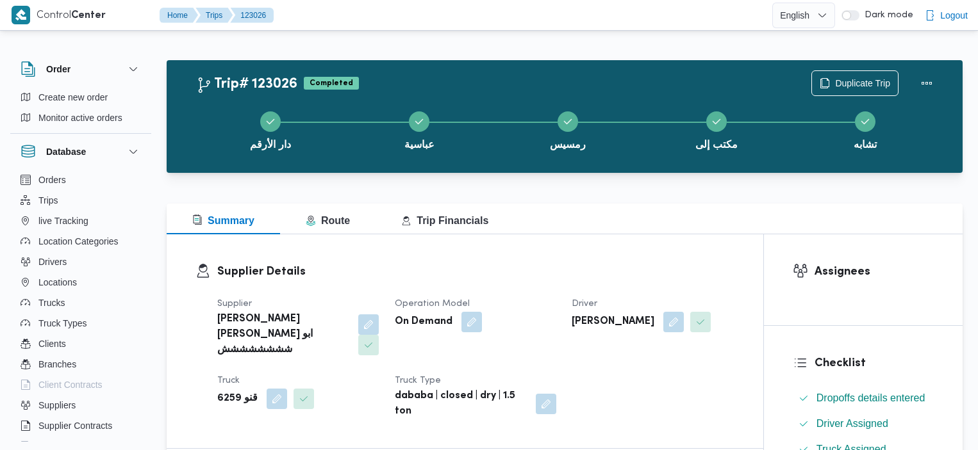
scroll to position [1576, 0]
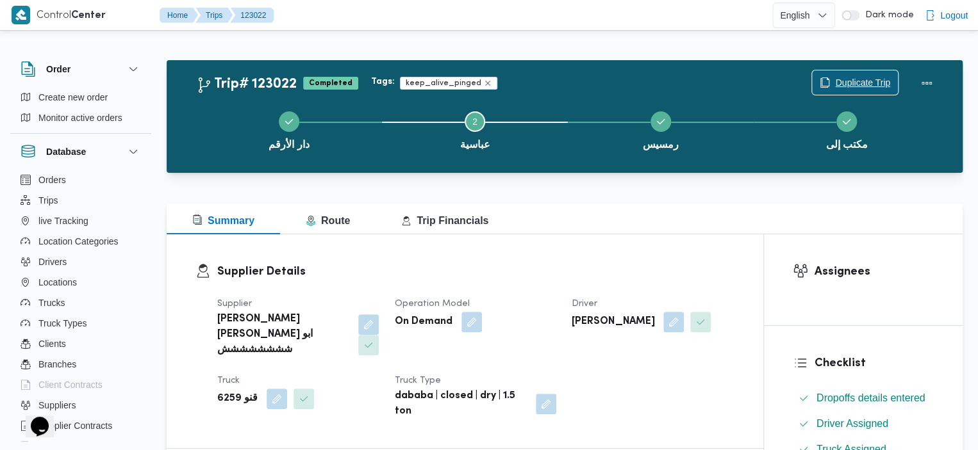
click at [851, 90] on span "Duplicate Trip" at bounding box center [862, 82] width 55 height 15
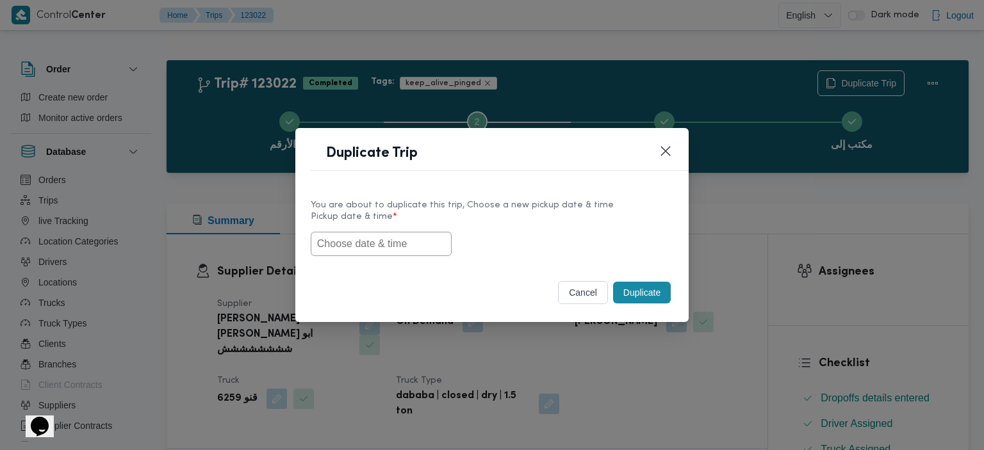
click at [374, 240] on input "text" at bounding box center [381, 244] width 141 height 24
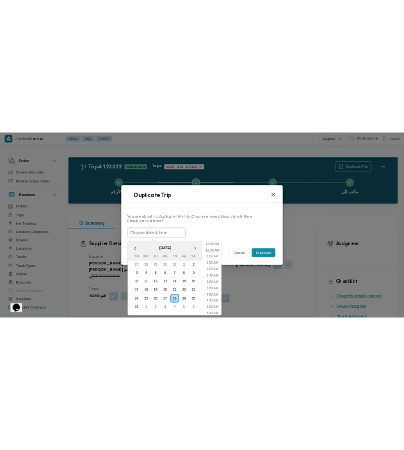
scroll to position [441, 0]
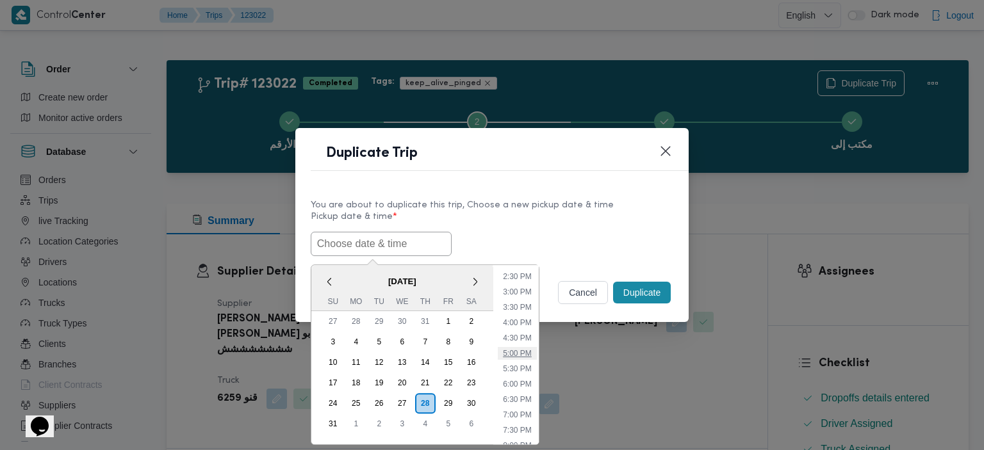
click at [520, 350] on li "5:00 PM" at bounding box center [517, 353] width 39 height 13
type input "[DATE] 5:00PM"
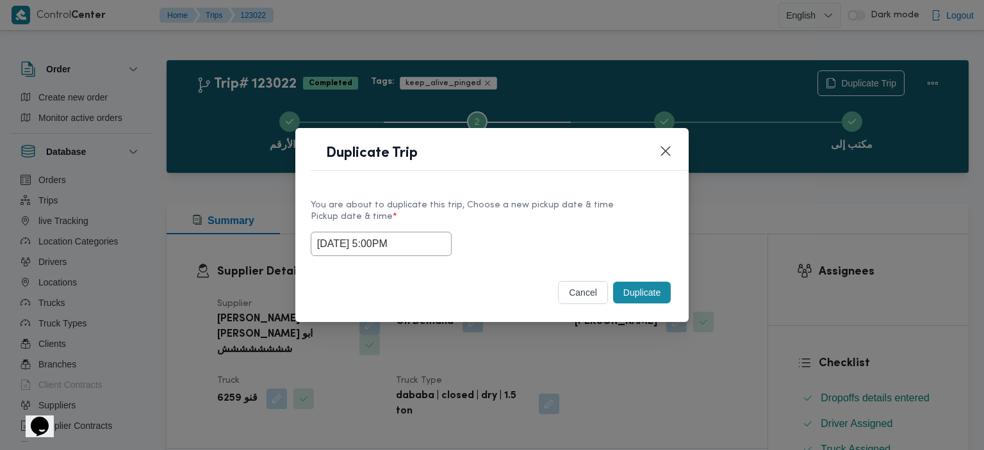
click at [640, 294] on button "Duplicate" at bounding box center [642, 293] width 58 height 22
